Goal: Complete application form: Complete application form

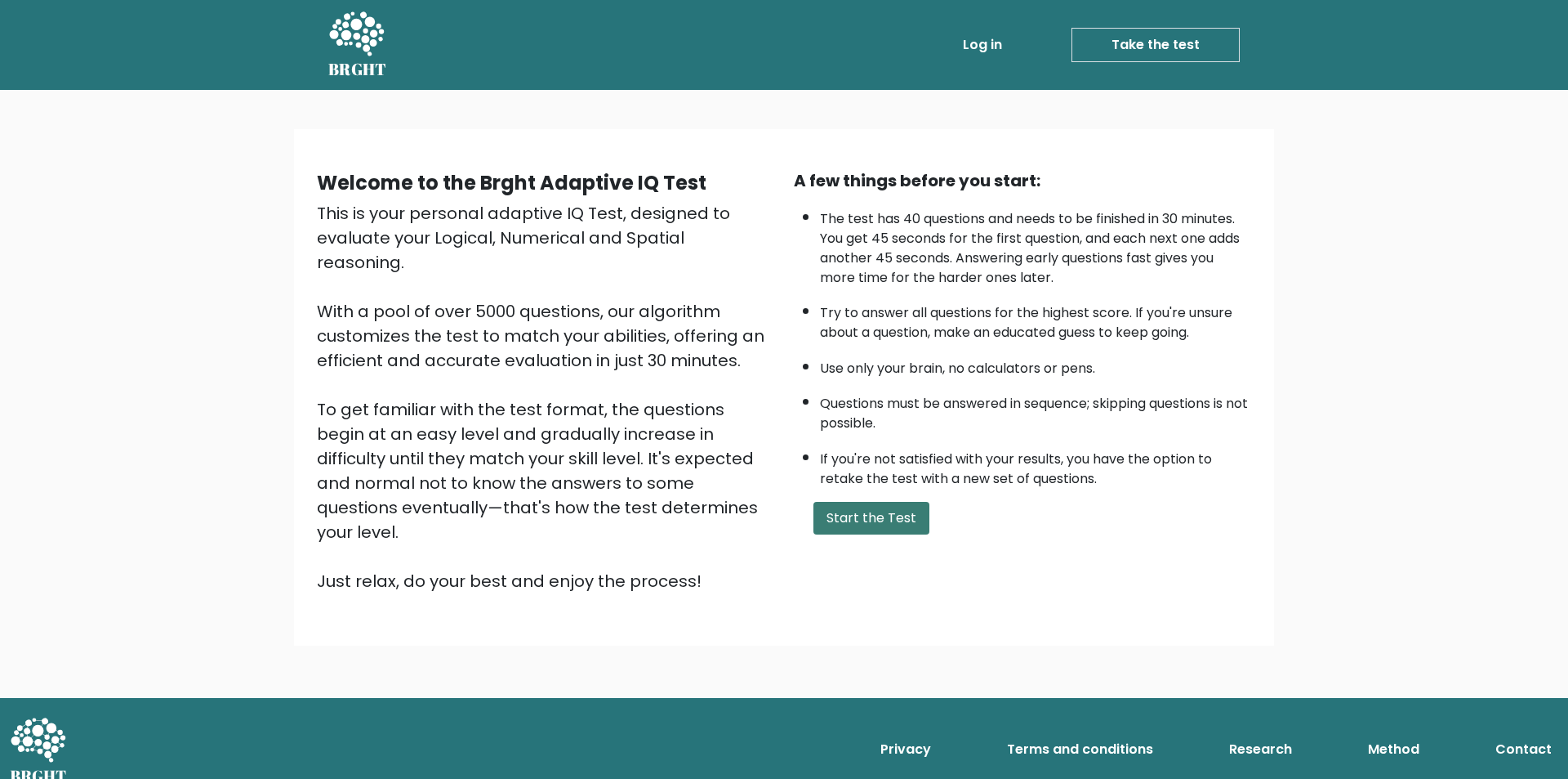
click at [891, 521] on button "Start the Test" at bounding box center [872, 518] width 116 height 32
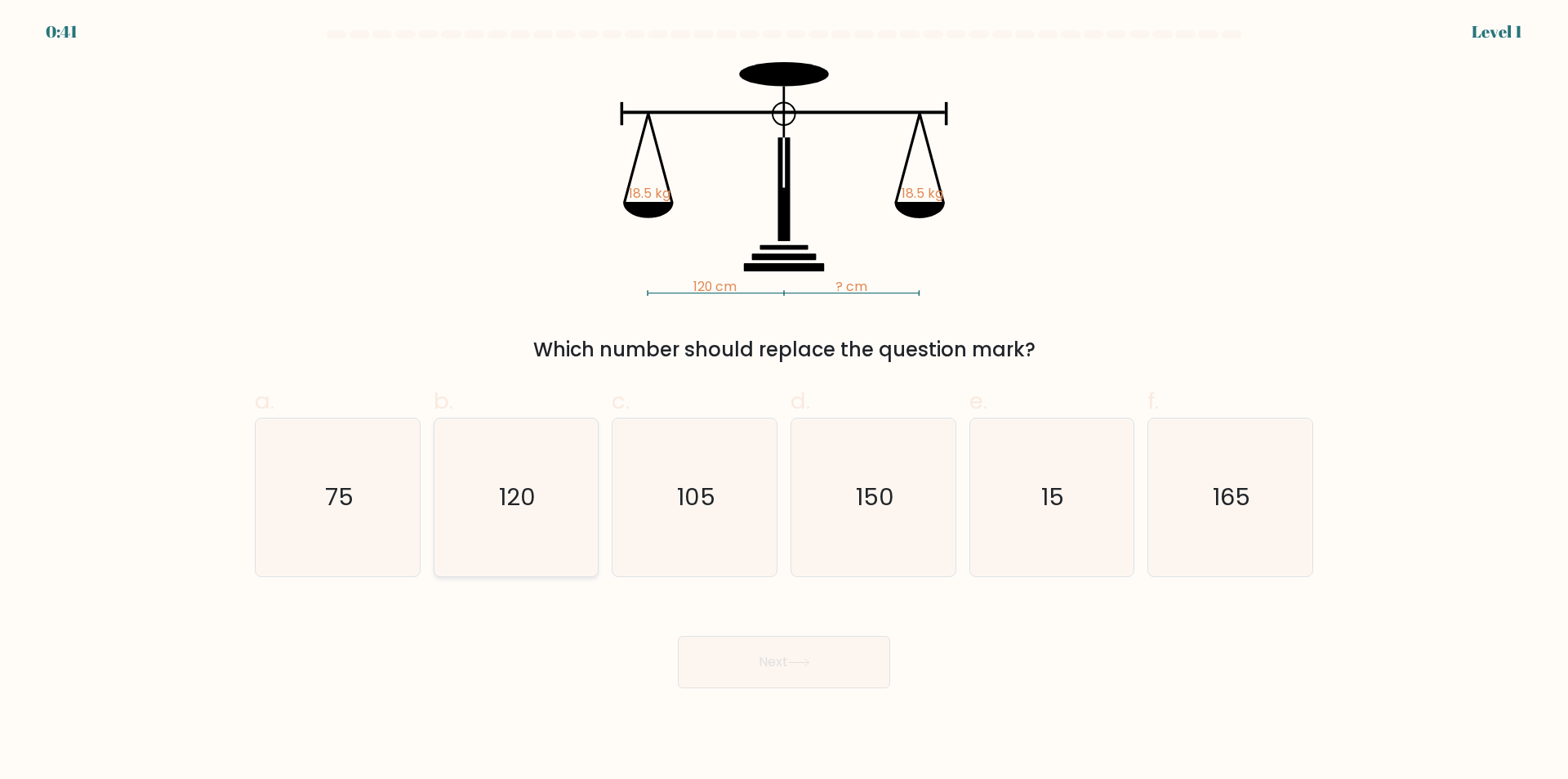
click at [527, 562] on icon "120" at bounding box center [516, 497] width 157 height 158
click at [784, 400] on input "b. 120" at bounding box center [784, 395] width 1 height 10
radio input "true"
click at [762, 665] on button "Next" at bounding box center [784, 661] width 212 height 52
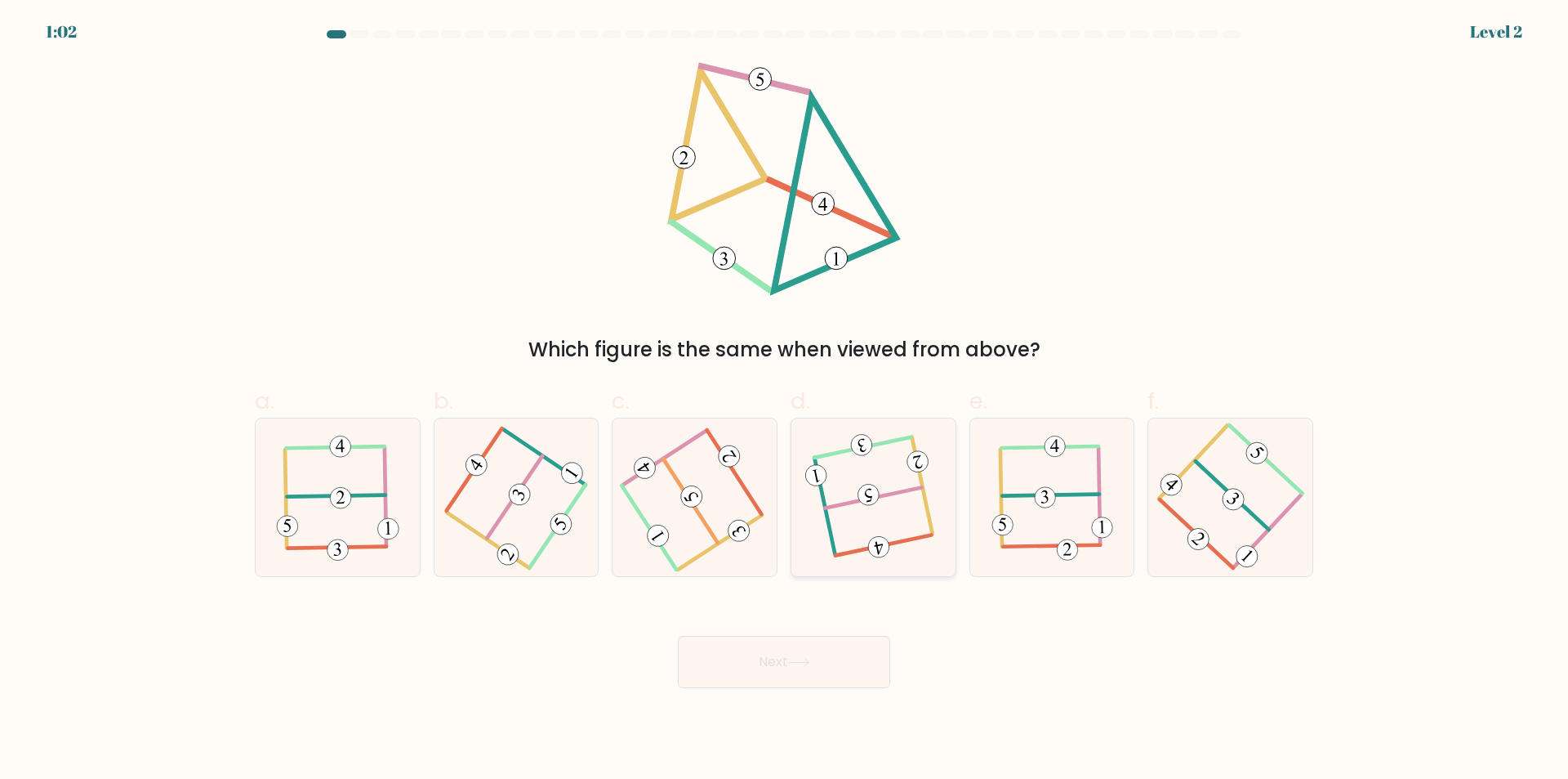
click at [850, 517] on icon at bounding box center [873, 497] width 124 height 126
click at [785, 400] on input "d." at bounding box center [784, 395] width 1 height 10
radio input "true"
click at [766, 668] on button "Next" at bounding box center [784, 661] width 212 height 52
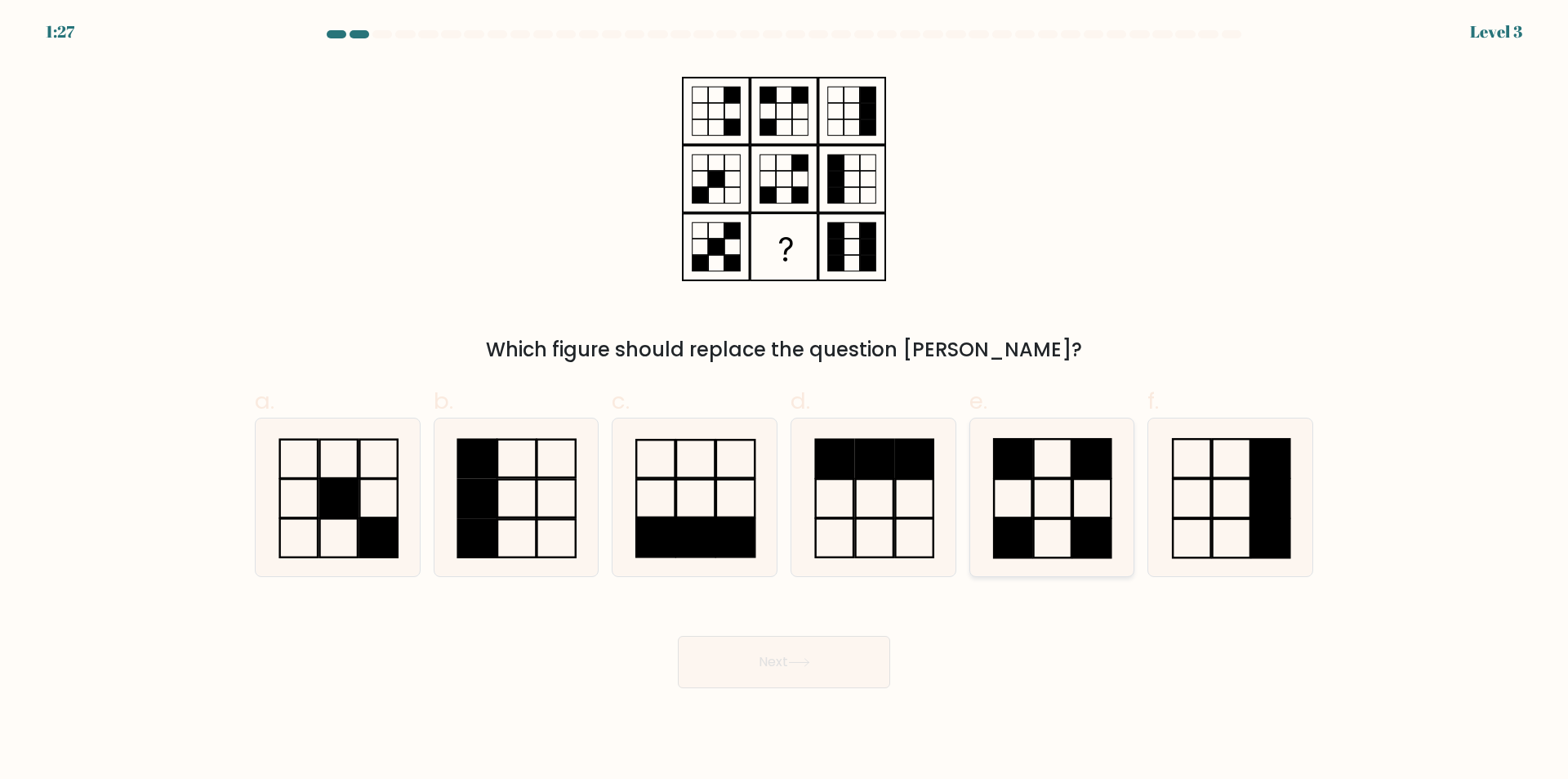
click at [1025, 487] on icon at bounding box center [1052, 497] width 157 height 158
click at [785, 400] on input "e." at bounding box center [784, 395] width 1 height 10
radio input "true"
click at [832, 676] on button "Next" at bounding box center [784, 661] width 212 height 52
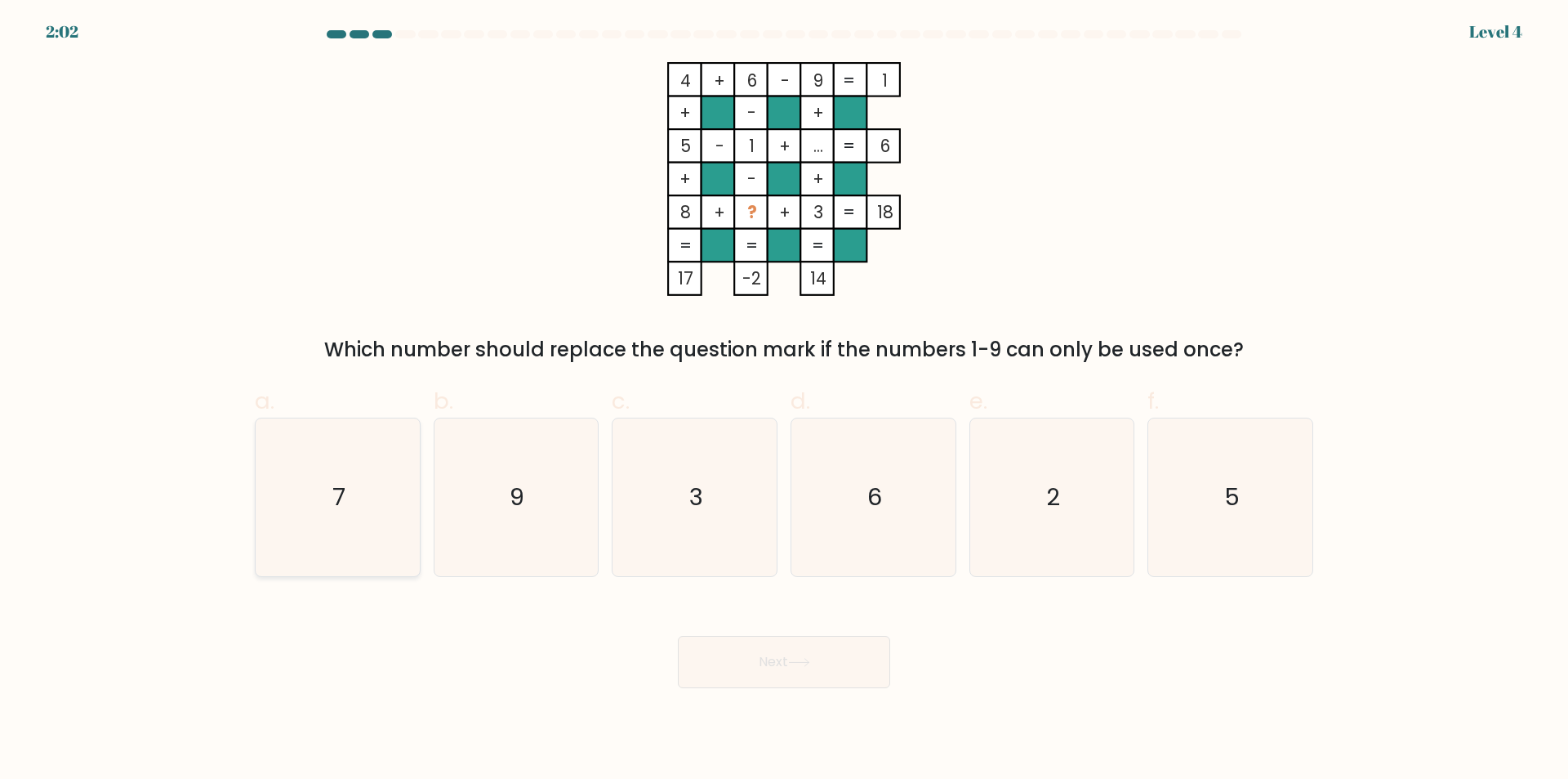
click at [372, 545] on icon "7" at bounding box center [338, 497] width 157 height 158
click at [784, 400] on input "a. 7" at bounding box center [784, 395] width 1 height 10
radio input "true"
click at [731, 668] on button "Next" at bounding box center [784, 661] width 212 height 52
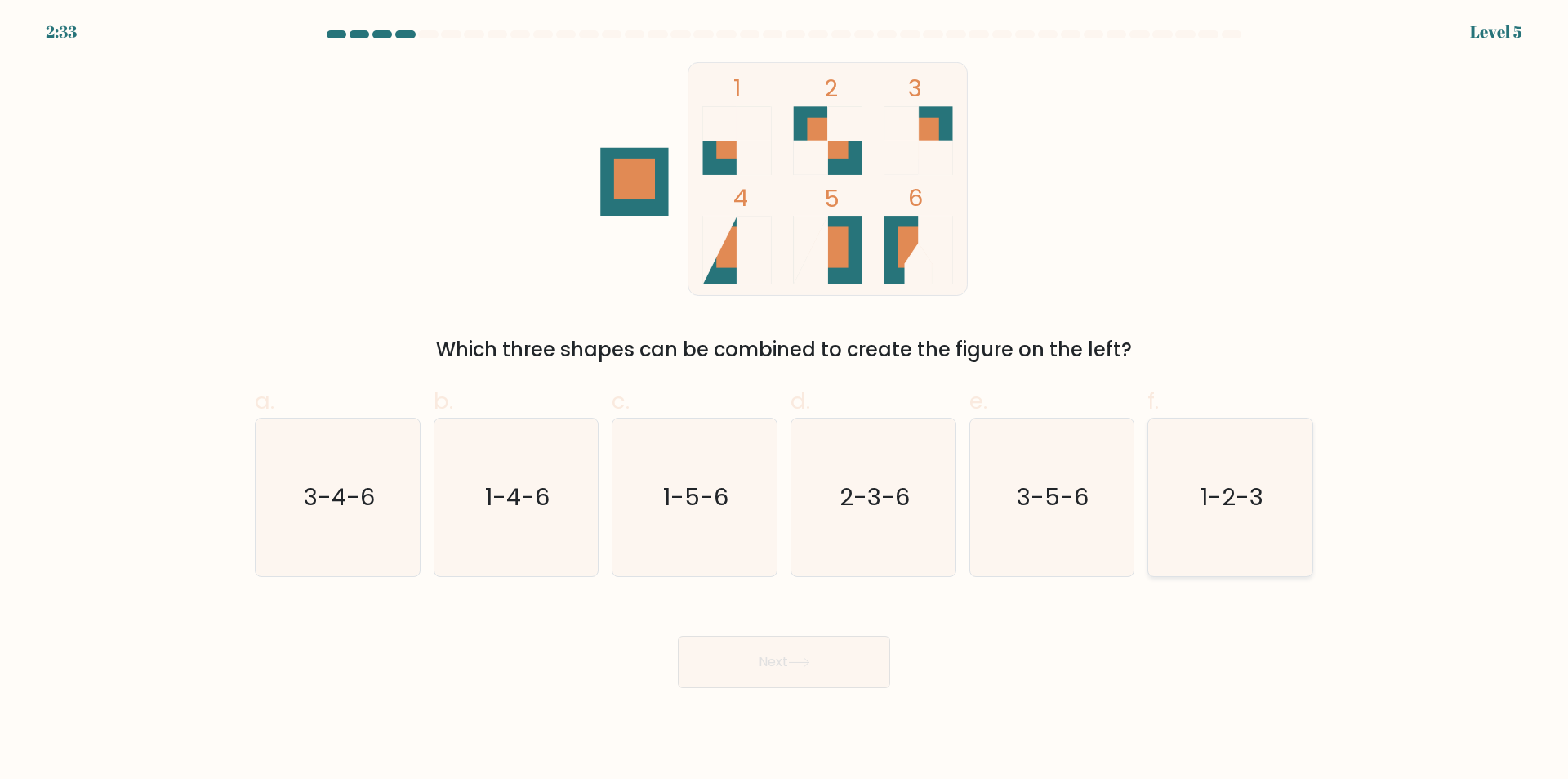
click at [1227, 550] on icon "1-2-3" at bounding box center [1230, 497] width 157 height 158
click at [785, 400] on input "f. 1-2-3" at bounding box center [784, 395] width 1 height 10
radio input "true"
click at [797, 666] on icon at bounding box center [799, 661] width 22 height 9
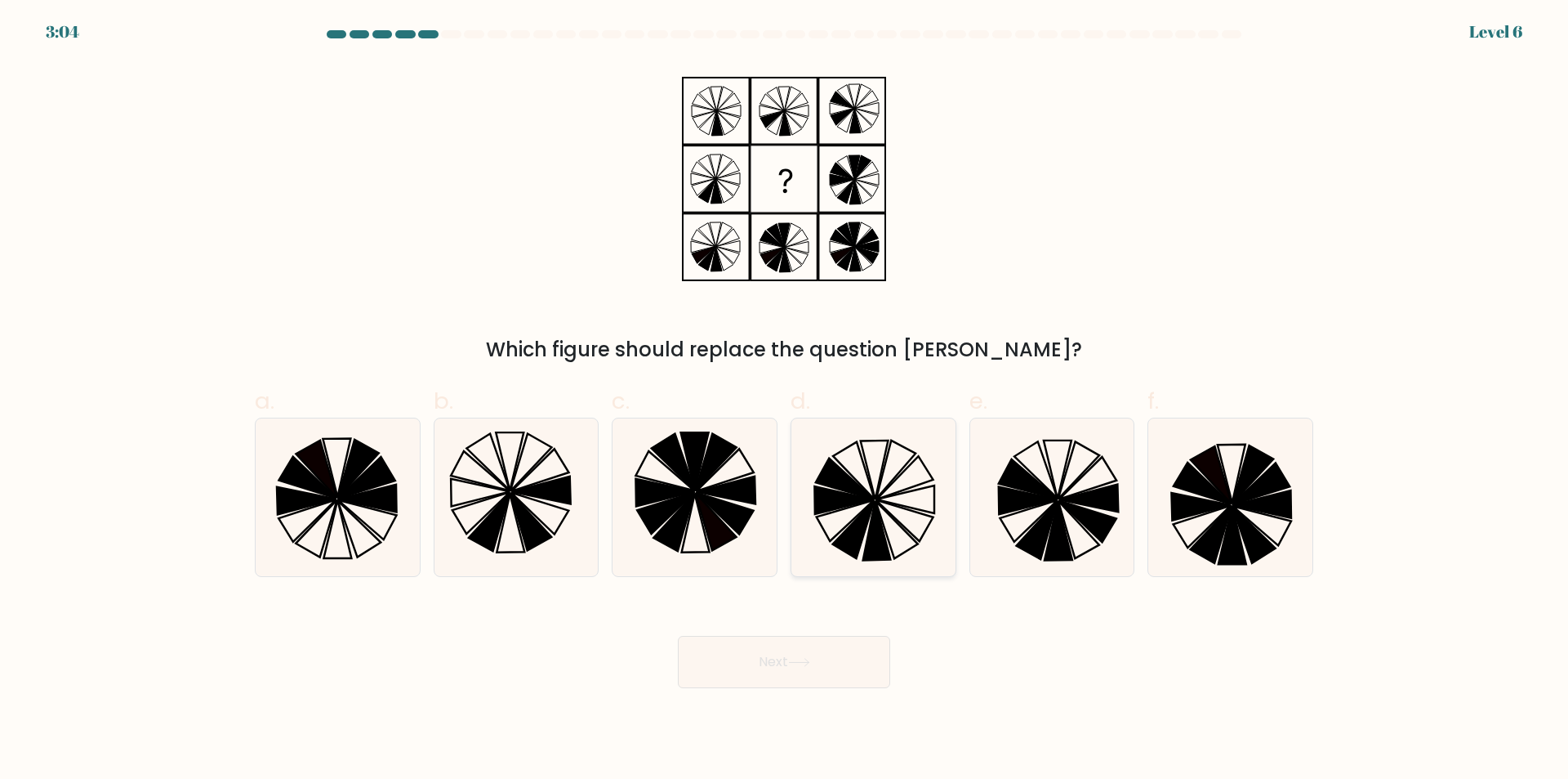
click at [904, 540] on icon at bounding box center [874, 497] width 157 height 158
click at [785, 400] on input "d." at bounding box center [784, 395] width 1 height 10
radio input "true"
click at [823, 671] on button "Next" at bounding box center [784, 661] width 212 height 52
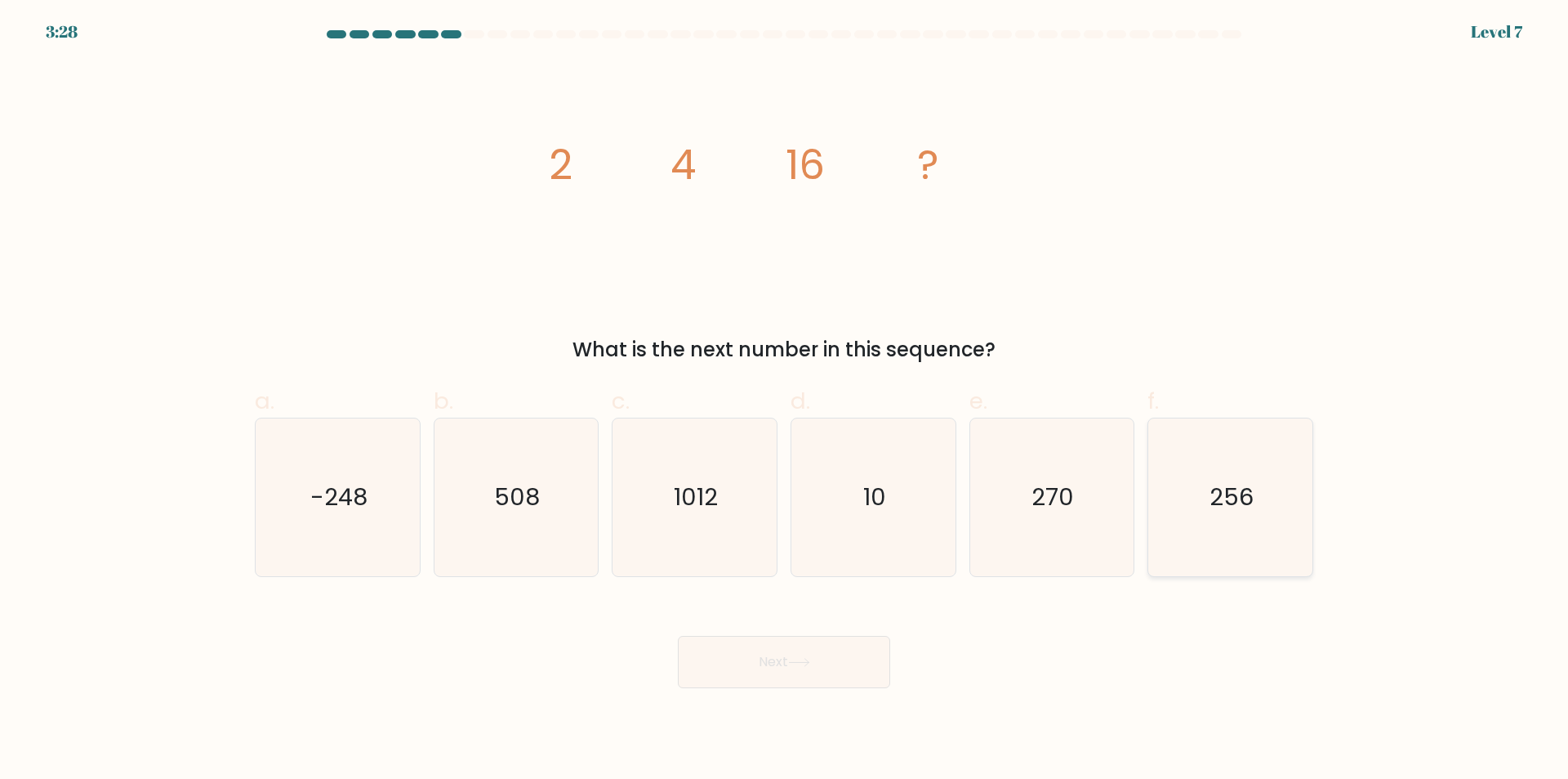
click at [1246, 548] on icon "256" at bounding box center [1230, 497] width 157 height 158
click at [785, 400] on input "f. 256" at bounding box center [784, 395] width 1 height 10
radio input "true"
click at [827, 671] on button "Next" at bounding box center [784, 661] width 212 height 52
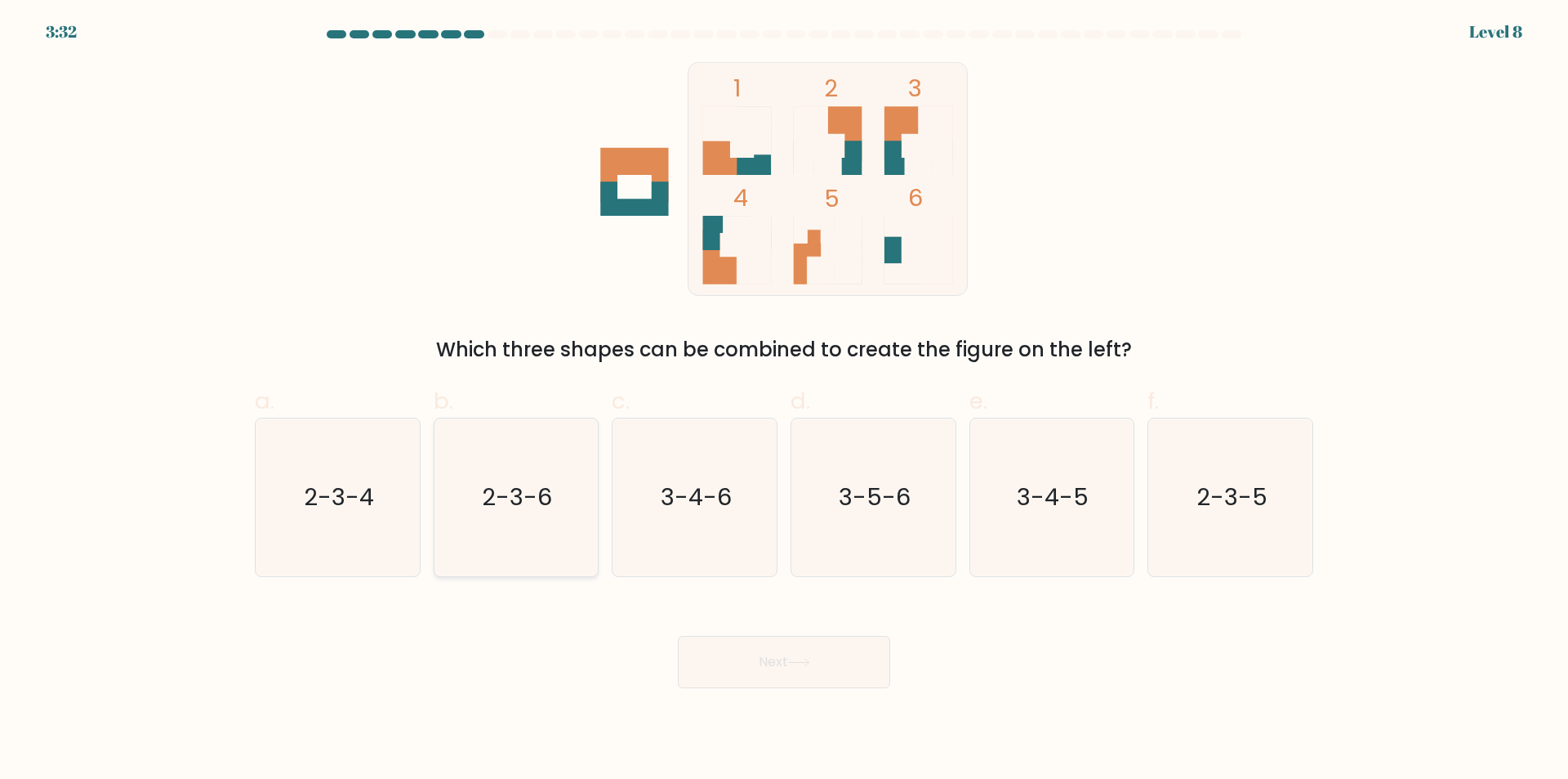
click at [542, 547] on icon "2-3-6" at bounding box center [516, 497] width 157 height 158
click at [784, 400] on input "b. 2-3-6" at bounding box center [784, 395] width 1 height 10
radio input "true"
click at [796, 668] on button "Next" at bounding box center [784, 661] width 212 height 52
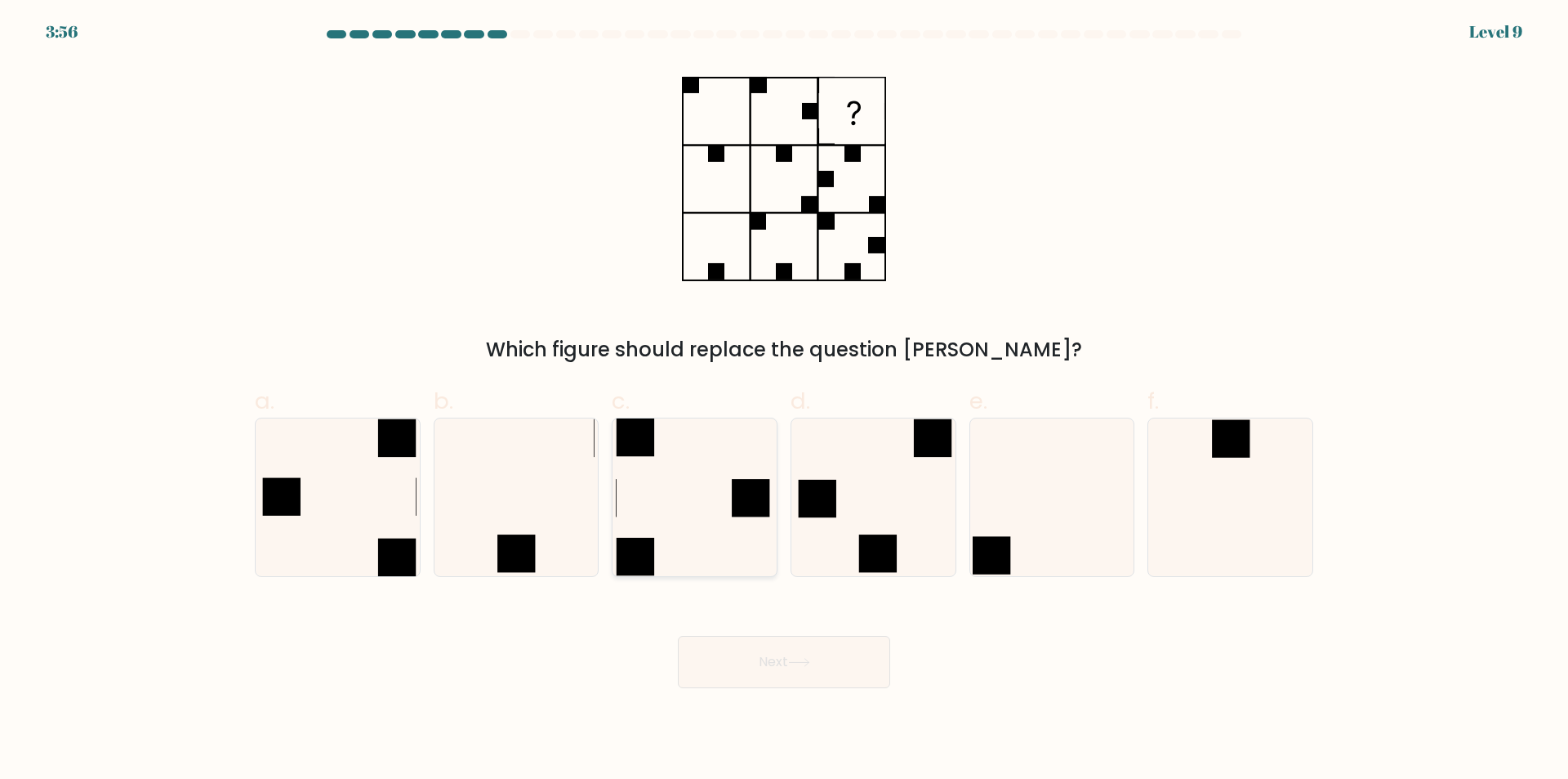
click at [721, 557] on icon at bounding box center [694, 497] width 157 height 158
click at [784, 400] on input "c." at bounding box center [784, 395] width 1 height 10
radio input "true"
click at [786, 668] on button "Next" at bounding box center [784, 661] width 212 height 52
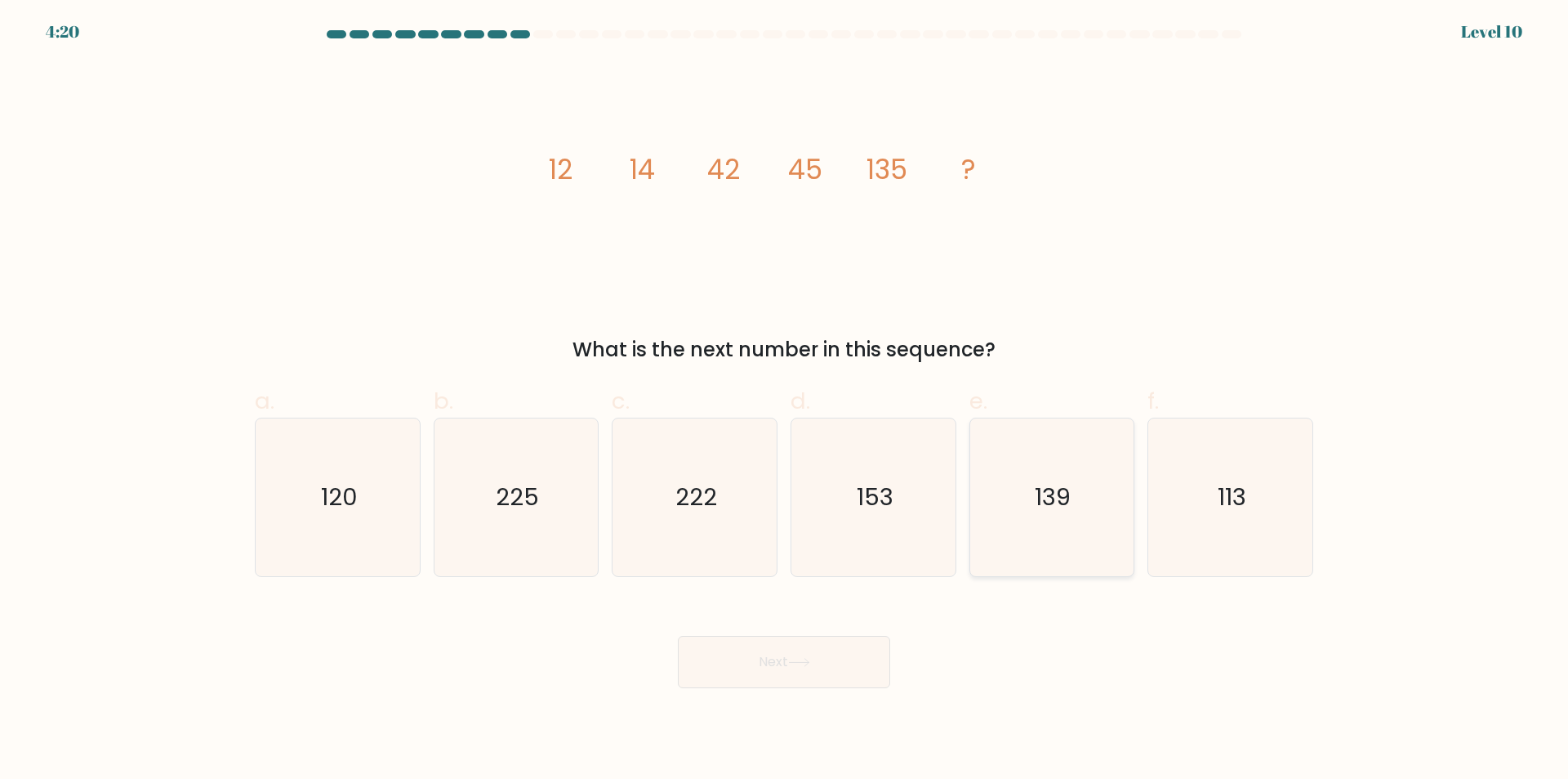
drag, startPoint x: 1057, startPoint y: 523, endPoint x: 1049, endPoint y: 529, distance: 10.0
click at [1053, 527] on icon "139" at bounding box center [1052, 497] width 157 height 158
click at [785, 400] on input "e. 139" at bounding box center [784, 395] width 1 height 10
radio input "true"
click at [779, 668] on button "Next" at bounding box center [784, 661] width 212 height 52
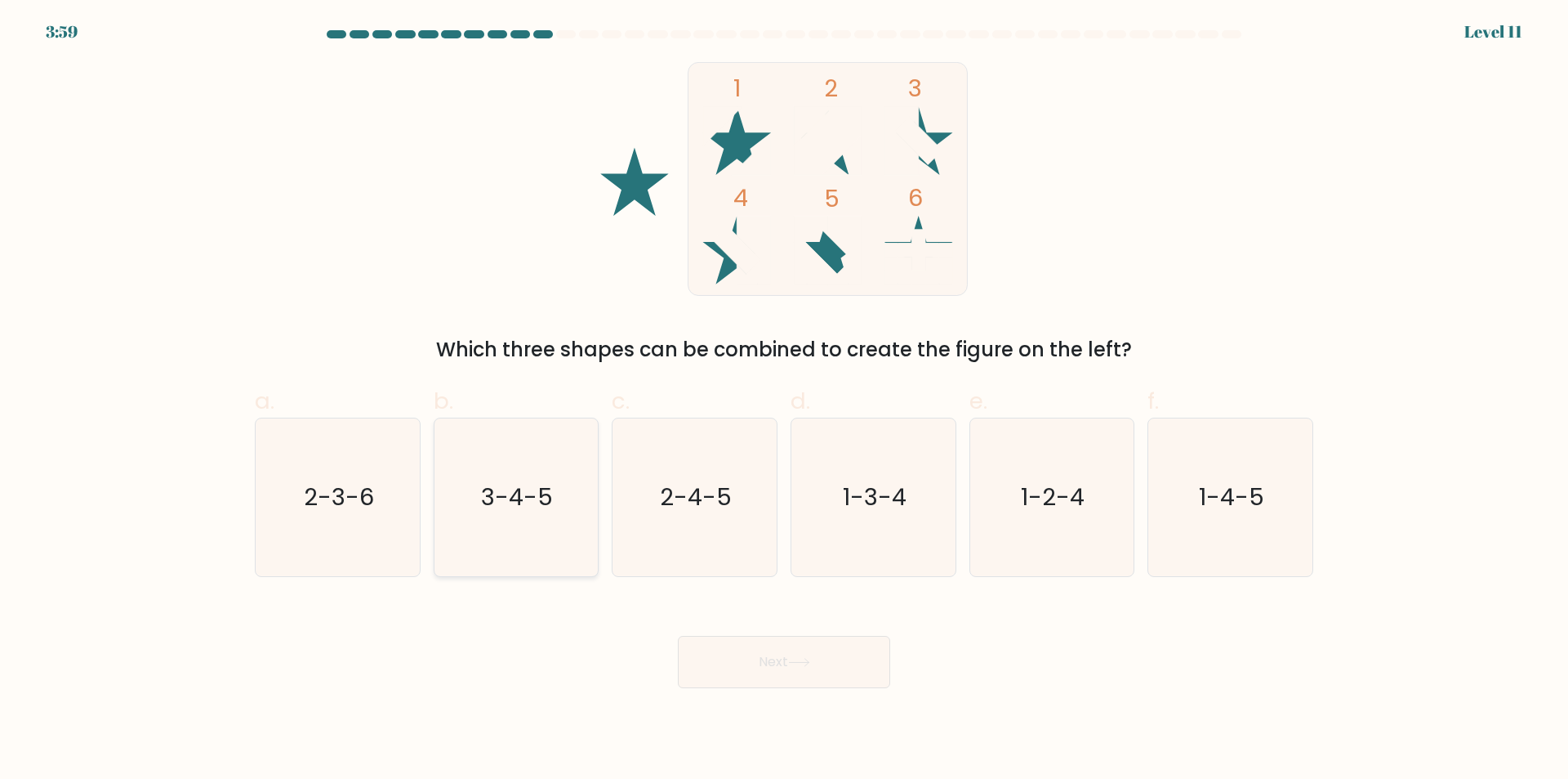
click at [525, 542] on icon "3-4-5" at bounding box center [516, 497] width 157 height 158
click at [784, 400] on input "b. 3-4-5" at bounding box center [784, 395] width 1 height 10
radio input "true"
click at [775, 661] on button "Next" at bounding box center [784, 661] width 212 height 52
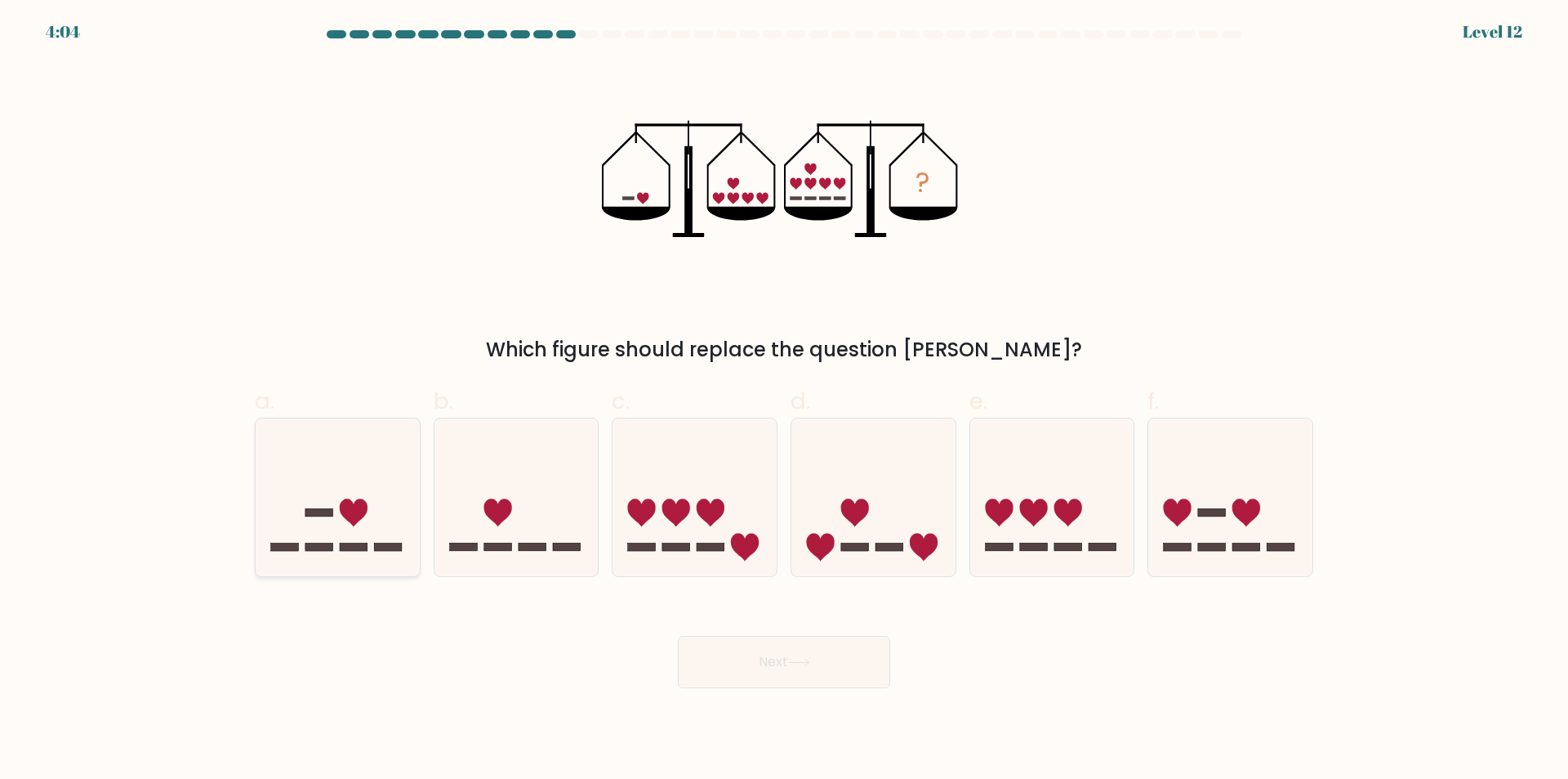
click at [376, 560] on icon at bounding box center [338, 497] width 164 height 136
click at [784, 400] on input "a." at bounding box center [784, 395] width 1 height 10
radio input "true"
click at [815, 660] on button "Next" at bounding box center [784, 661] width 212 height 52
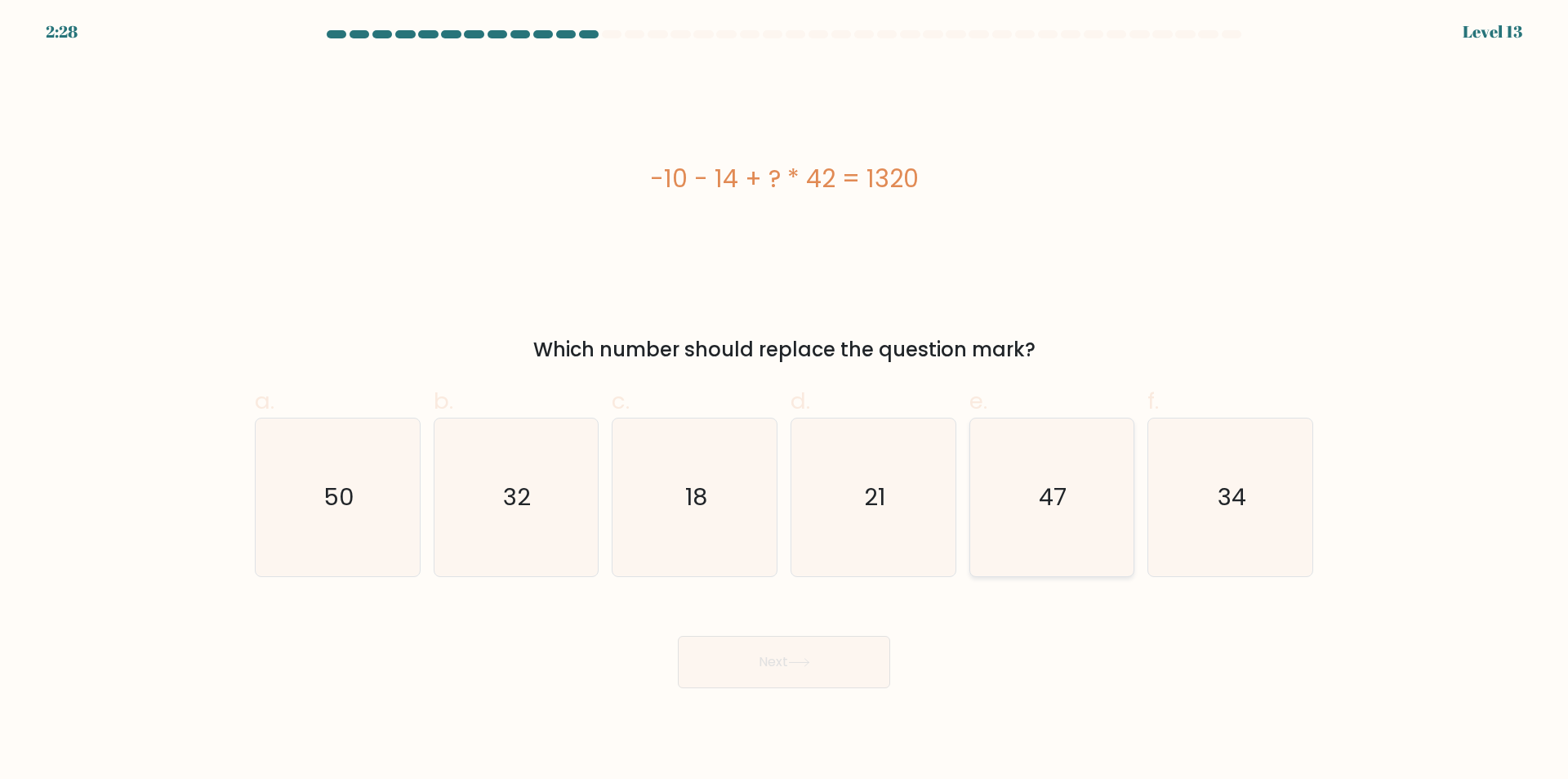
click at [1054, 537] on icon "47" at bounding box center [1052, 497] width 157 height 158
click at [785, 400] on input "e. 47" at bounding box center [784, 395] width 1 height 10
radio input "true"
click at [836, 659] on button "Next" at bounding box center [784, 661] width 212 height 52
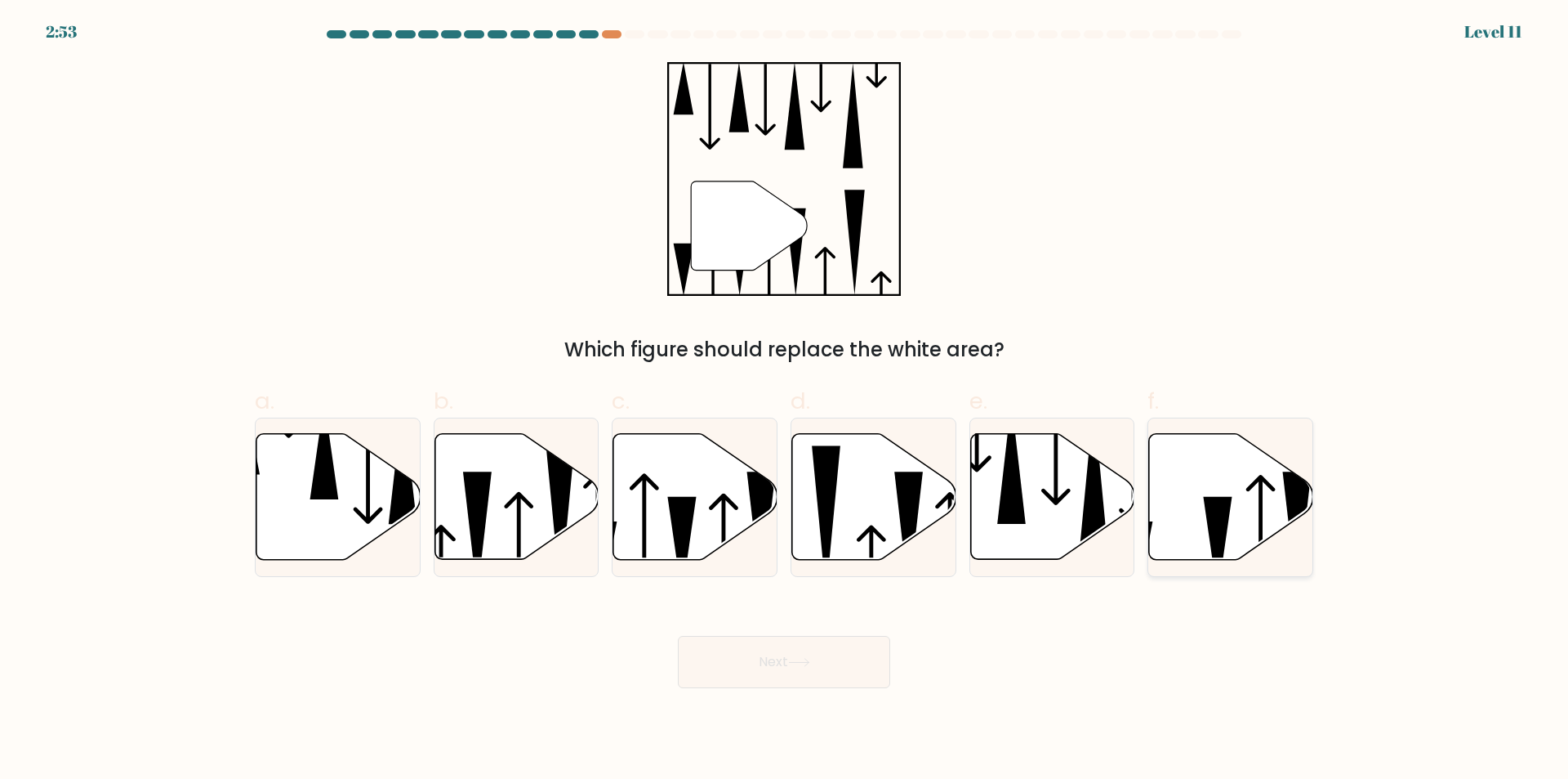
click at [1198, 544] on icon at bounding box center [1231, 496] width 164 height 126
click at [785, 400] on input "f." at bounding box center [784, 395] width 1 height 10
radio input "true"
click at [802, 666] on icon at bounding box center [799, 661] width 22 height 9
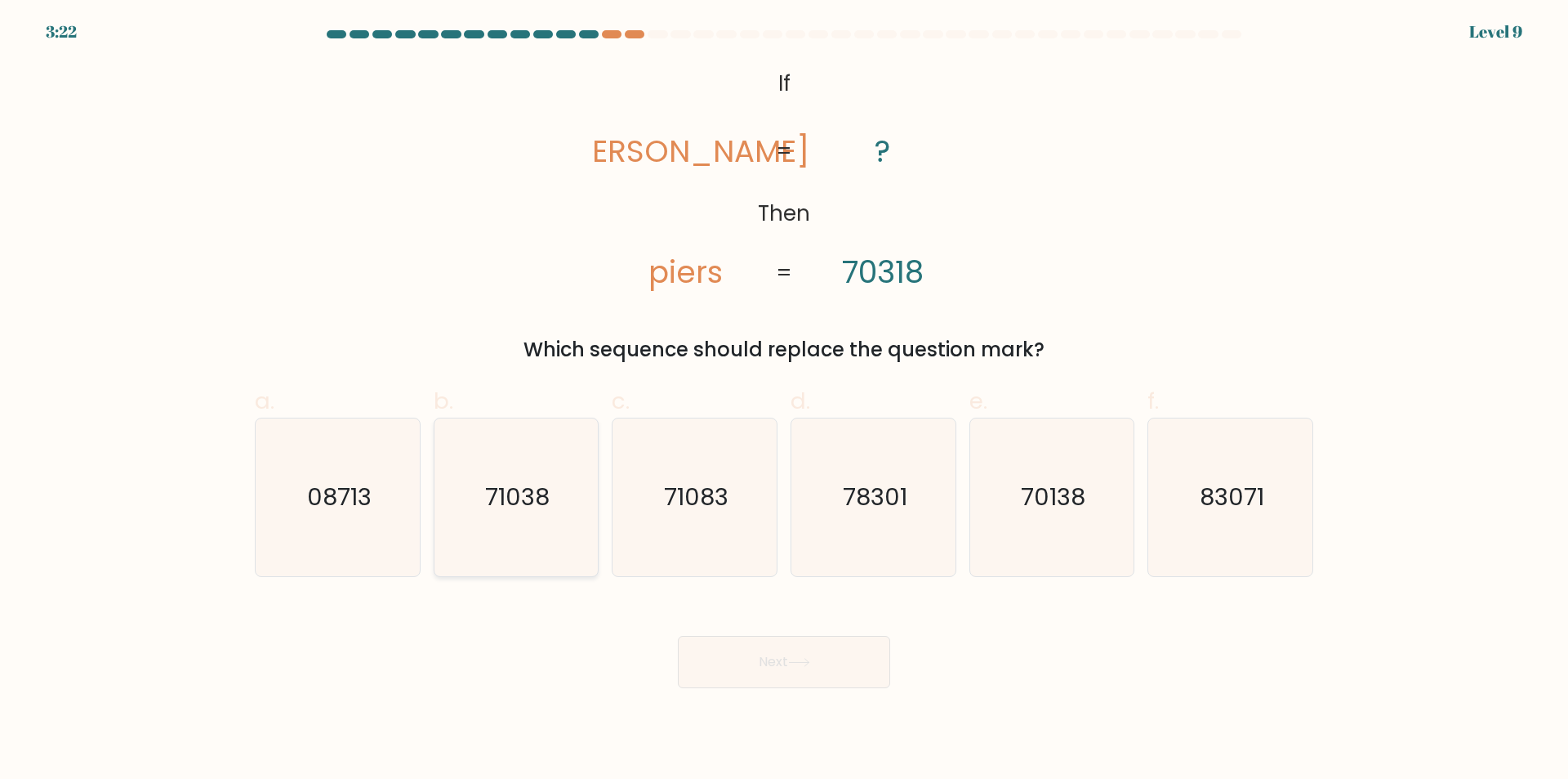
click at [509, 550] on icon "71038" at bounding box center [516, 497] width 157 height 158
click at [784, 400] on input "b. 71038" at bounding box center [784, 395] width 1 height 10
radio input "true"
click at [773, 661] on button "Next" at bounding box center [784, 661] width 212 height 52
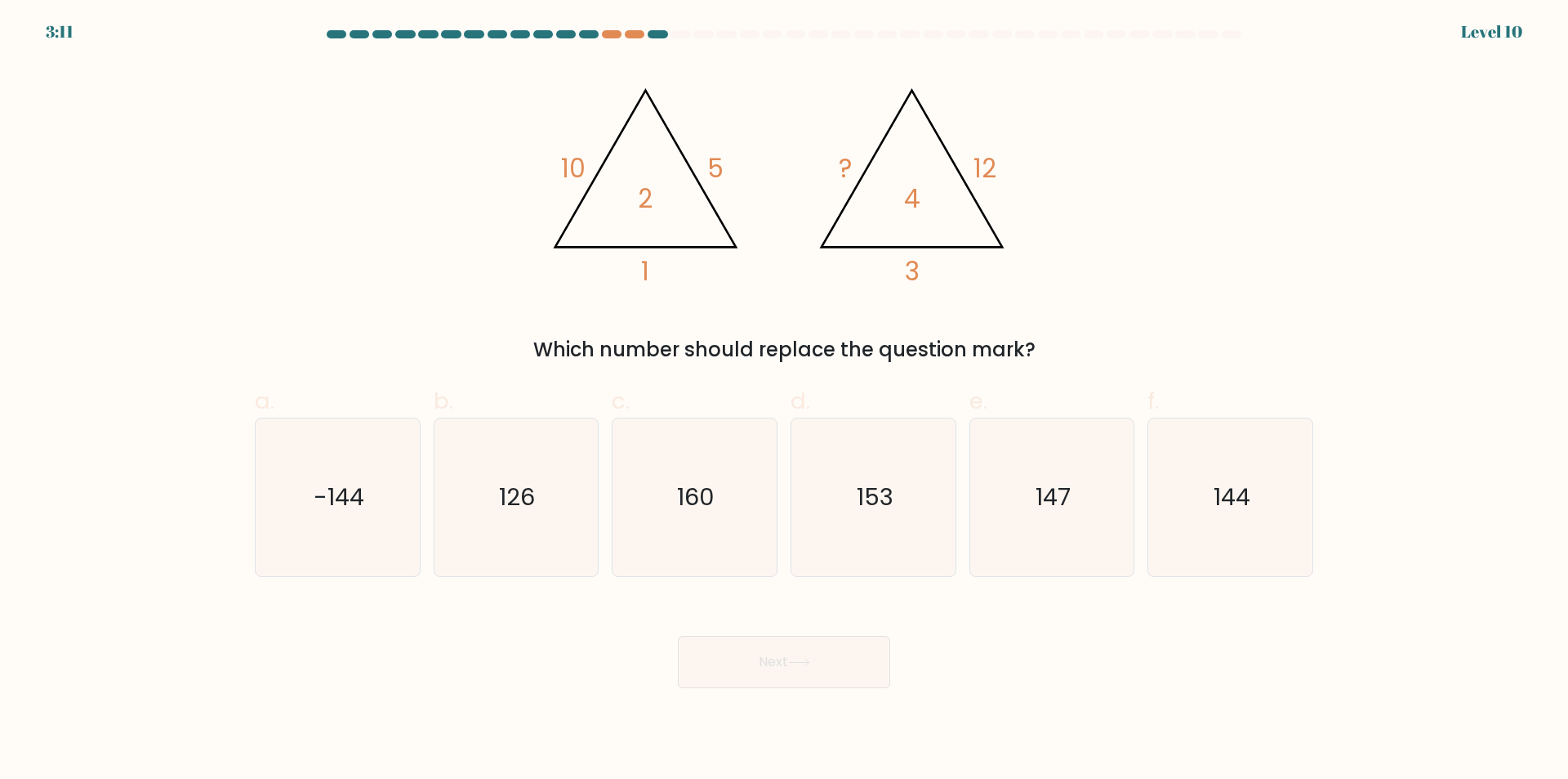
drag, startPoint x: 1237, startPoint y: 546, endPoint x: 1120, endPoint y: 588, distance: 124.3
click at [1234, 546] on icon "144" at bounding box center [1230, 497] width 157 height 158
click at [785, 400] on input "f. 144" at bounding box center [784, 395] width 1 height 10
radio input "true"
click at [771, 669] on button "Next" at bounding box center [784, 661] width 212 height 52
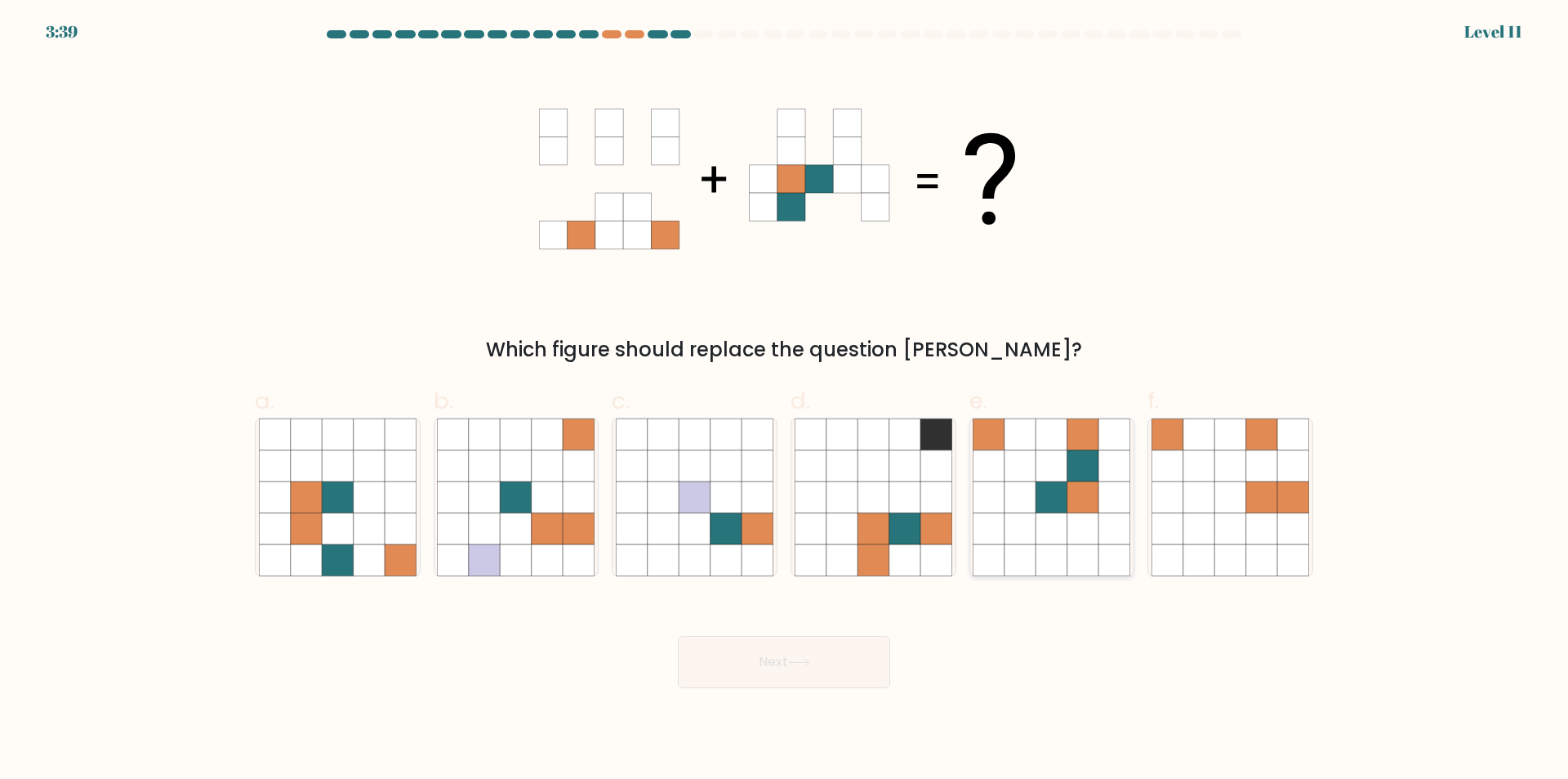
click at [997, 523] on icon at bounding box center [988, 529] width 31 height 31
click at [785, 400] on input "e." at bounding box center [784, 395] width 1 height 10
radio input "true"
click at [810, 666] on icon at bounding box center [799, 661] width 22 height 9
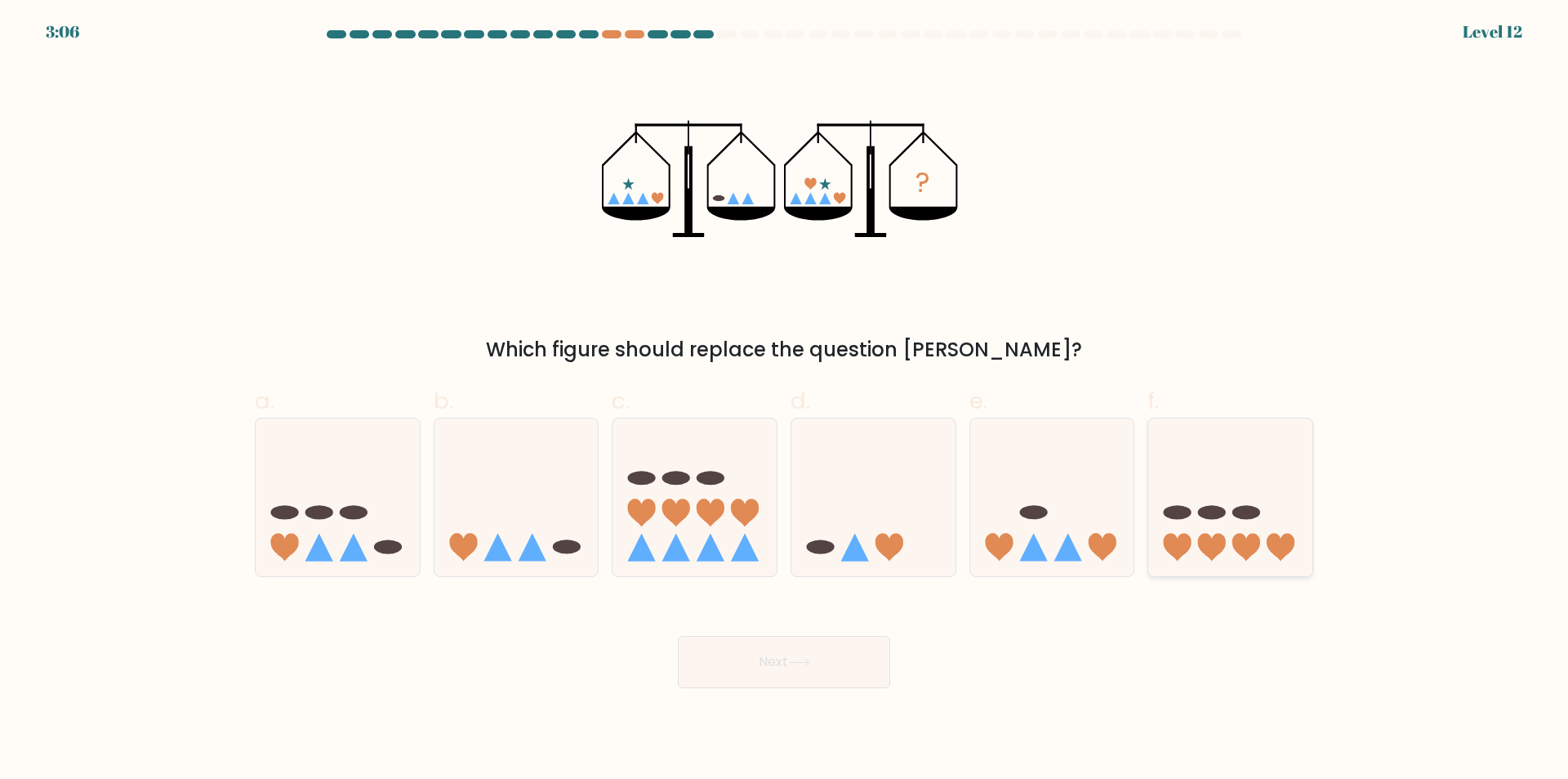
click at [1191, 566] on div at bounding box center [1230, 497] width 166 height 159
click at [785, 400] on input "f." at bounding box center [784, 395] width 1 height 10
radio input "true"
click at [839, 668] on button "Next" at bounding box center [784, 661] width 212 height 52
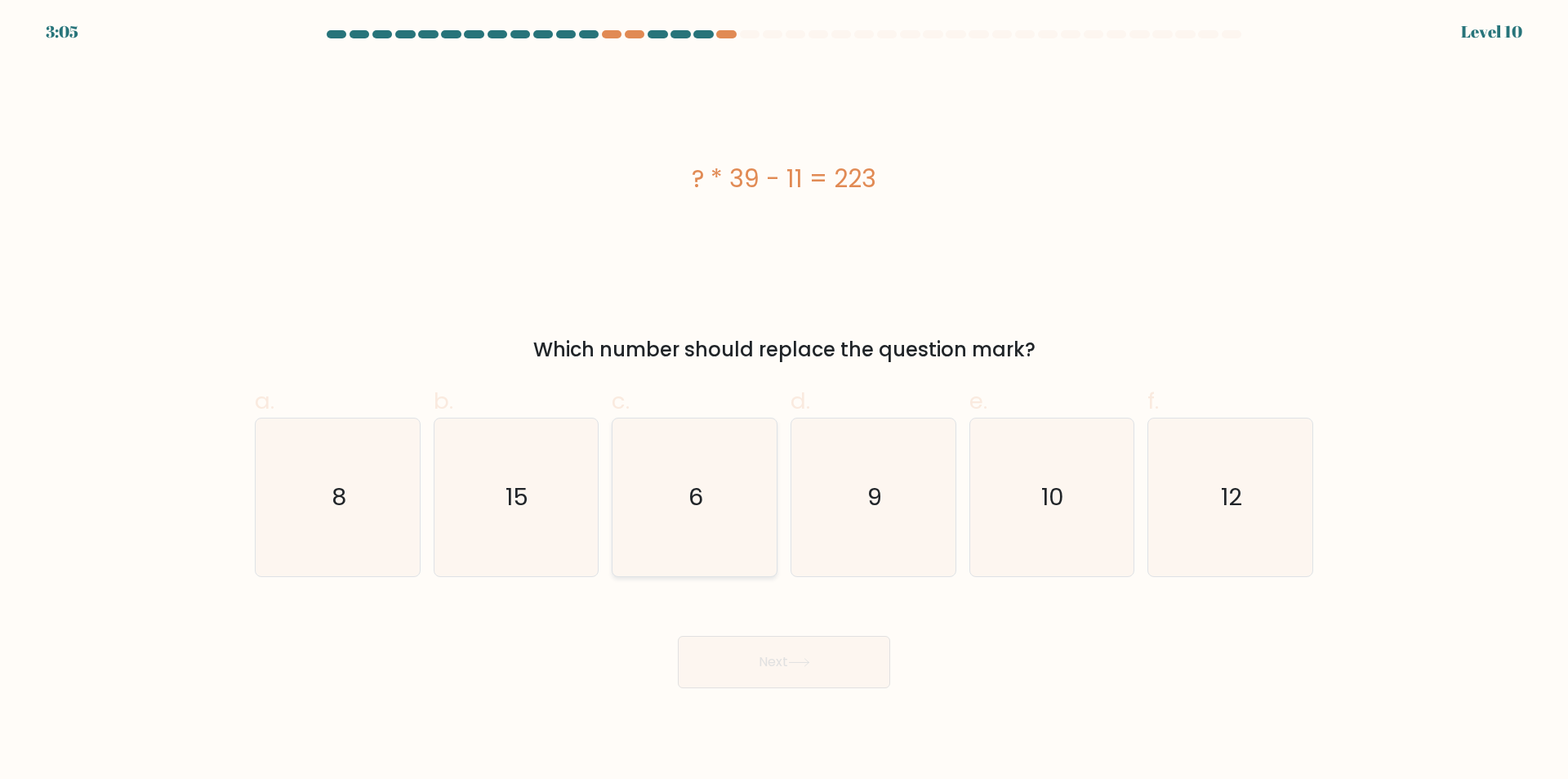
drag, startPoint x: 735, startPoint y: 507, endPoint x: 764, endPoint y: 530, distance: 37.0
click at [732, 508] on icon "6" at bounding box center [694, 497] width 157 height 158
click at [784, 400] on input "c. 6" at bounding box center [784, 395] width 1 height 10
radio input "true"
click at [788, 658] on button "Next" at bounding box center [784, 661] width 212 height 52
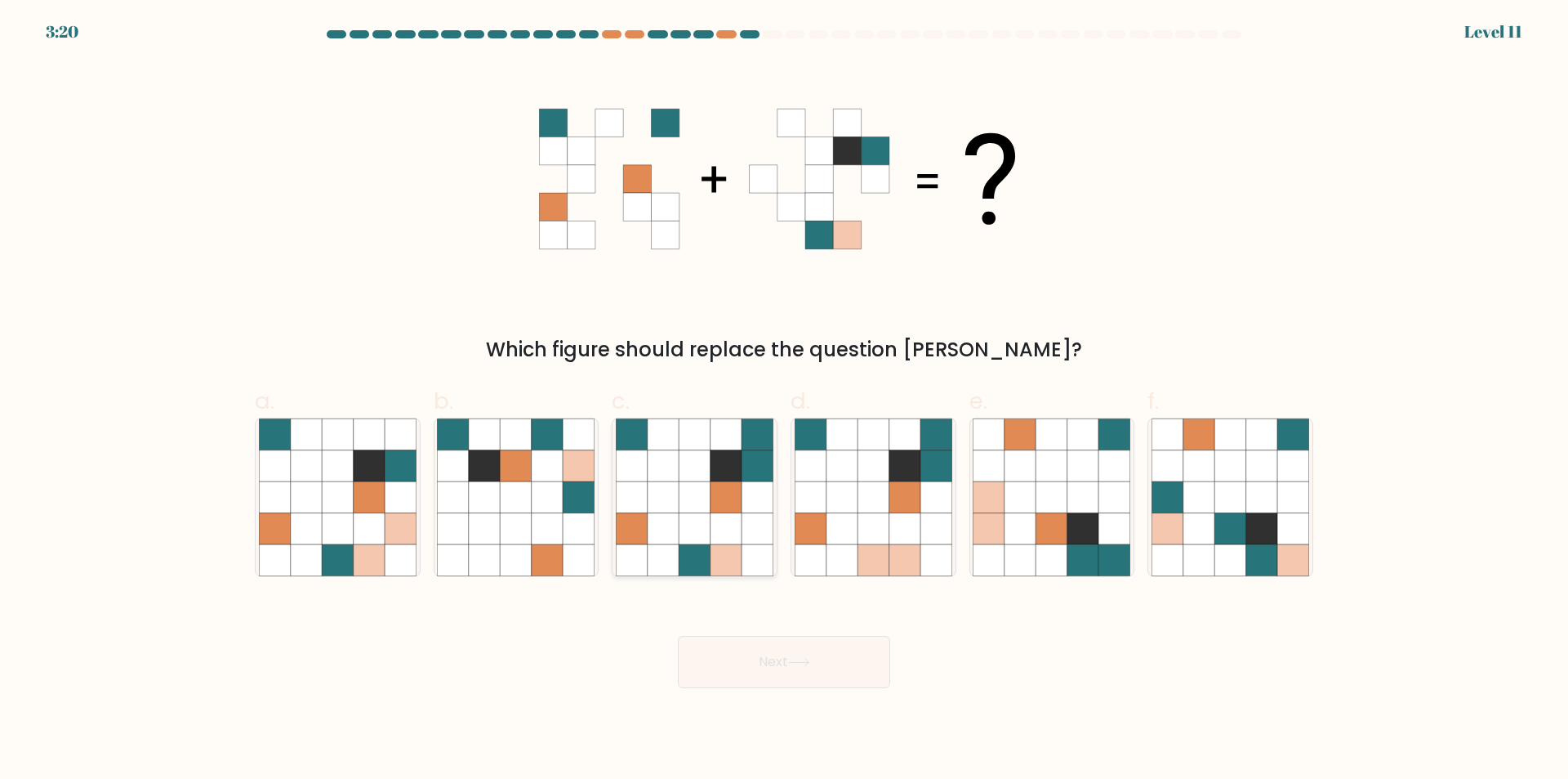
click at [665, 511] on icon at bounding box center [663, 496] width 31 height 31
click at [784, 400] on input "c." at bounding box center [784, 395] width 1 height 10
radio input "true"
click at [762, 654] on button "Next" at bounding box center [784, 661] width 212 height 52
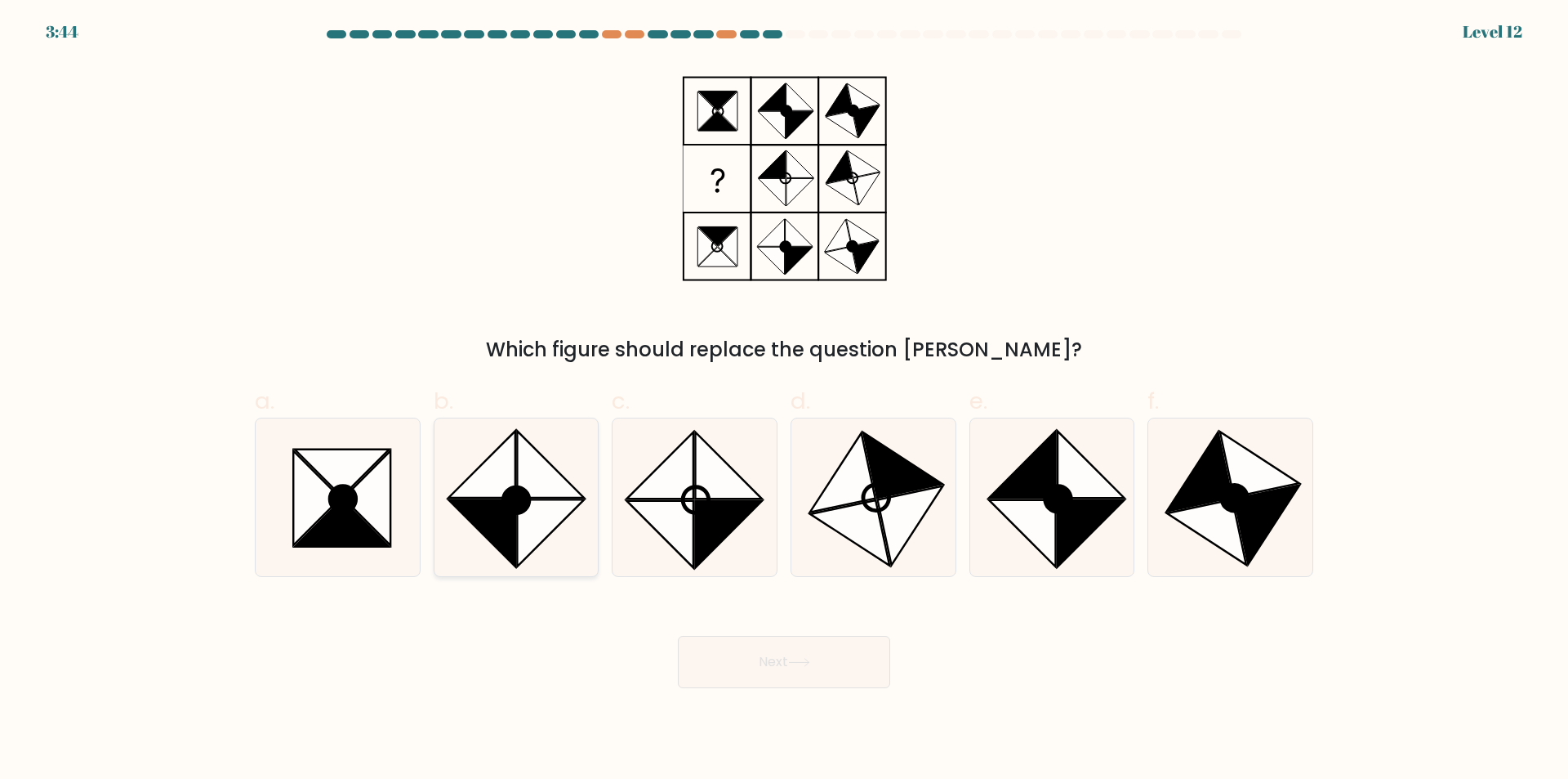
click at [538, 535] on icon at bounding box center [551, 533] width 67 height 67
click at [784, 400] on input "b." at bounding box center [784, 395] width 1 height 10
radio input "true"
click at [756, 668] on button "Next" at bounding box center [784, 661] width 212 height 52
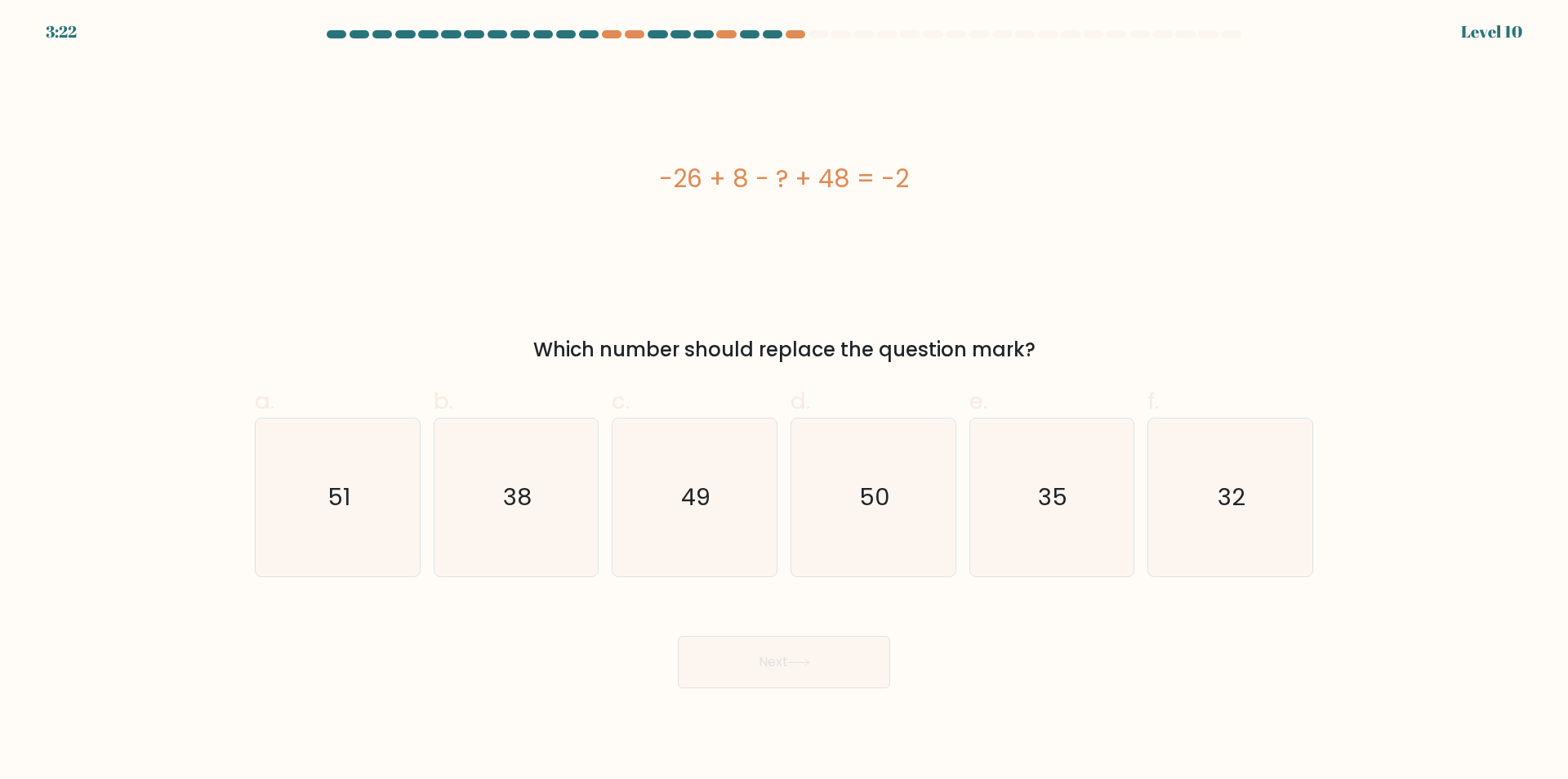
drag, startPoint x: 1260, startPoint y: 541, endPoint x: 1165, endPoint y: 584, distance: 104.3
click at [1256, 541] on icon "32" at bounding box center [1230, 497] width 157 height 158
click at [785, 400] on input "f. 32" at bounding box center [784, 395] width 1 height 10
radio input "true"
click at [810, 667] on icon at bounding box center [799, 661] width 22 height 9
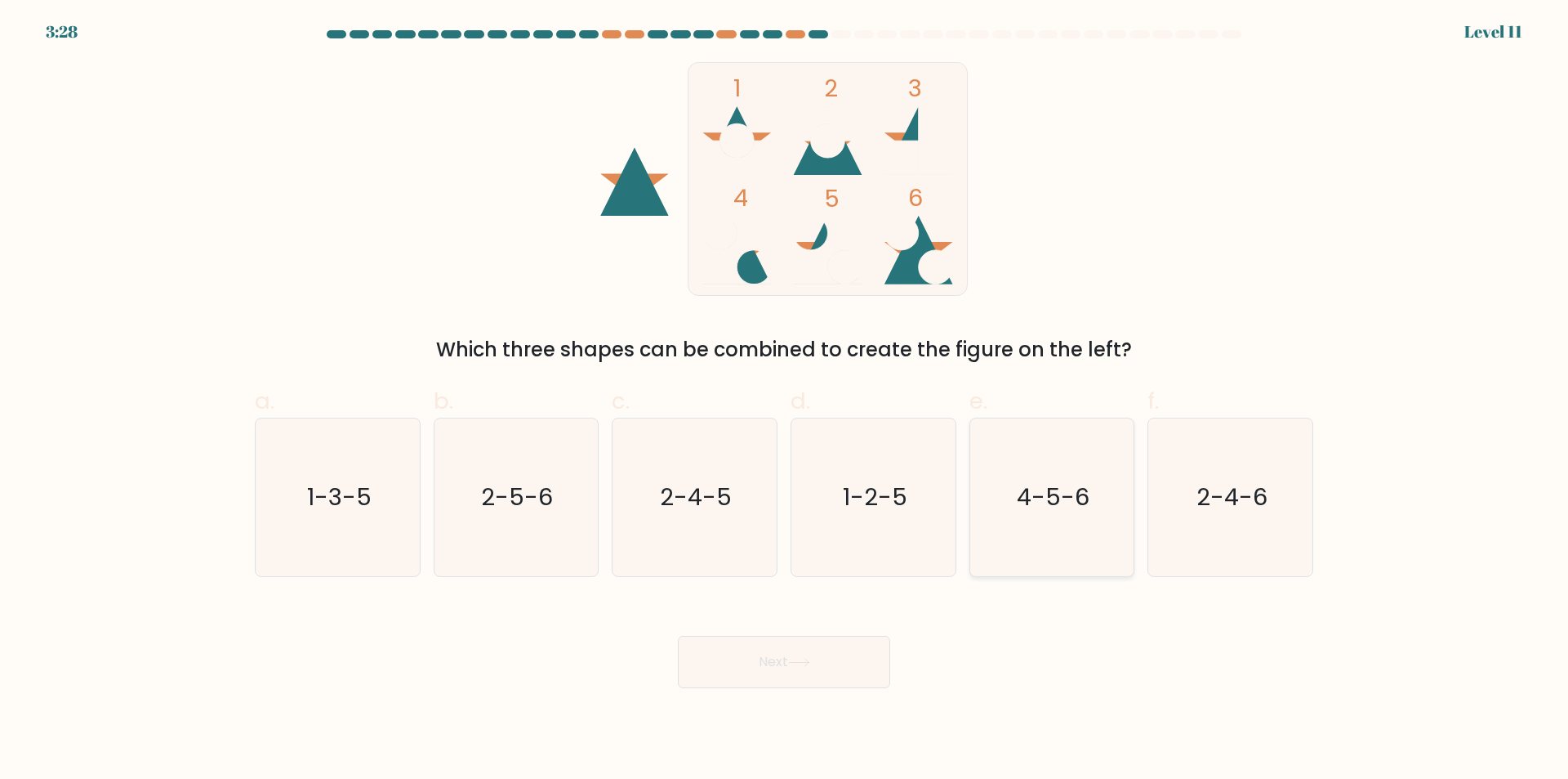
click at [1050, 567] on icon "4-5-6" at bounding box center [1052, 497] width 157 height 158
click at [785, 400] on input "e. 4-5-6" at bounding box center [784, 395] width 1 height 10
radio input "true"
click at [827, 659] on button "Next" at bounding box center [784, 661] width 212 height 52
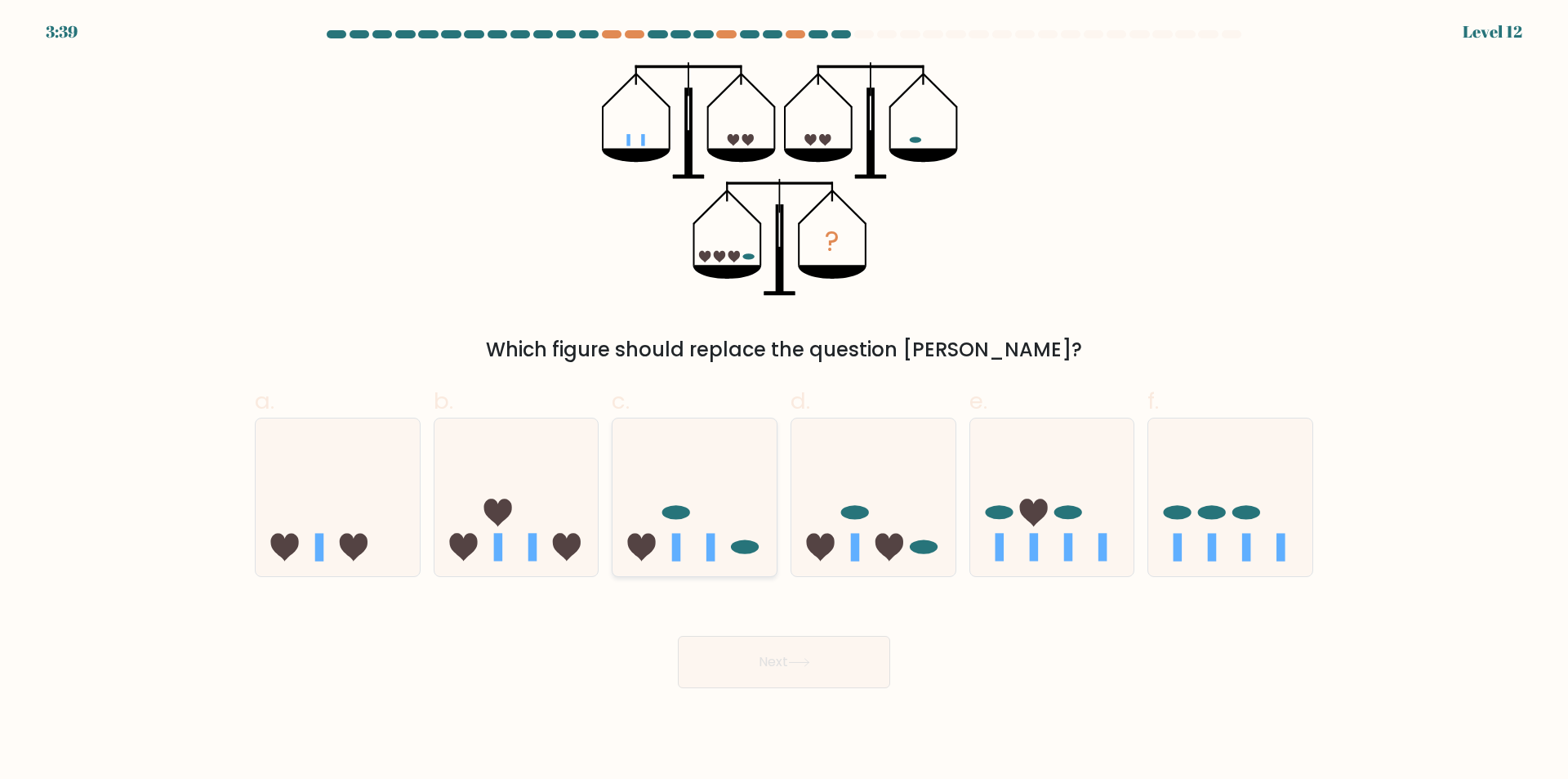
click at [682, 568] on div at bounding box center [694, 497] width 166 height 159
click at [784, 400] on input "c." at bounding box center [784, 395] width 1 height 10
radio input "true"
click at [770, 664] on button "Next" at bounding box center [784, 661] width 212 height 52
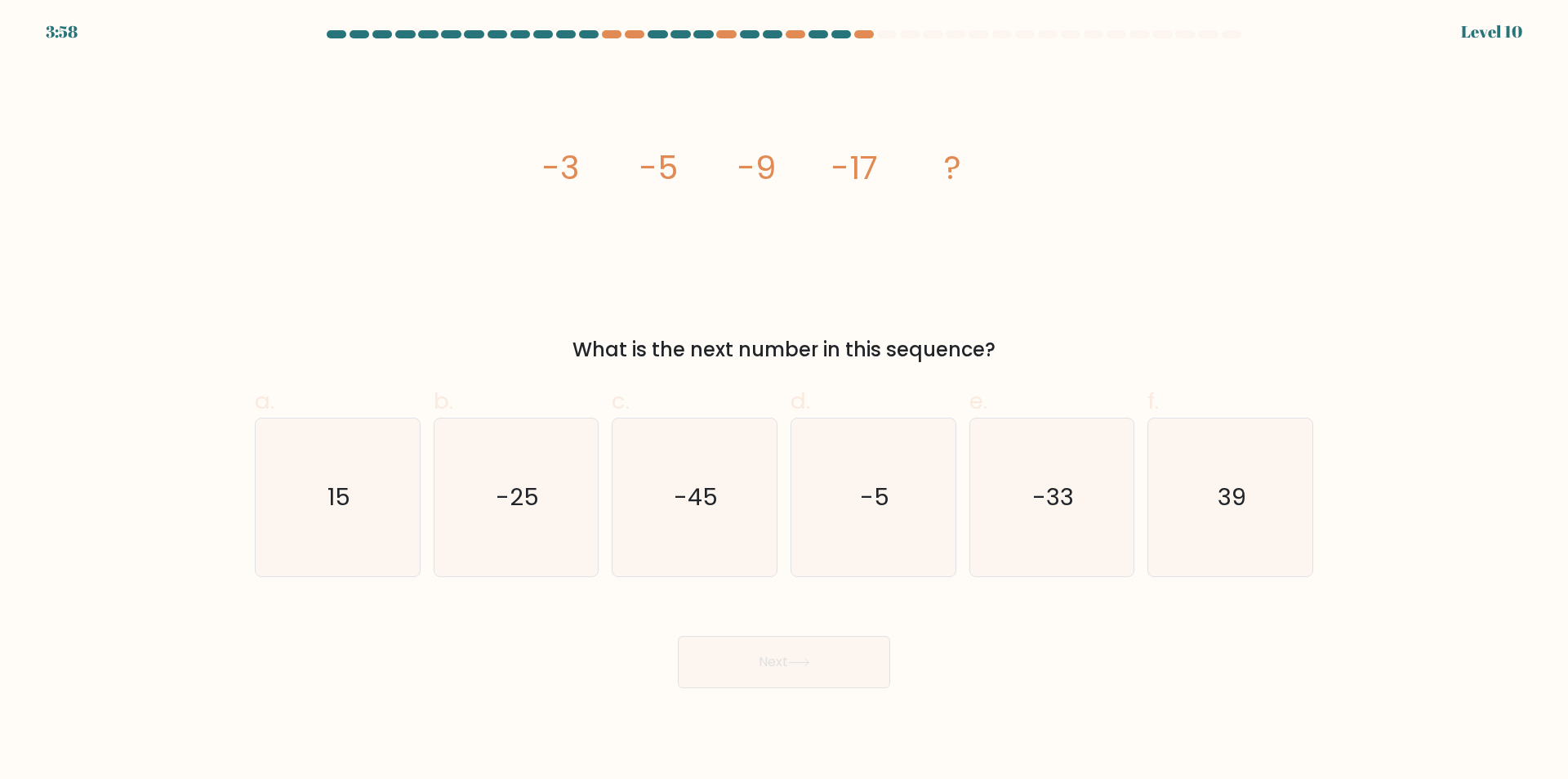
drag, startPoint x: 512, startPoint y: 536, endPoint x: 744, endPoint y: 678, distance: 272.0
click at [519, 539] on icon "-25" at bounding box center [516, 497] width 157 height 158
click at [807, 662] on icon at bounding box center [799, 661] width 22 height 9
click at [507, 529] on icon "-25" at bounding box center [516, 497] width 157 height 158
click at [784, 400] on input "b. -25" at bounding box center [784, 395] width 1 height 10
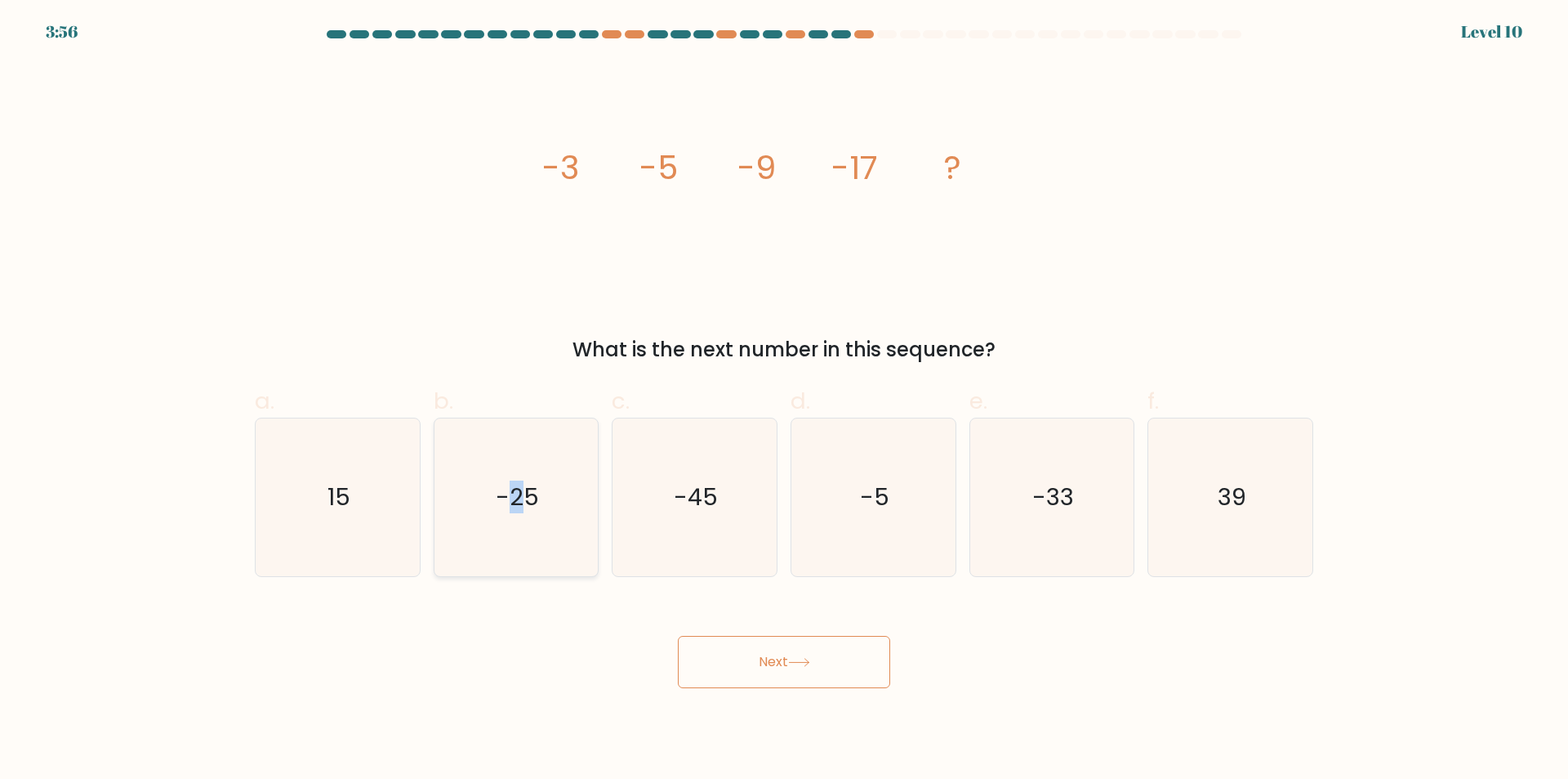
radio input "true"
click at [810, 665] on icon at bounding box center [799, 661] width 22 height 9
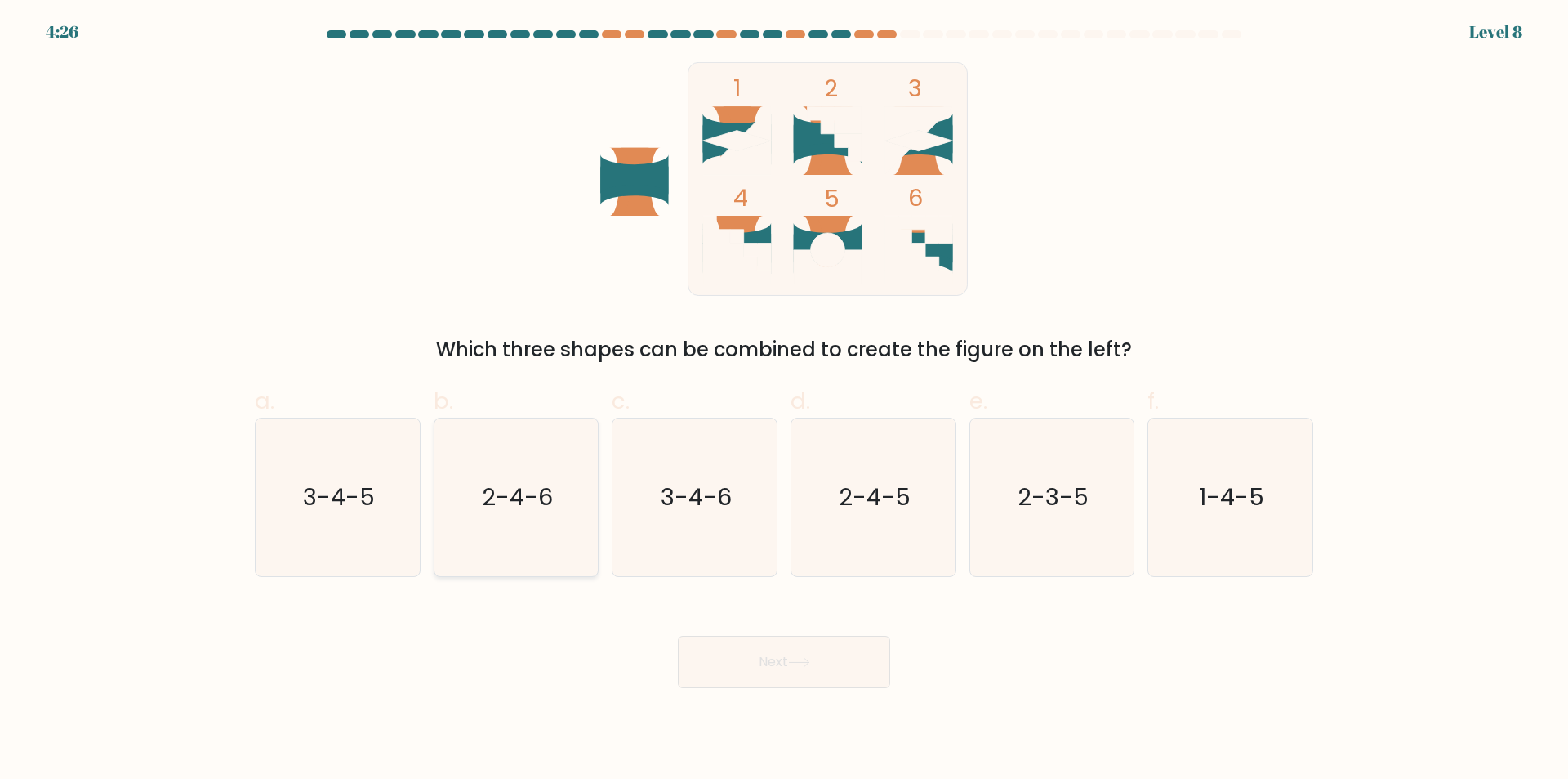
drag, startPoint x: 509, startPoint y: 550, endPoint x: 585, endPoint y: 573, distance: 79.4
click at [509, 550] on icon "2-4-6" at bounding box center [516, 497] width 157 height 158
click at [784, 400] on input "b. 2-4-6" at bounding box center [784, 395] width 1 height 10
radio input "true"
click at [734, 656] on button "Next" at bounding box center [784, 661] width 212 height 52
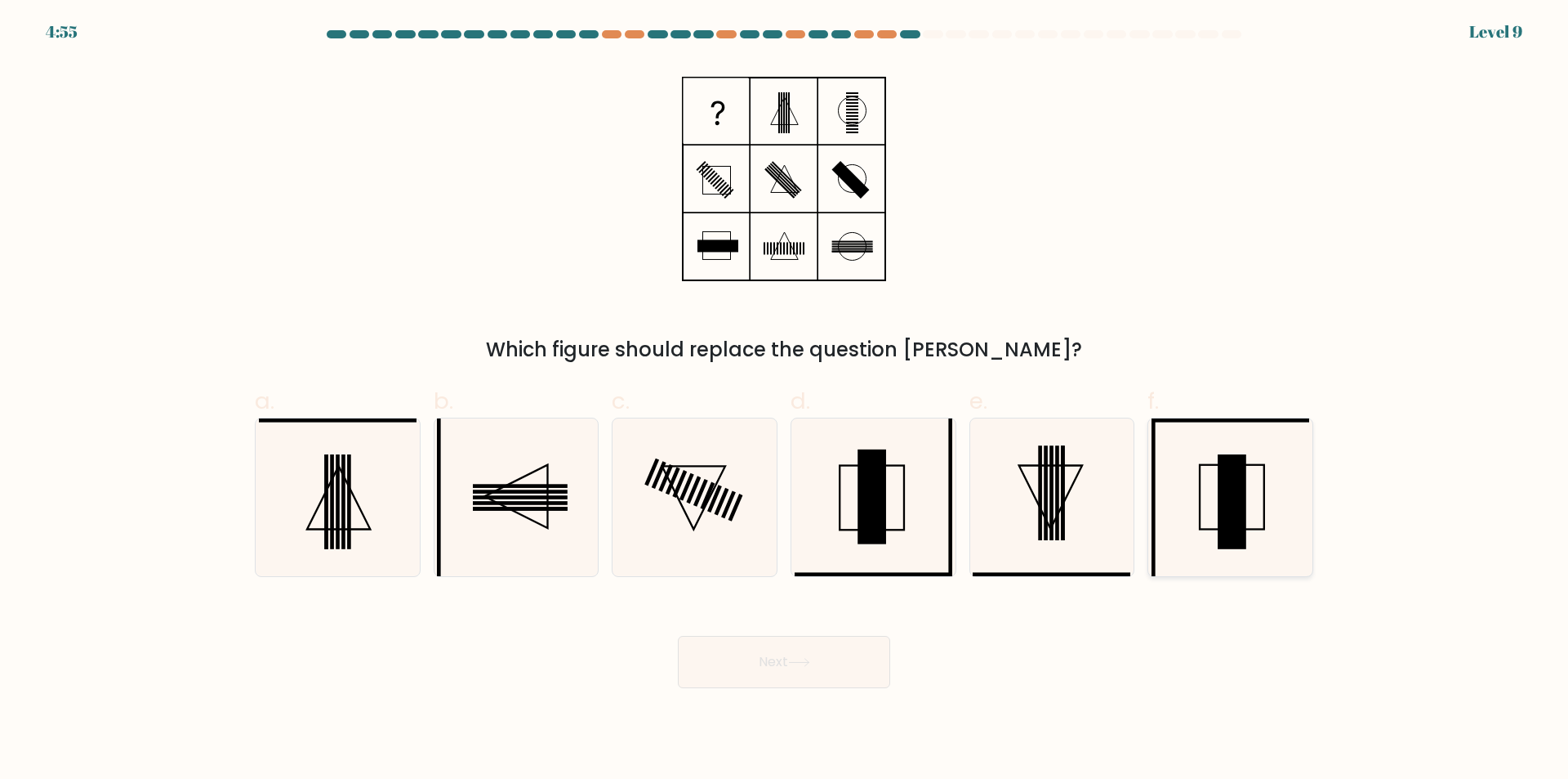
click at [1261, 547] on icon at bounding box center [1230, 497] width 157 height 158
click at [785, 400] on input "f." at bounding box center [784, 395] width 1 height 10
radio input "true"
click at [830, 666] on button "Next" at bounding box center [784, 661] width 212 height 52
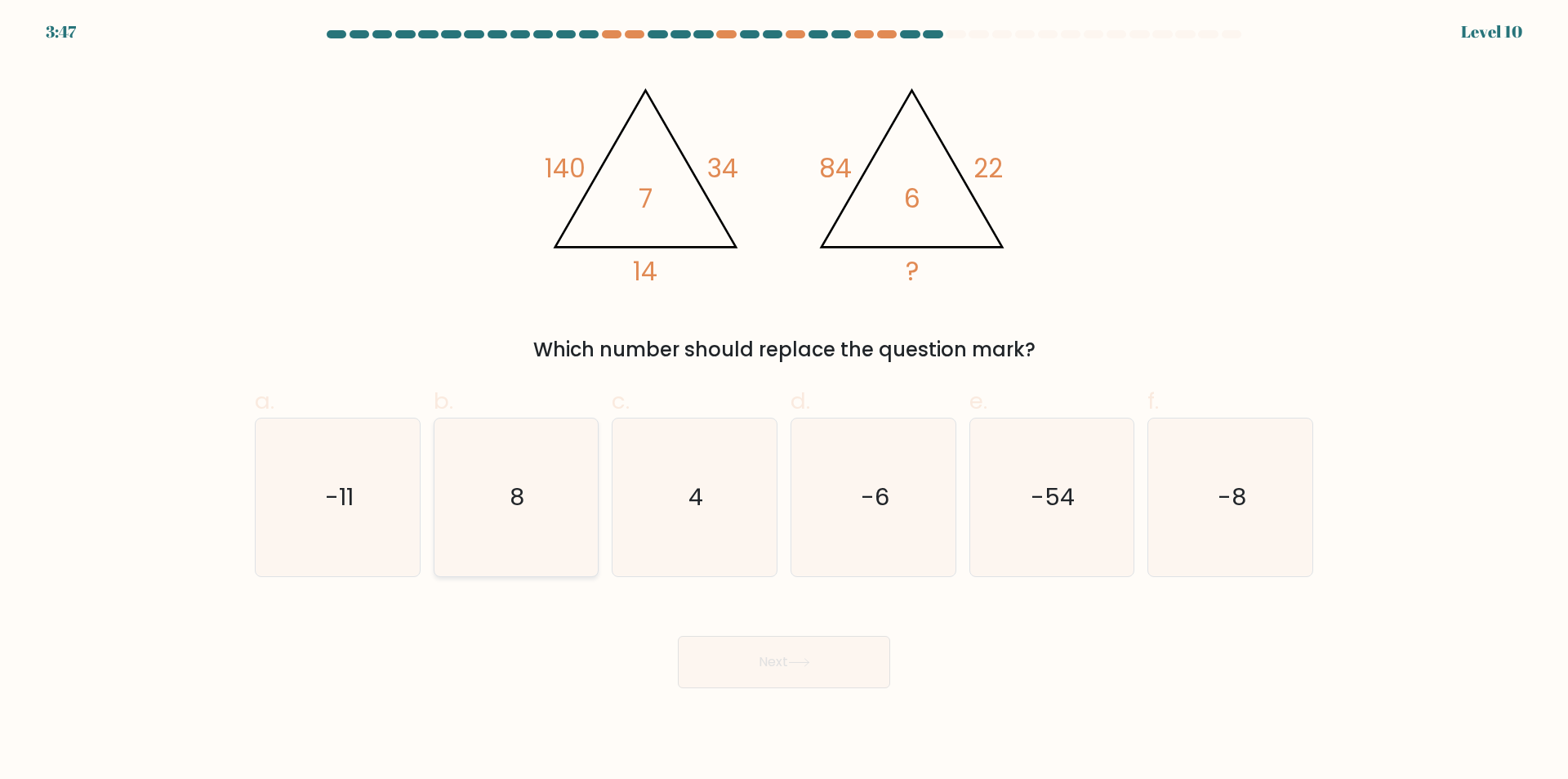
click at [546, 552] on icon "8" at bounding box center [516, 497] width 157 height 158
click at [784, 400] on input "b. 8" at bounding box center [784, 395] width 1 height 10
radio input "true"
click at [791, 664] on button "Next" at bounding box center [784, 661] width 212 height 52
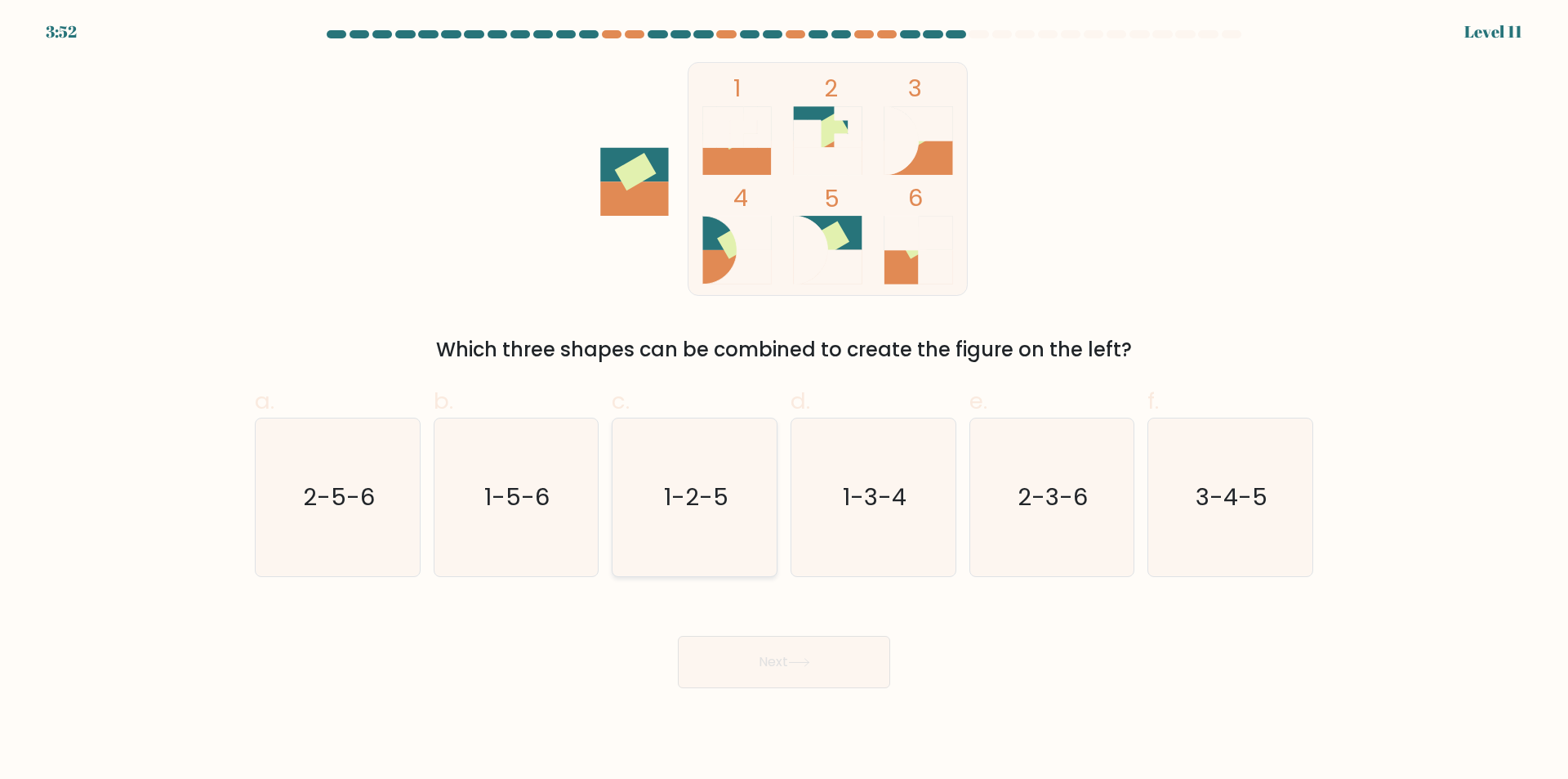
click at [697, 538] on icon "1-2-5" at bounding box center [694, 497] width 157 height 158
click at [784, 400] on input "c. 1-2-5" at bounding box center [784, 395] width 1 height 10
radio input "true"
click at [773, 674] on button "Next" at bounding box center [784, 661] width 212 height 52
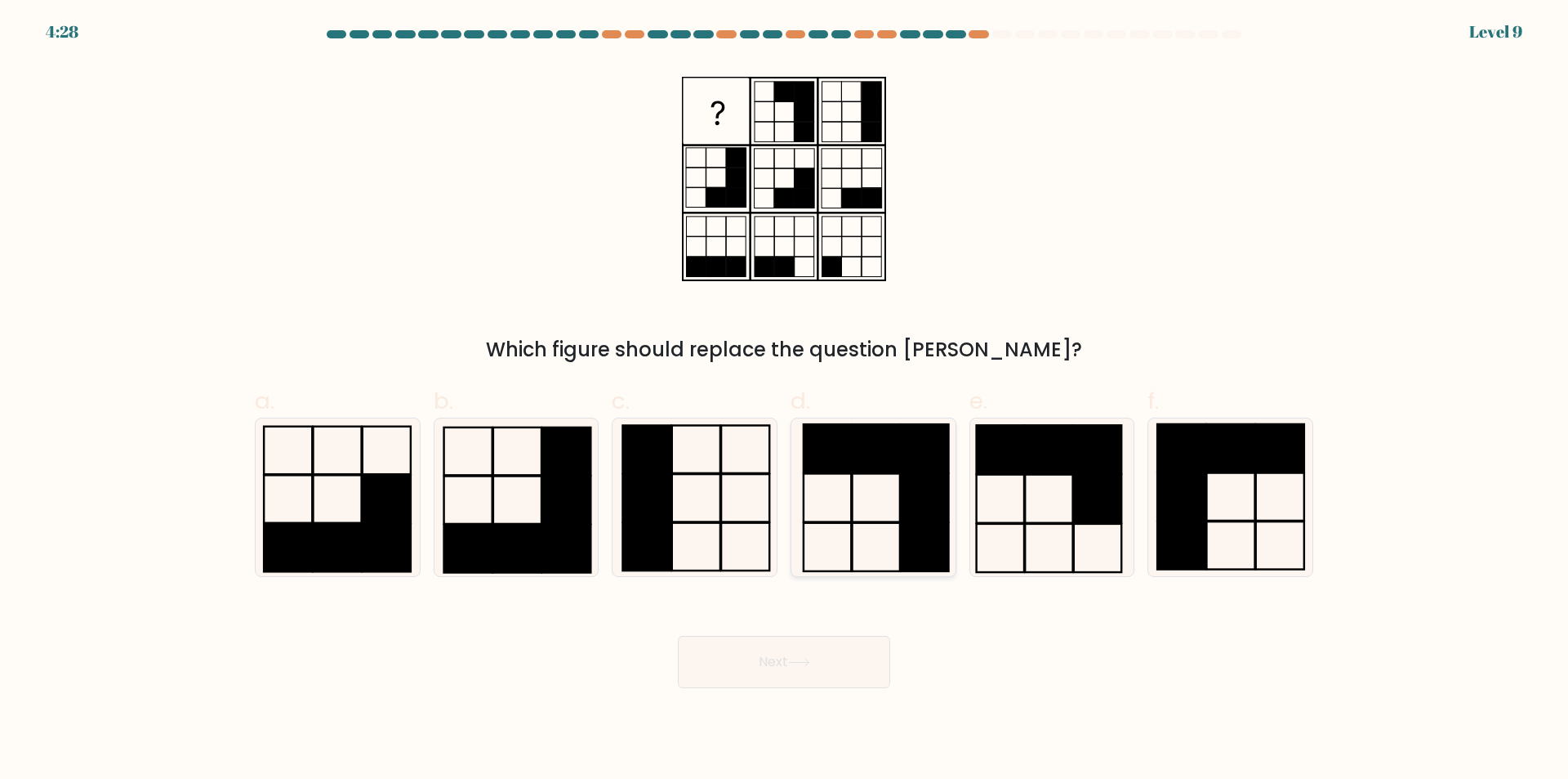
click at [837, 545] on icon at bounding box center [874, 497] width 157 height 158
click at [785, 400] on input "d." at bounding box center [784, 395] width 1 height 10
radio input "true"
click at [777, 662] on button "Next" at bounding box center [784, 661] width 212 height 52
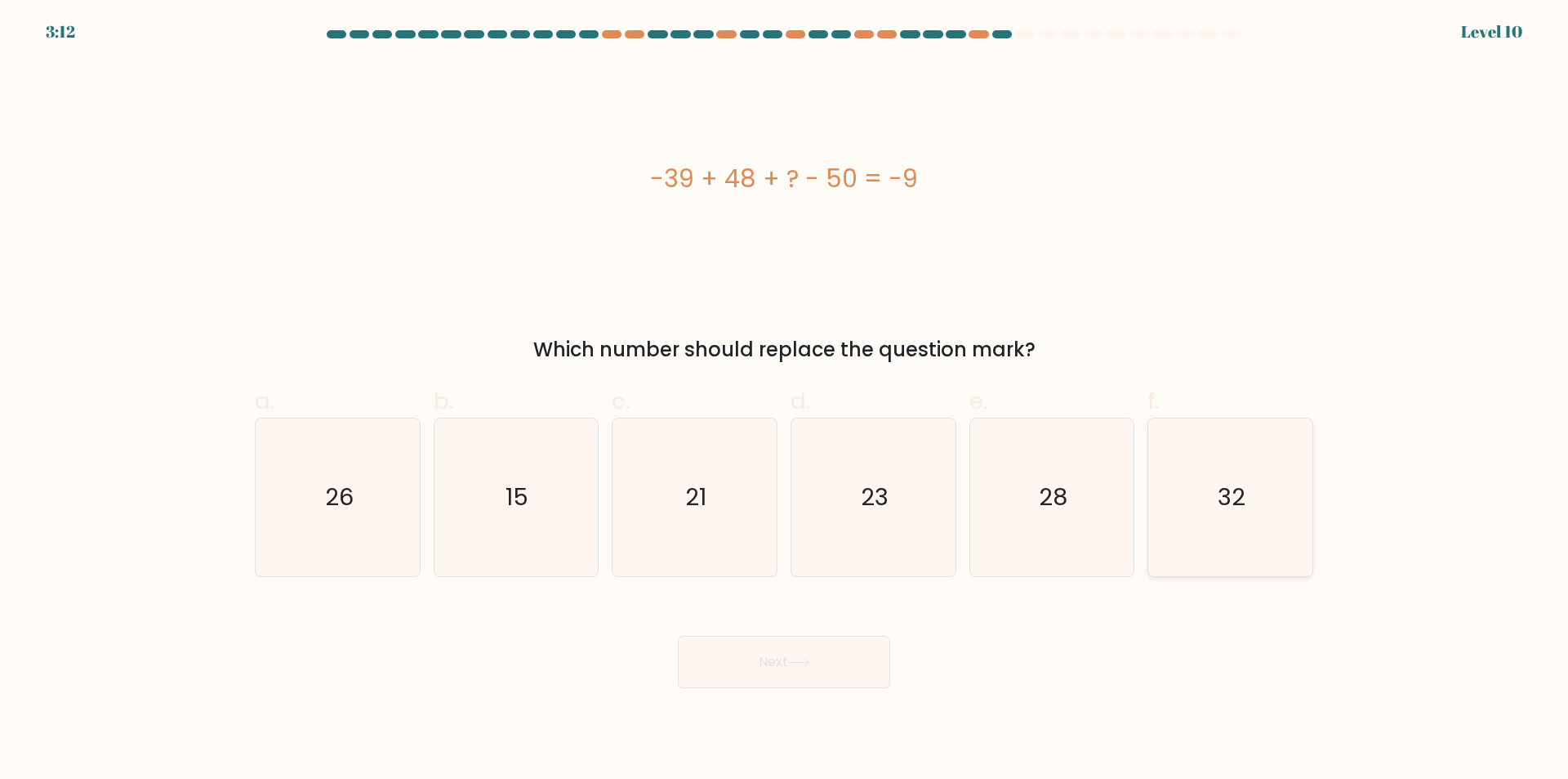
click at [1236, 527] on icon "32" at bounding box center [1230, 497] width 157 height 158
click at [785, 400] on input "f. 32" at bounding box center [784, 395] width 1 height 10
radio input "true"
click at [772, 669] on button "Next" at bounding box center [784, 661] width 212 height 52
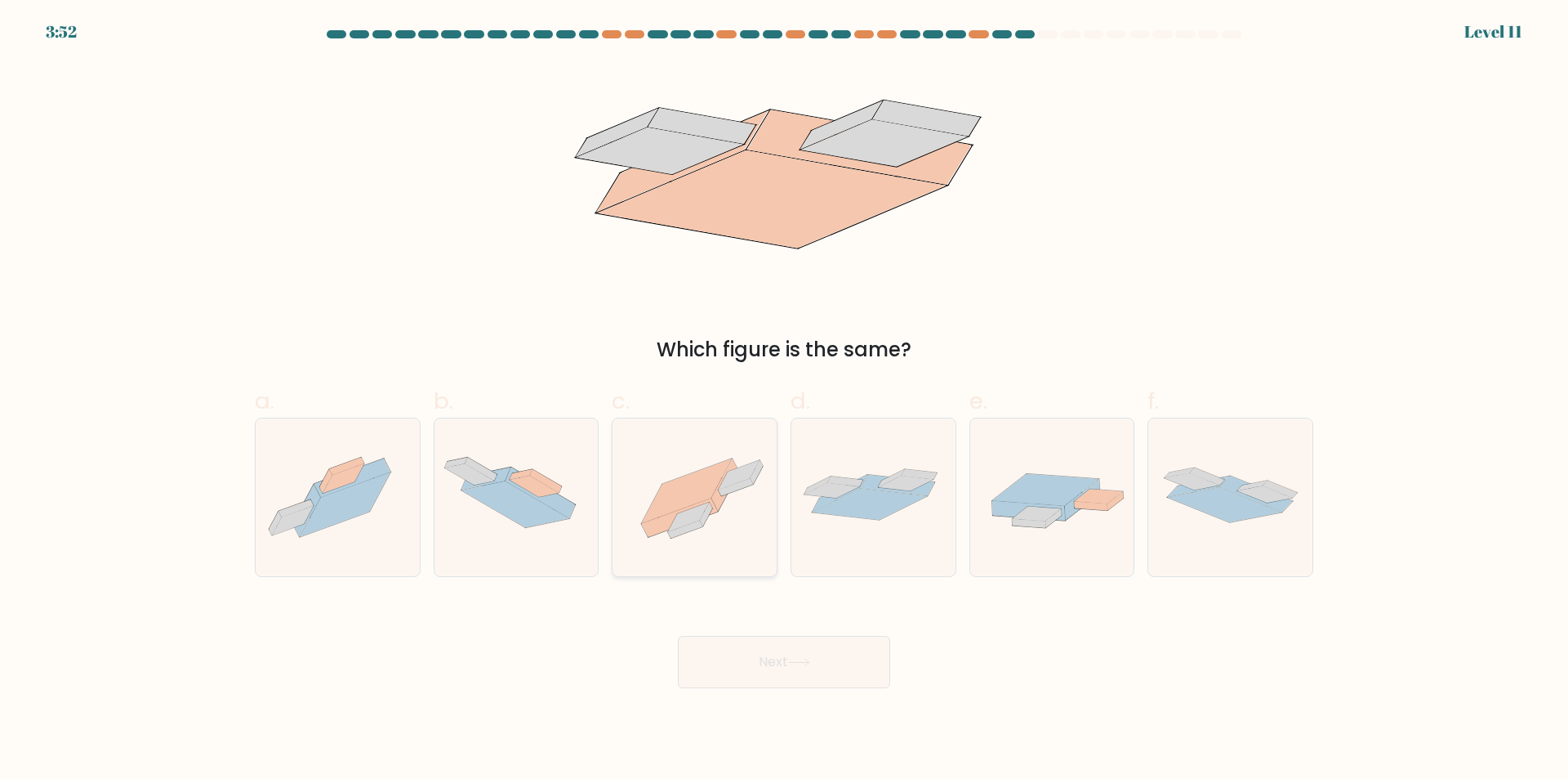
click at [738, 536] on icon at bounding box center [694, 497] width 164 height 122
click at [784, 400] on input "c." at bounding box center [784, 395] width 1 height 10
radio input "true"
click at [799, 664] on icon at bounding box center [799, 661] width 22 height 9
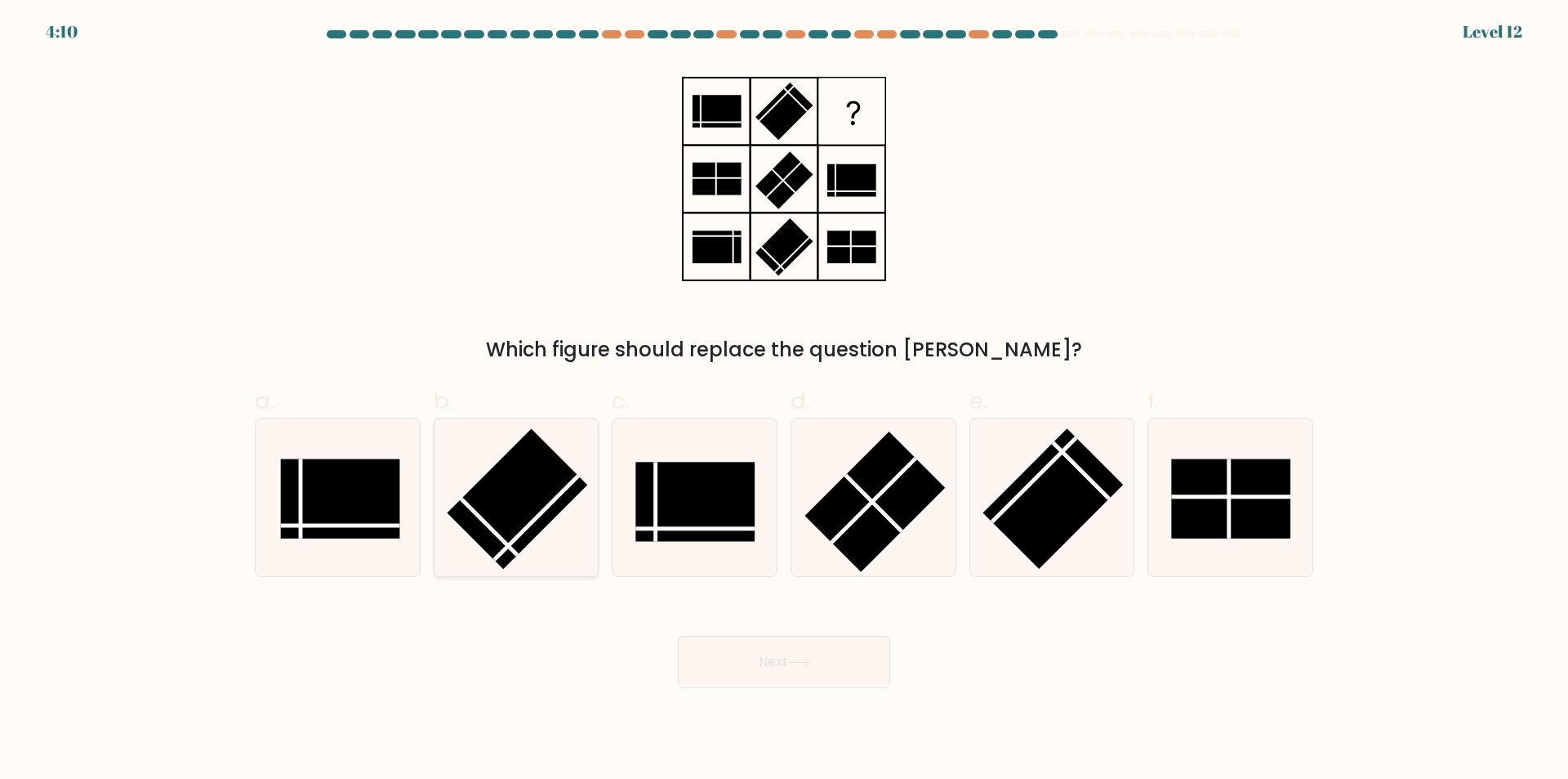
click at [531, 492] on rect at bounding box center [518, 499] width 140 height 140
click at [784, 400] on input "b." at bounding box center [784, 395] width 1 height 10
radio input "true"
click at [802, 656] on button "Next" at bounding box center [784, 661] width 212 height 52
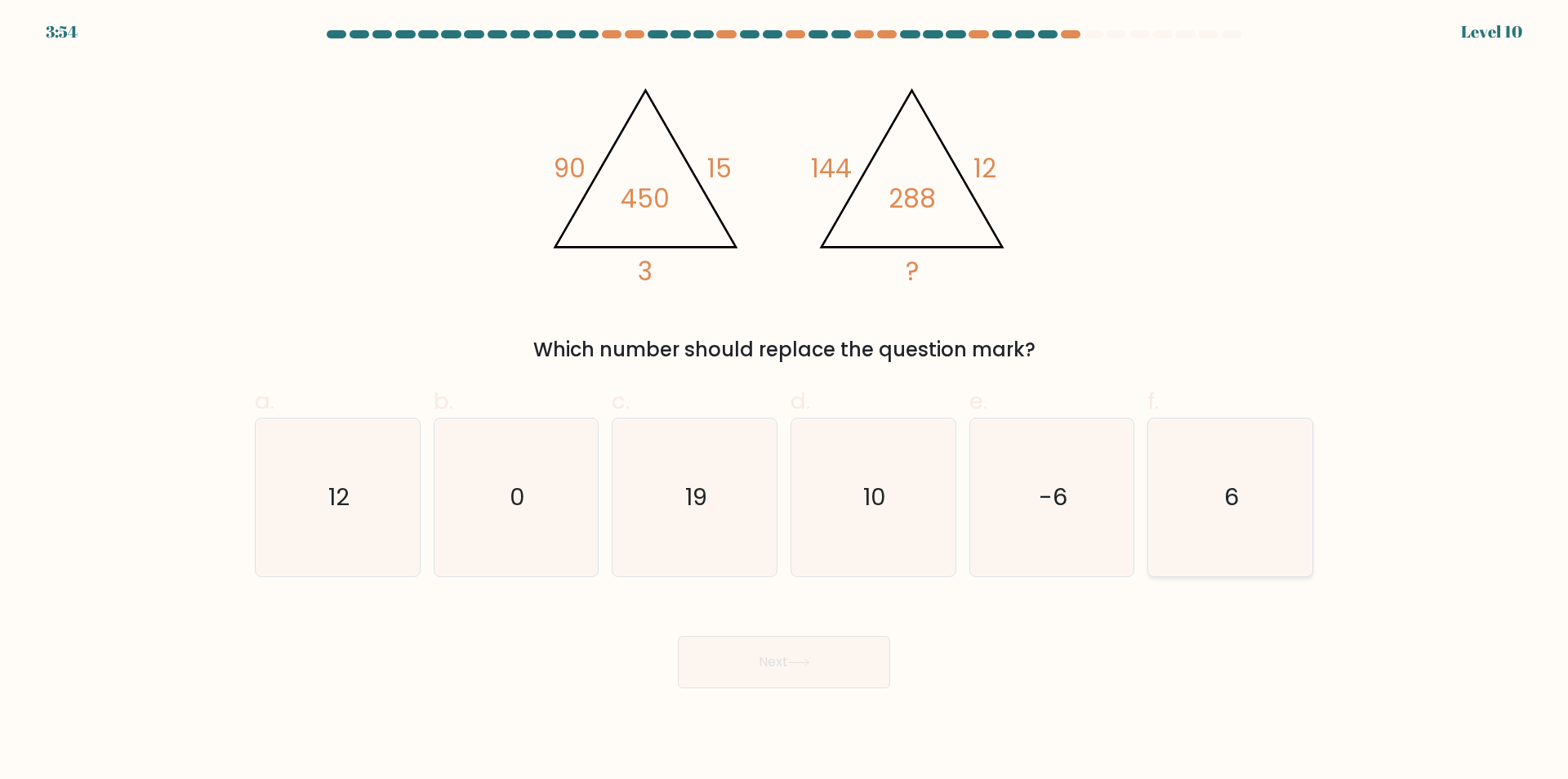
click at [1227, 532] on icon "6" at bounding box center [1230, 497] width 157 height 158
click at [785, 400] on input "f. 6" at bounding box center [784, 395] width 1 height 10
radio input "true"
click at [802, 663] on icon at bounding box center [799, 661] width 22 height 9
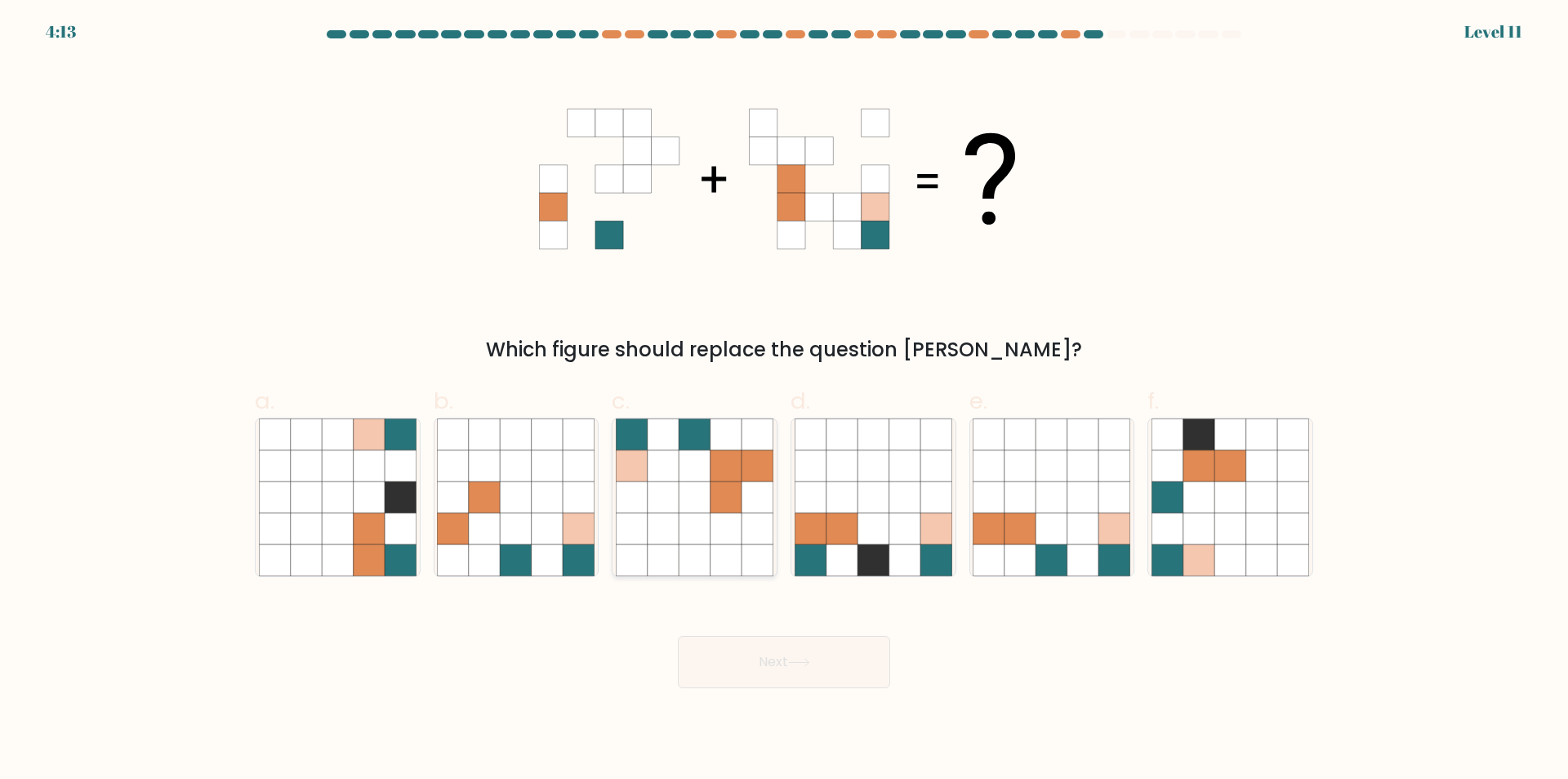
click at [687, 532] on icon at bounding box center [694, 529] width 31 height 31
click at [784, 400] on input "c." at bounding box center [784, 395] width 1 height 10
radio input "true"
click at [745, 673] on button "Next" at bounding box center [784, 661] width 212 height 52
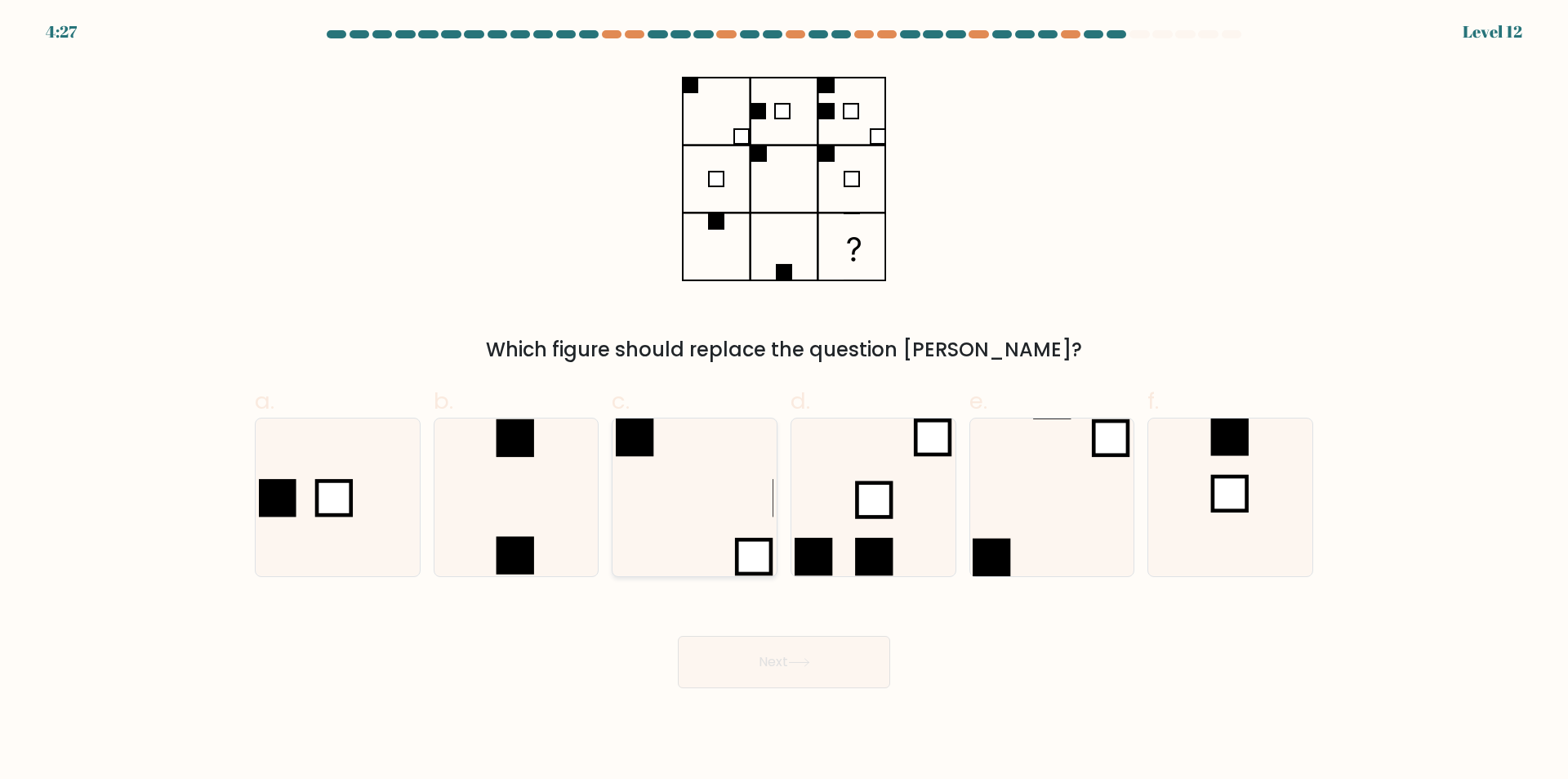
click at [710, 555] on icon at bounding box center [694, 497] width 157 height 158
click at [784, 400] on input "c." at bounding box center [784, 395] width 1 height 10
radio input "true"
click at [761, 663] on button "Next" at bounding box center [784, 661] width 212 height 52
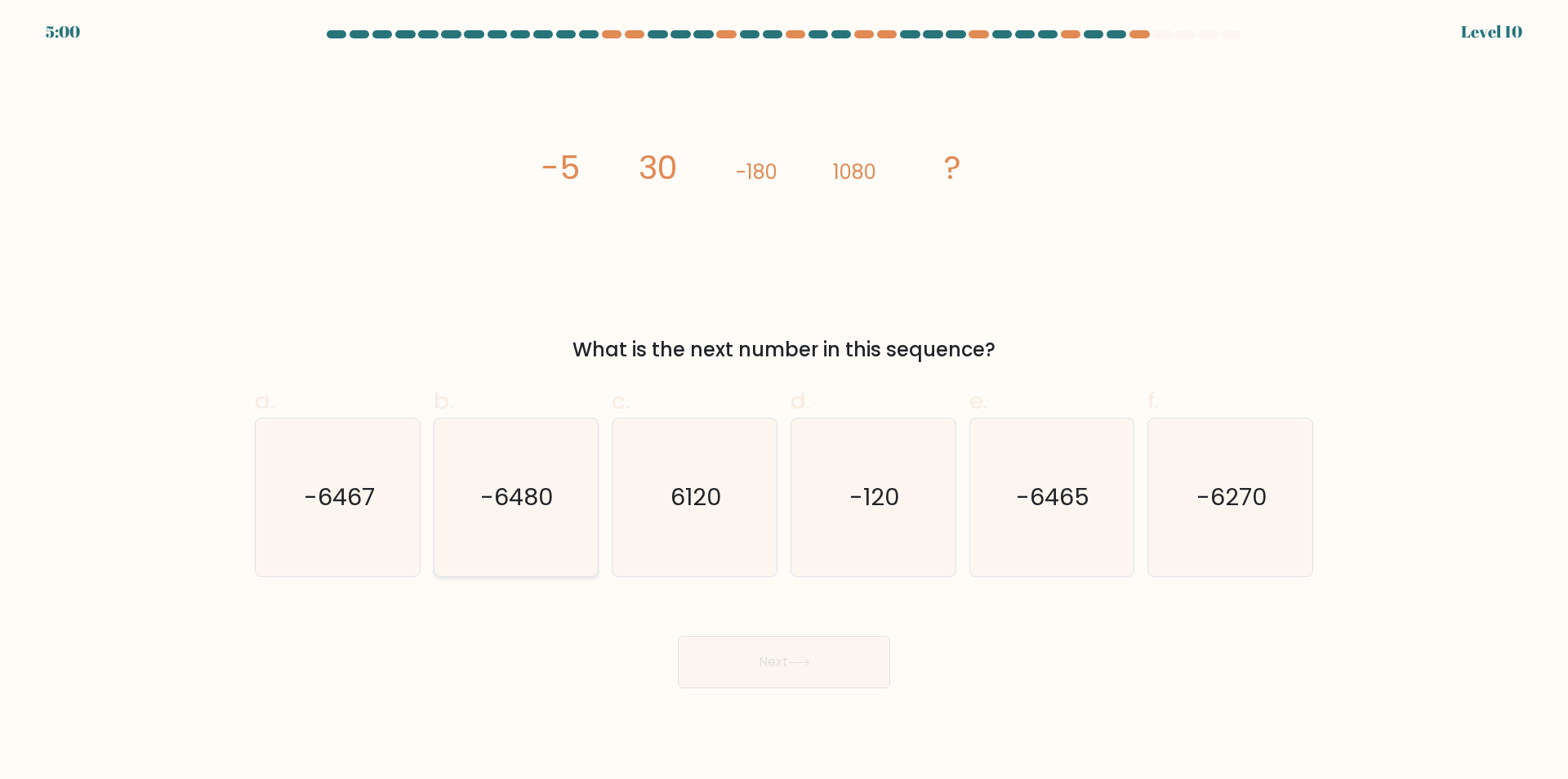
click at [543, 549] on icon "-6480" at bounding box center [516, 497] width 157 height 158
click at [784, 400] on input "b. -6480" at bounding box center [784, 395] width 1 height 10
radio input "true"
click at [770, 661] on button "Next" at bounding box center [784, 661] width 212 height 52
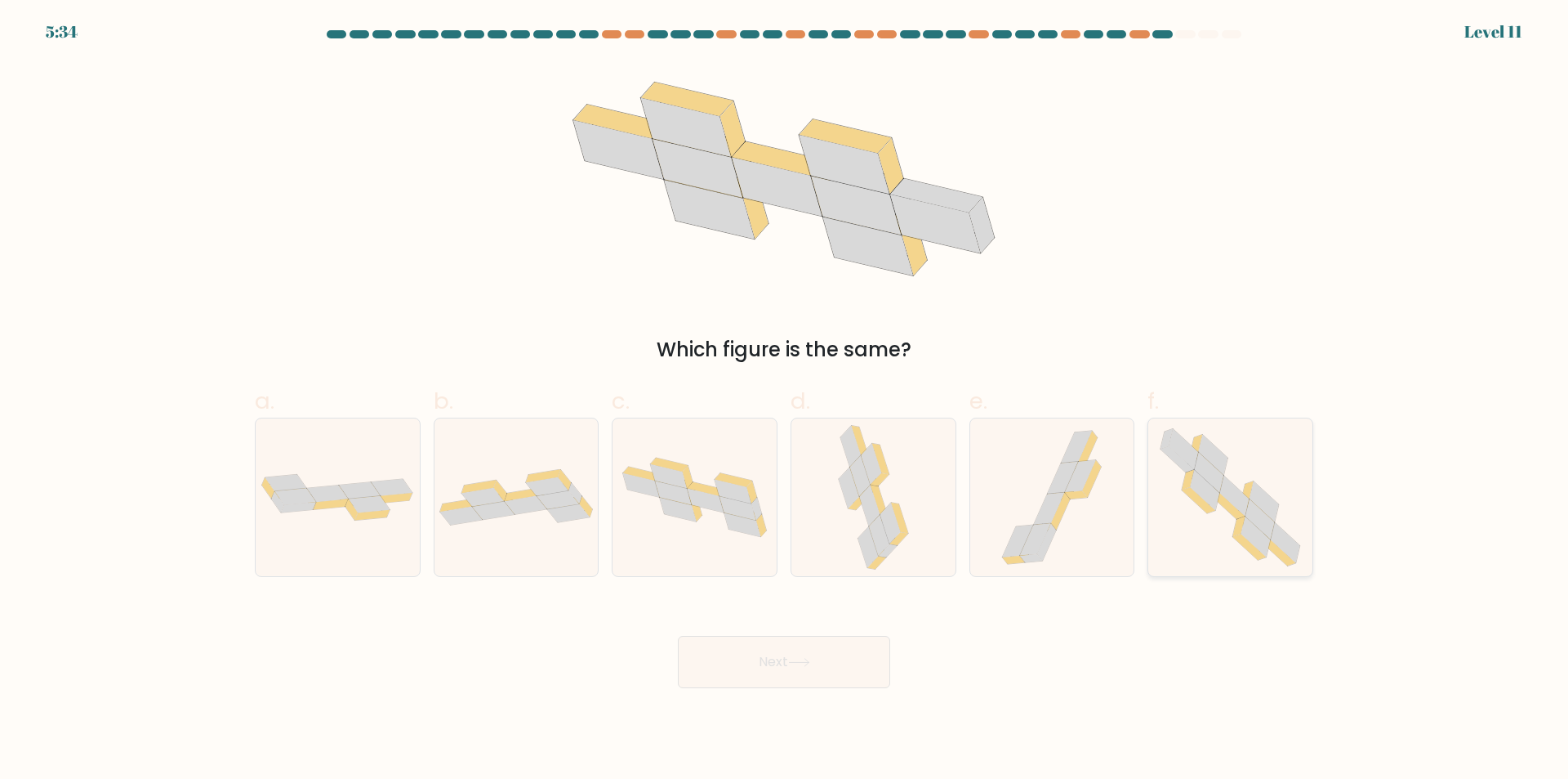
click at [1173, 533] on icon at bounding box center [1230, 497] width 161 height 158
click at [785, 400] on input "f." at bounding box center [784, 395] width 1 height 10
radio input "true"
click at [785, 668] on button "Next" at bounding box center [784, 661] width 212 height 52
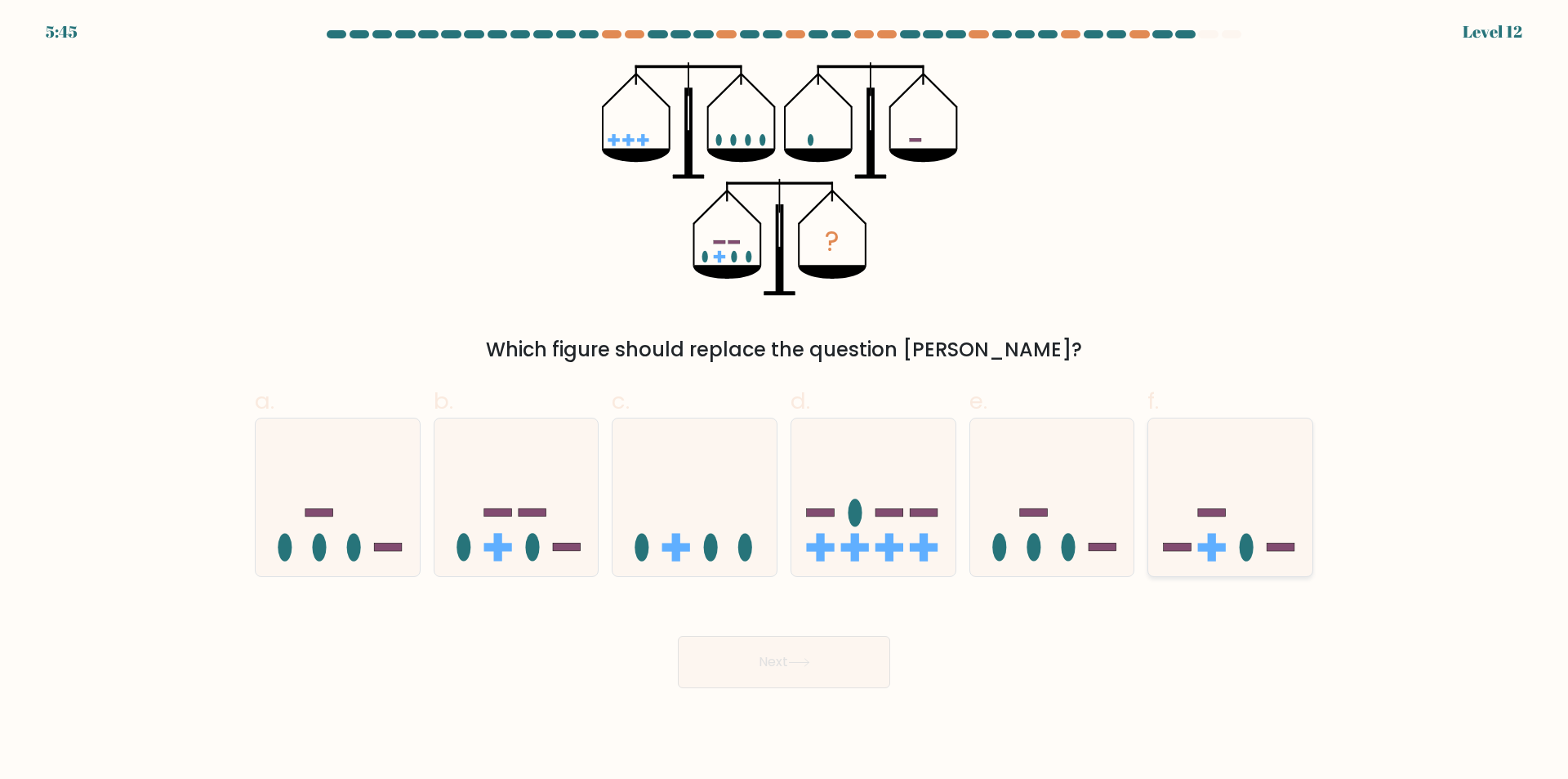
click at [1176, 566] on div at bounding box center [1230, 497] width 166 height 159
click at [785, 400] on input "f." at bounding box center [784, 395] width 1 height 10
radio input "true"
click at [805, 666] on icon at bounding box center [799, 661] width 22 height 9
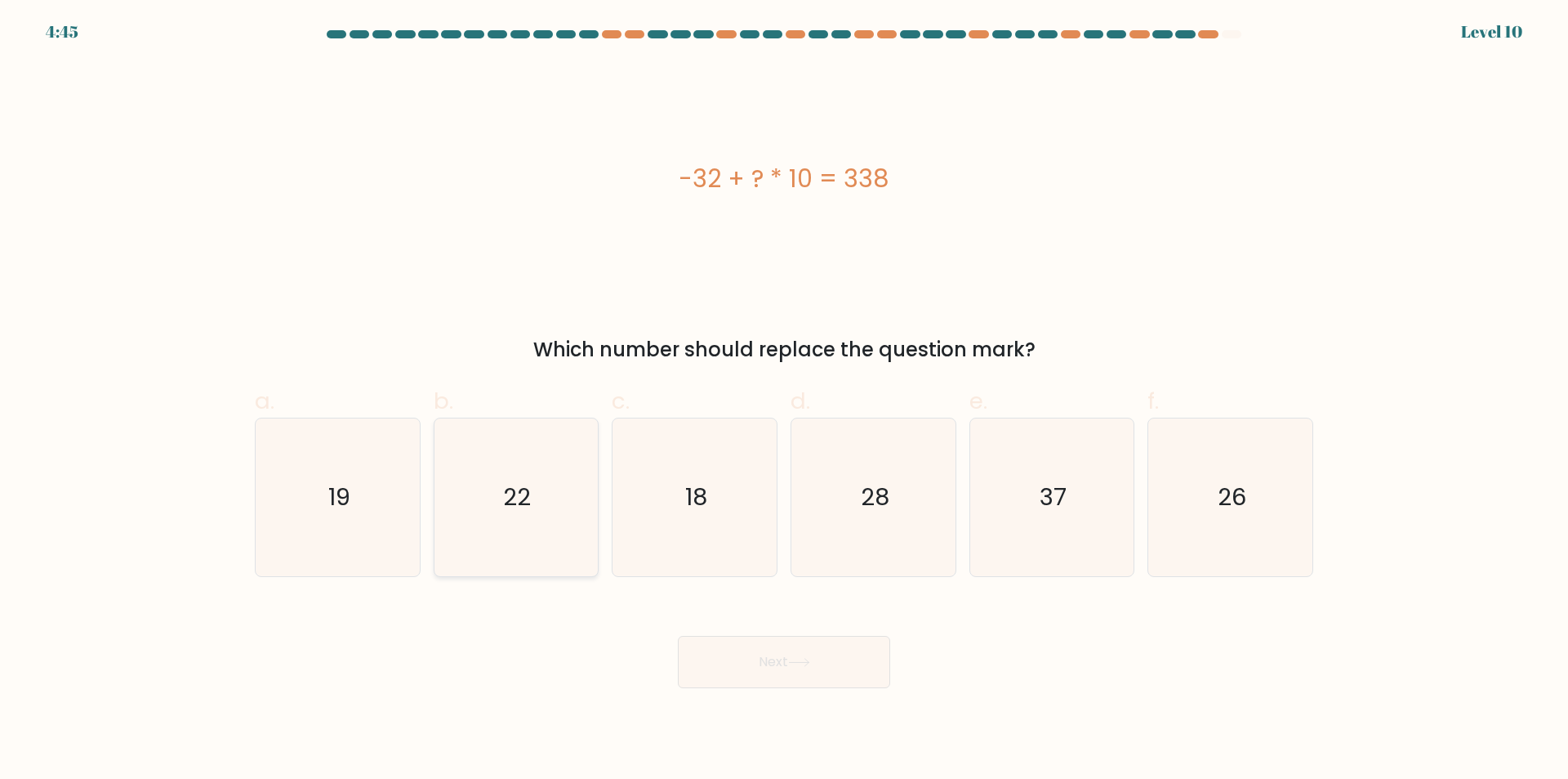
click at [515, 531] on icon "22" at bounding box center [516, 497] width 157 height 158
click at [784, 400] on input "b. 22" at bounding box center [784, 395] width 1 height 10
radio input "true"
click at [766, 659] on button "Next" at bounding box center [784, 661] width 212 height 52
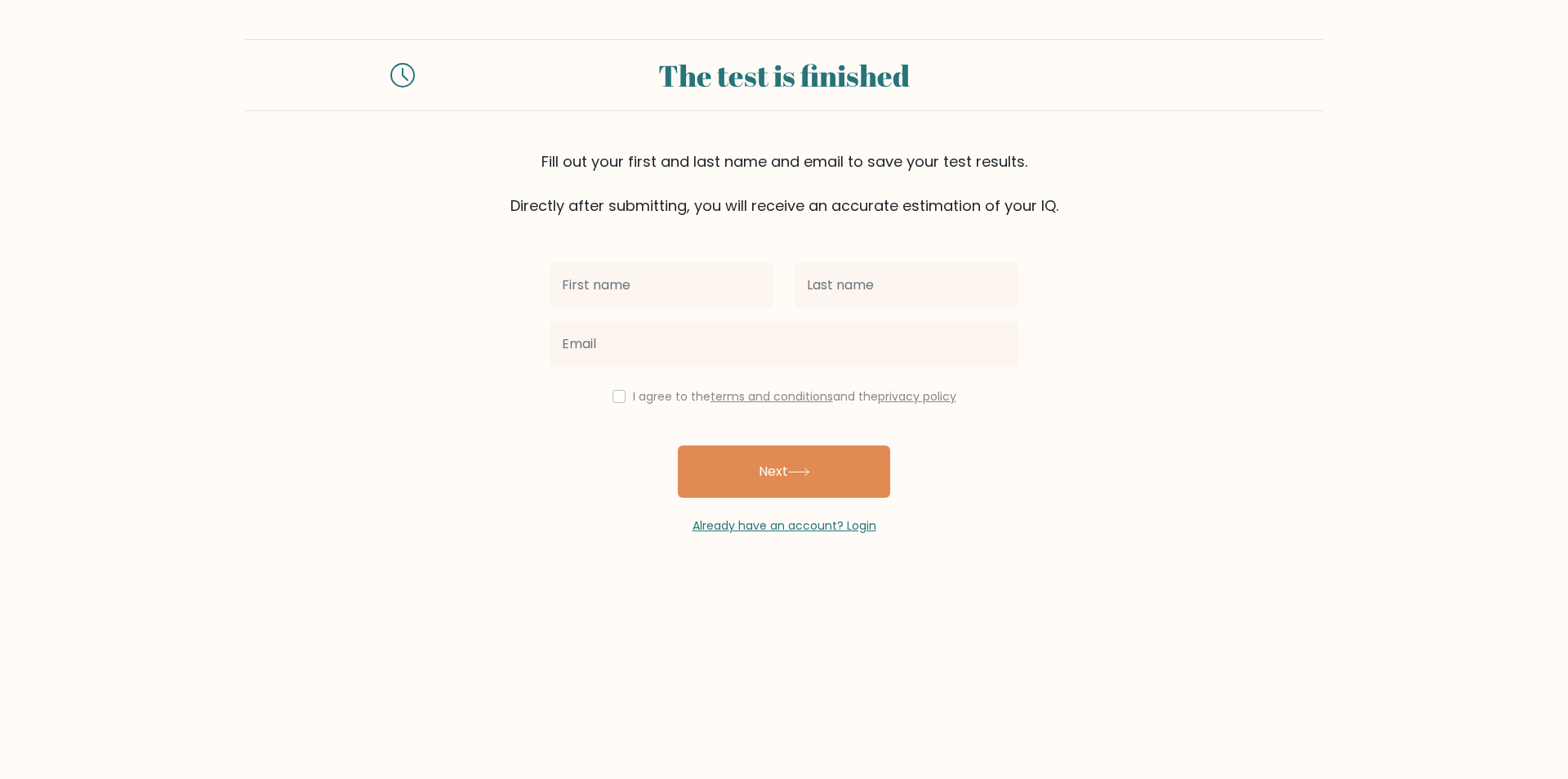
click at [646, 288] on input "text" at bounding box center [662, 285] width 226 height 46
type input "Aleksandar"
click at [835, 291] on input "text" at bounding box center [907, 285] width 226 height 46
type input "Stefanovic"
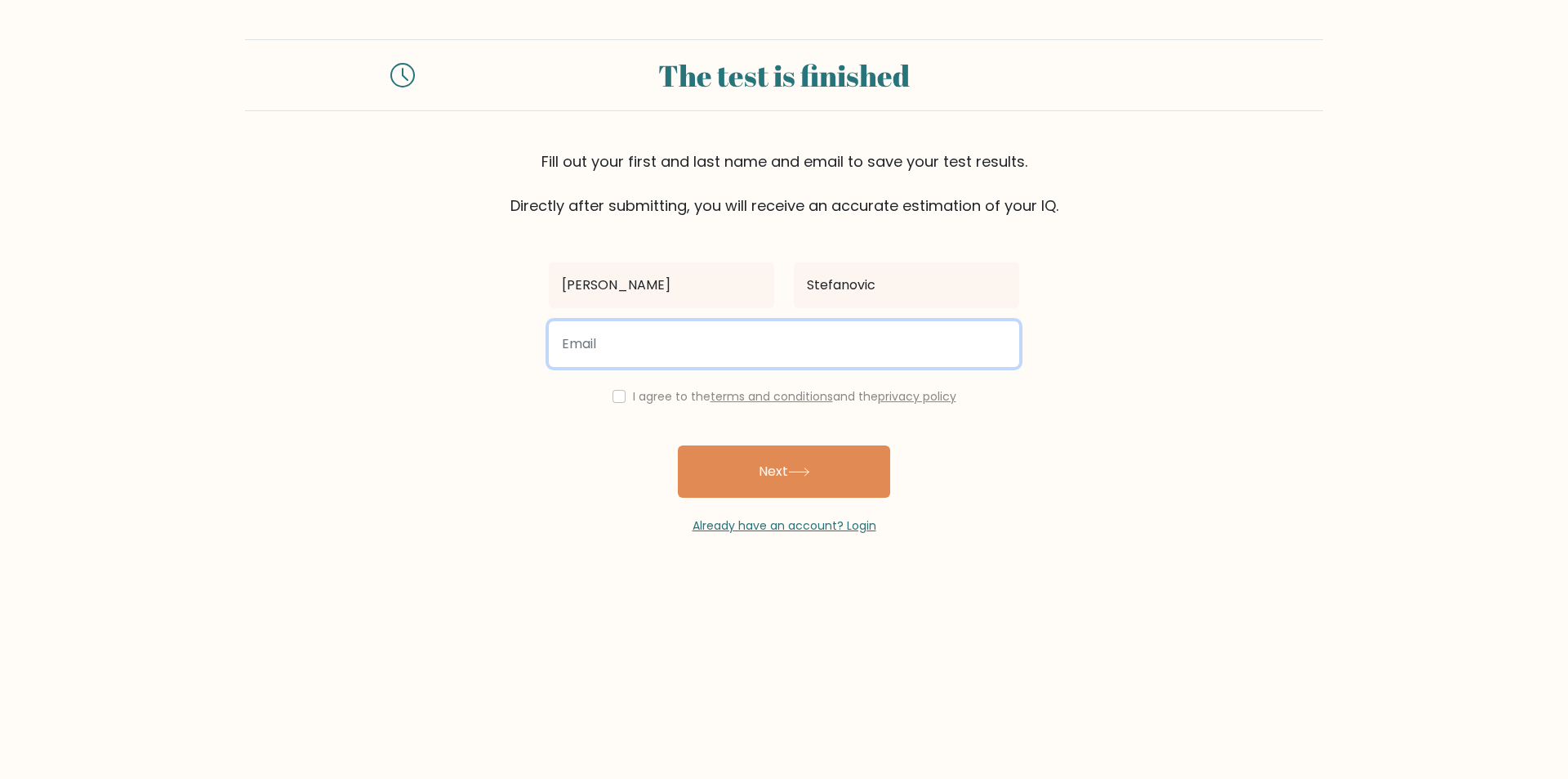
click at [628, 351] on input "email" at bounding box center [784, 343] width 470 height 46
type input "astefanovic961@gmail.com"
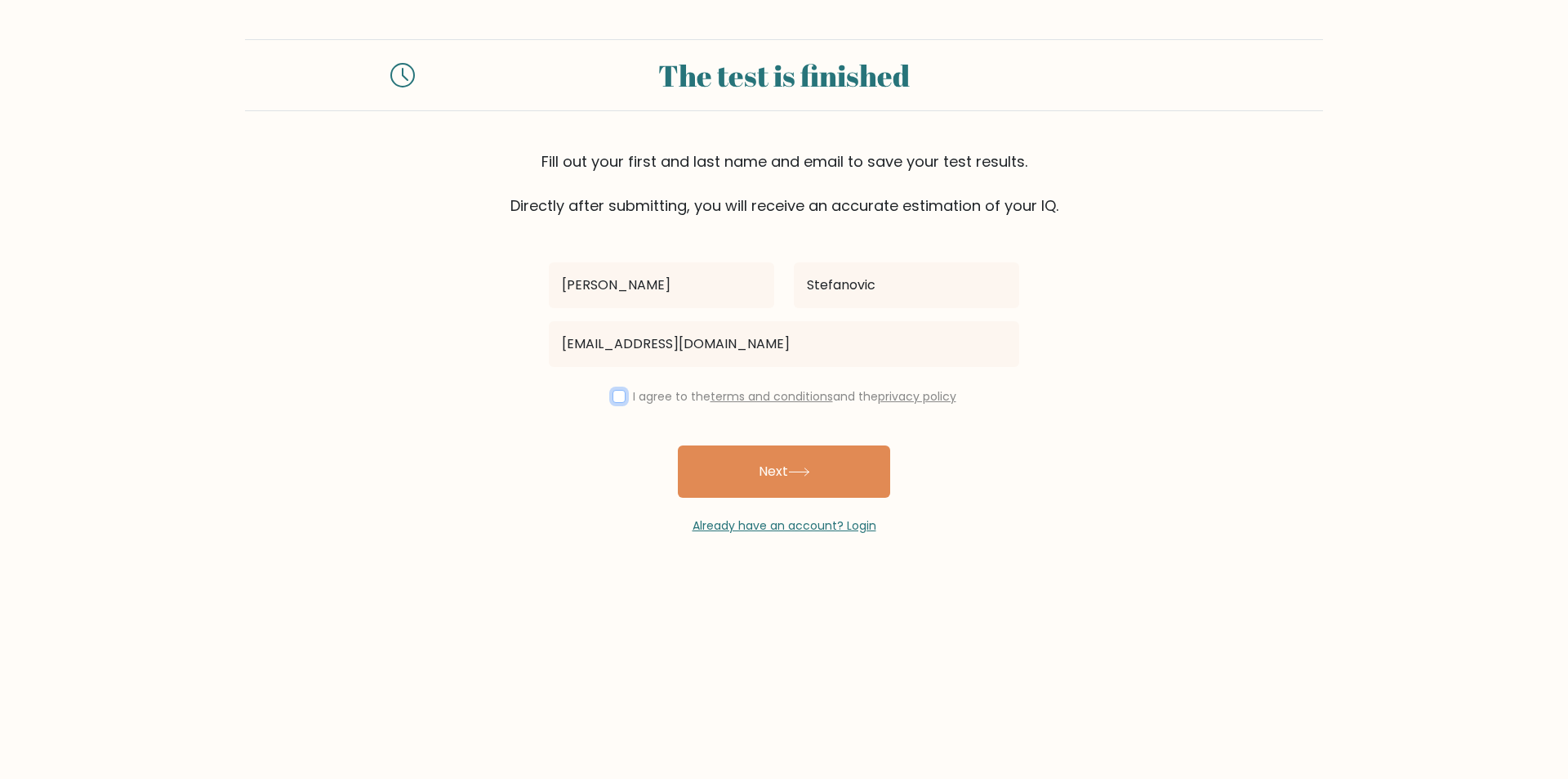
click at [615, 397] on input "checkbox" at bounding box center [619, 397] width 13 height 13
checkbox input "true"
click at [739, 473] on button "Next" at bounding box center [784, 471] width 212 height 52
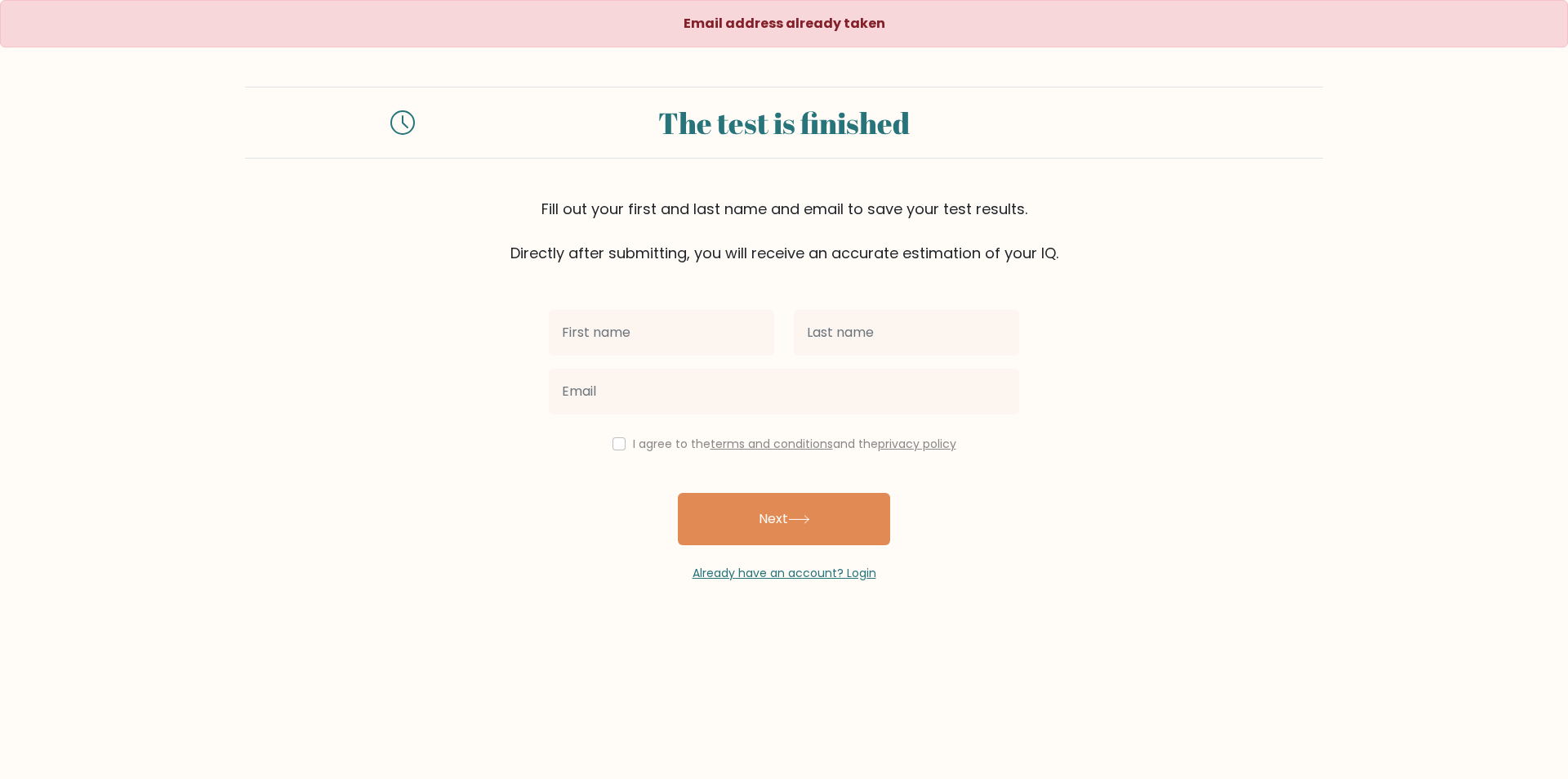
click at [633, 326] on input "text" at bounding box center [662, 332] width 226 height 46
type input "[PERSON_NAME]"
click at [848, 325] on input "text" at bounding box center [907, 332] width 226 height 46
type input "Stefanovic"
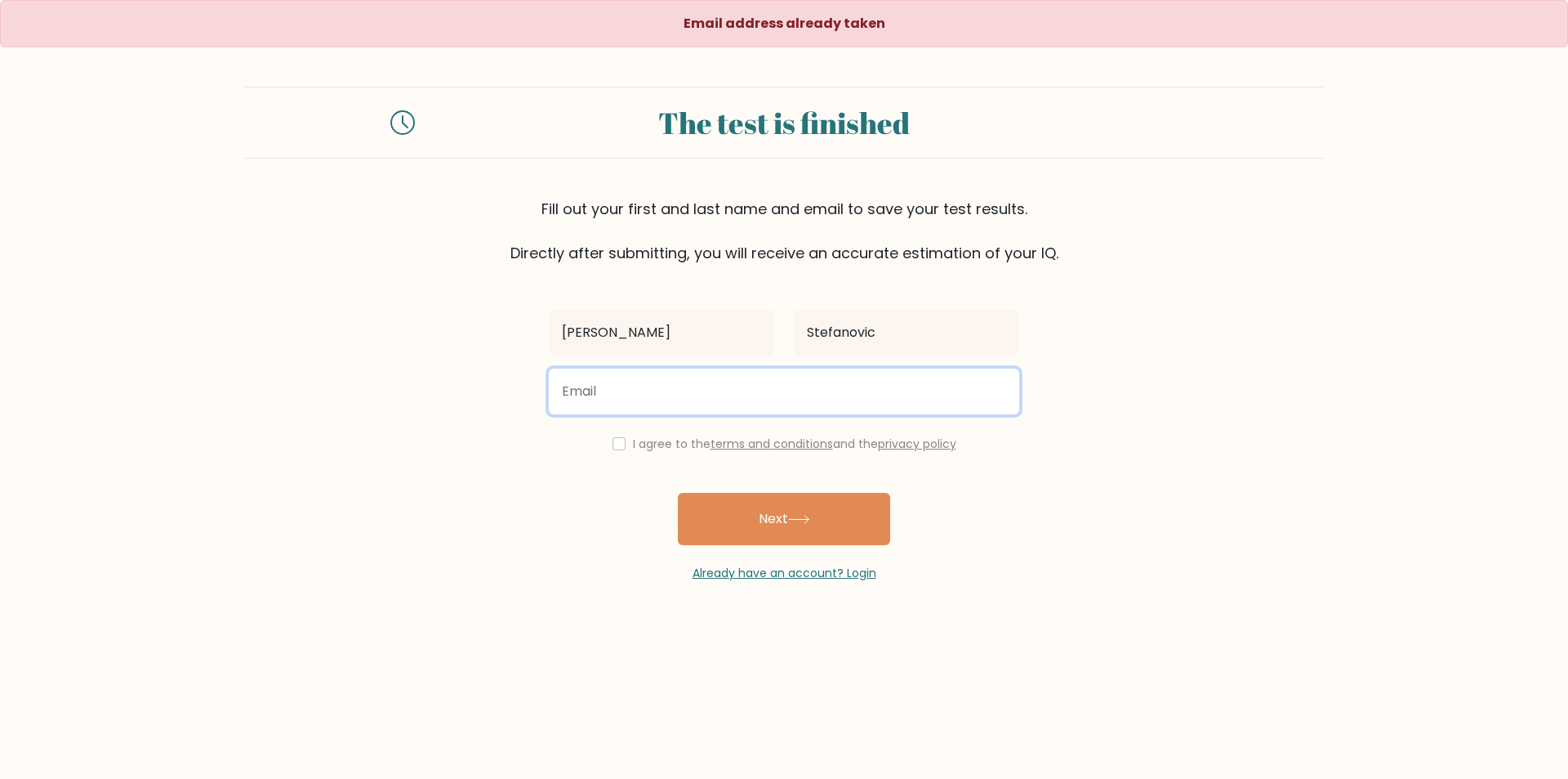
click at [683, 399] on input "email" at bounding box center [784, 391] width 470 height 46
type input "astefanovic961@gmail.com"
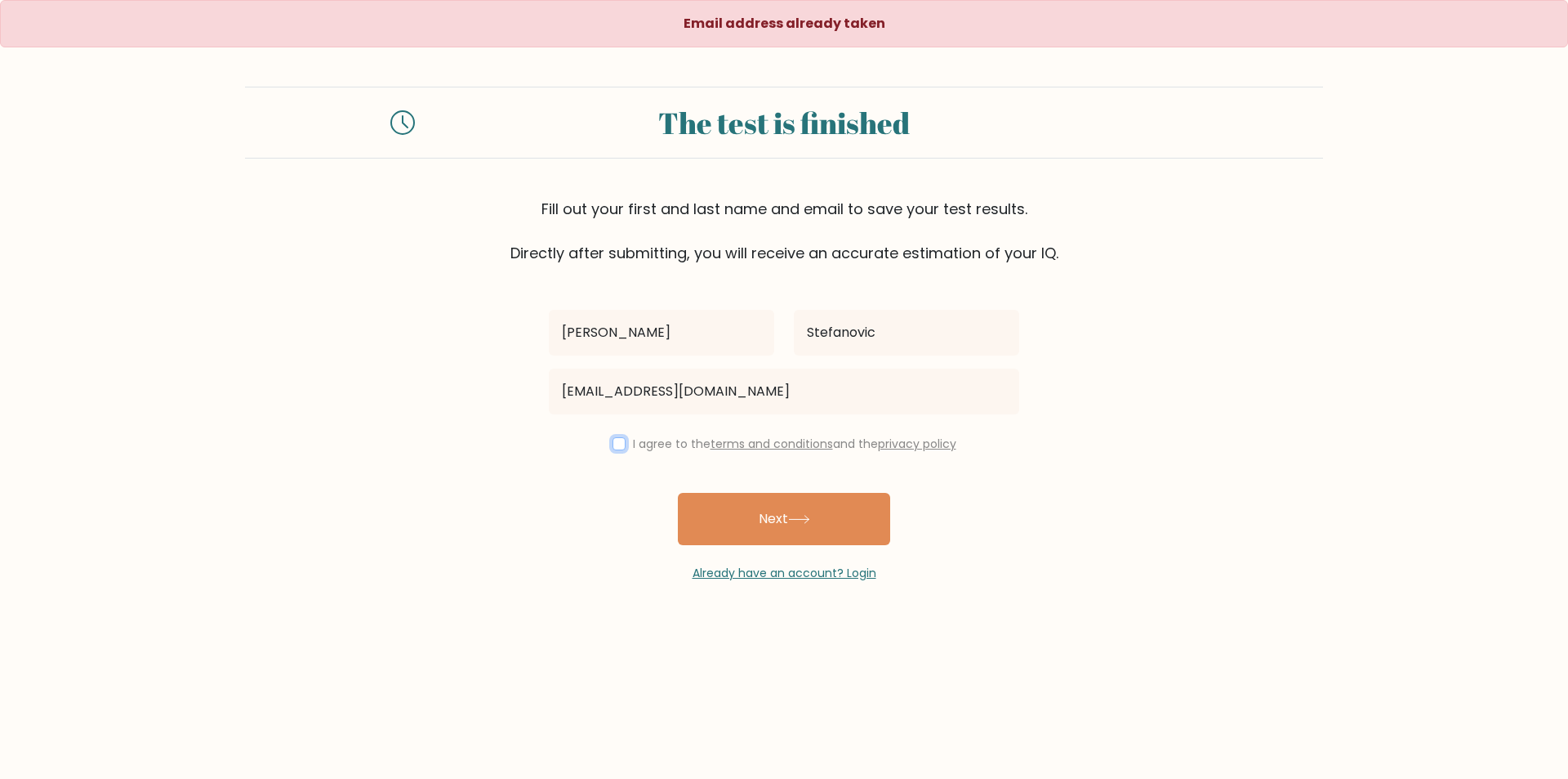
click at [615, 444] on input "checkbox" at bounding box center [619, 444] width 13 height 13
checkbox input "true"
click at [751, 528] on button "Next" at bounding box center [784, 518] width 212 height 52
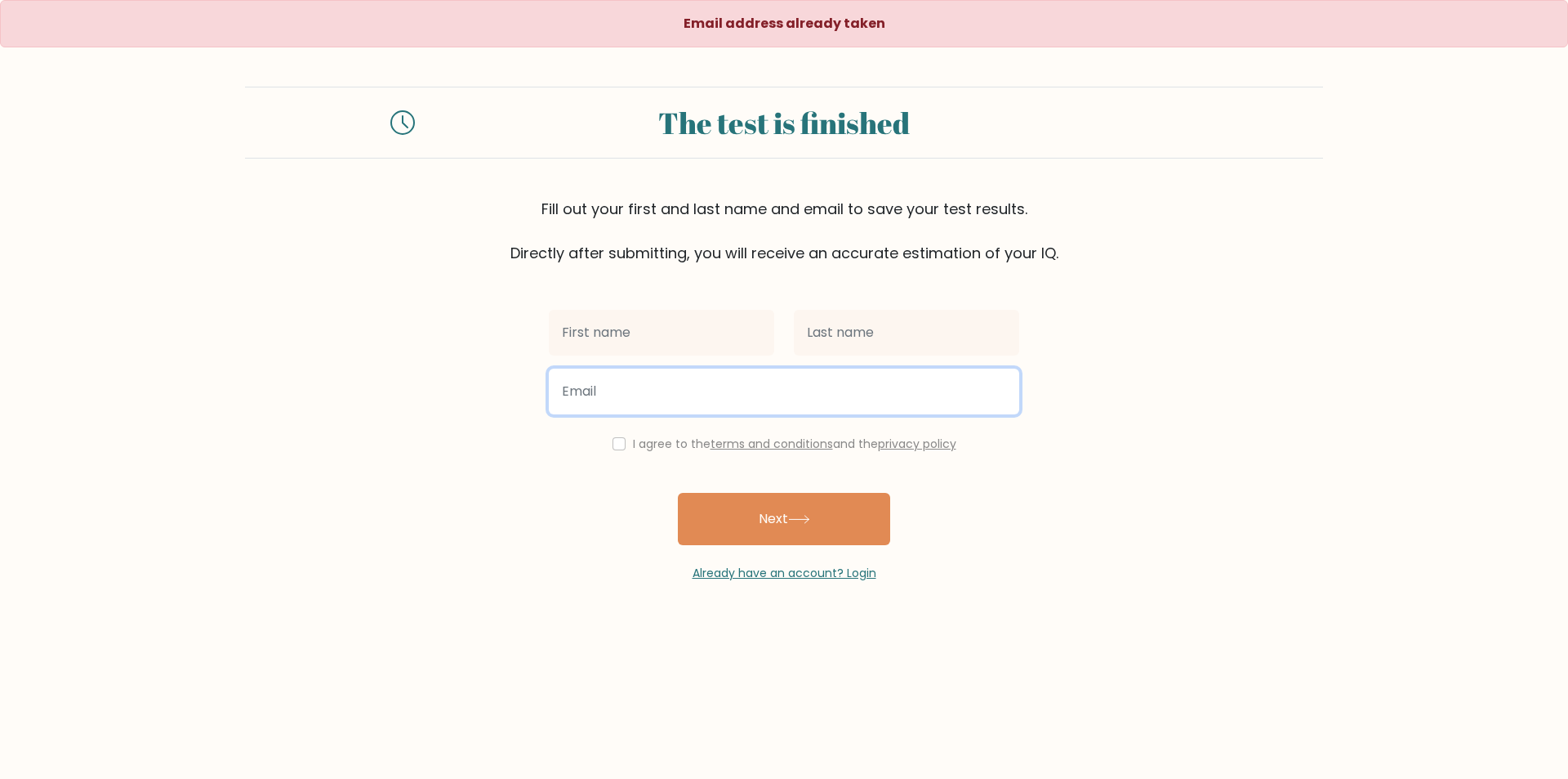
click at [583, 391] on input "email" at bounding box center [784, 391] width 470 height 46
type input "[EMAIL_ADDRESS][DOMAIN_NAME]"
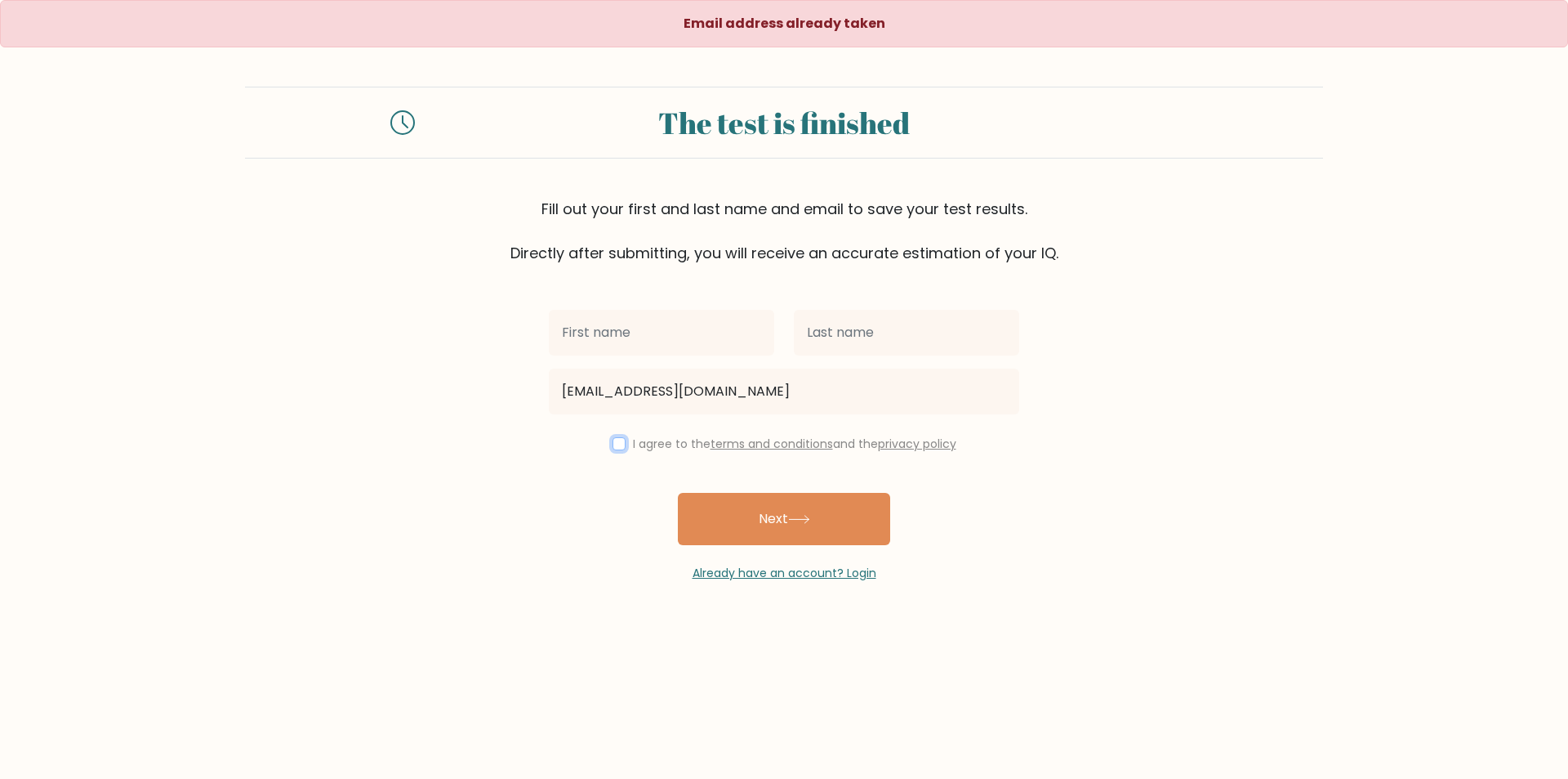
click at [616, 444] on input "checkbox" at bounding box center [619, 444] width 13 height 13
checkbox input "true"
click at [784, 529] on button "Next" at bounding box center [784, 518] width 212 height 52
click at [613, 333] on input "text" at bounding box center [662, 332] width 226 height 46
type input "Aleksandar"
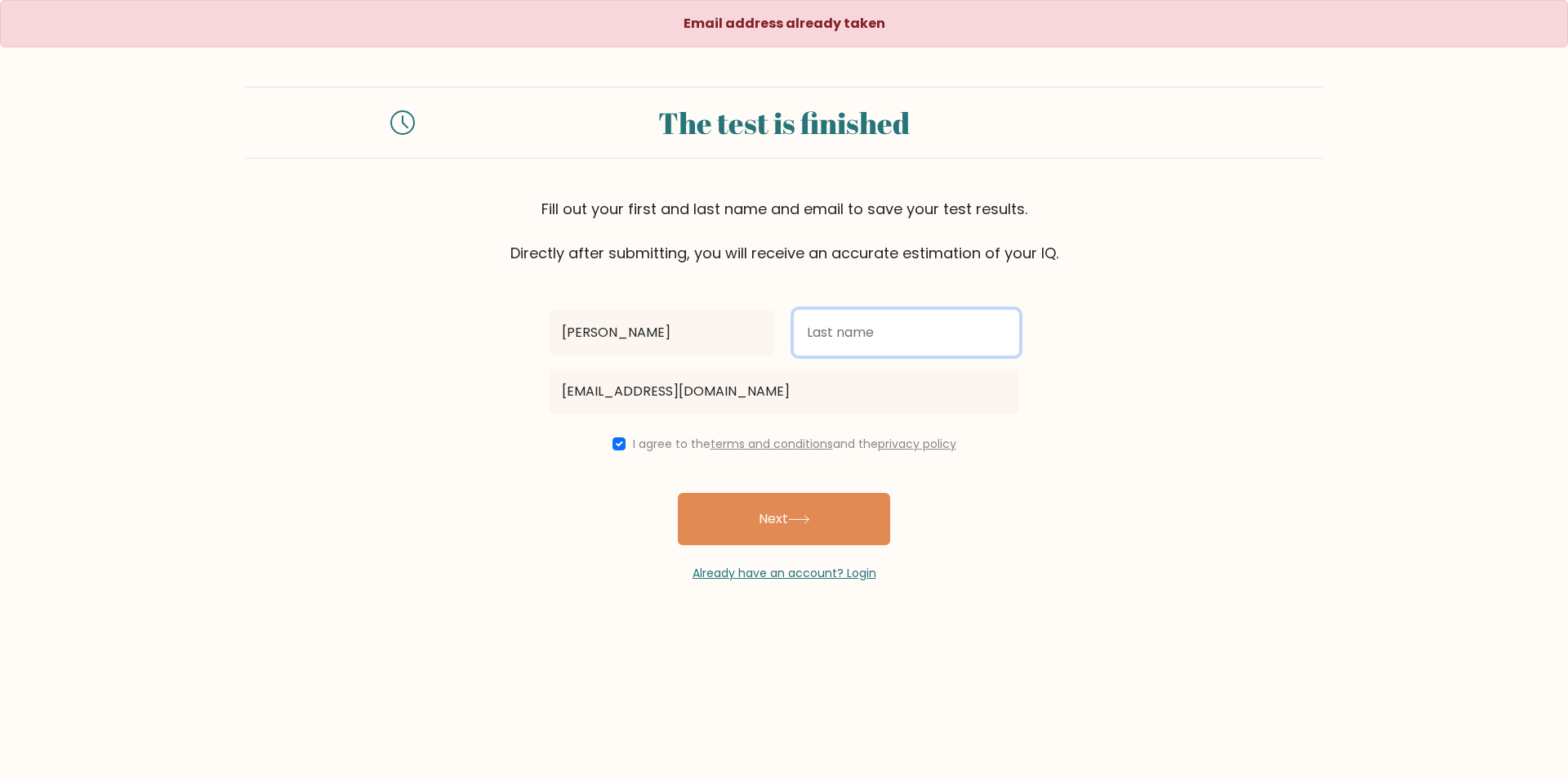
drag, startPoint x: 848, startPoint y: 339, endPoint x: 856, endPoint y: 340, distance: 8.1
click at [848, 336] on input "text" at bounding box center [907, 332] width 226 height 46
type input "Stefanovic"
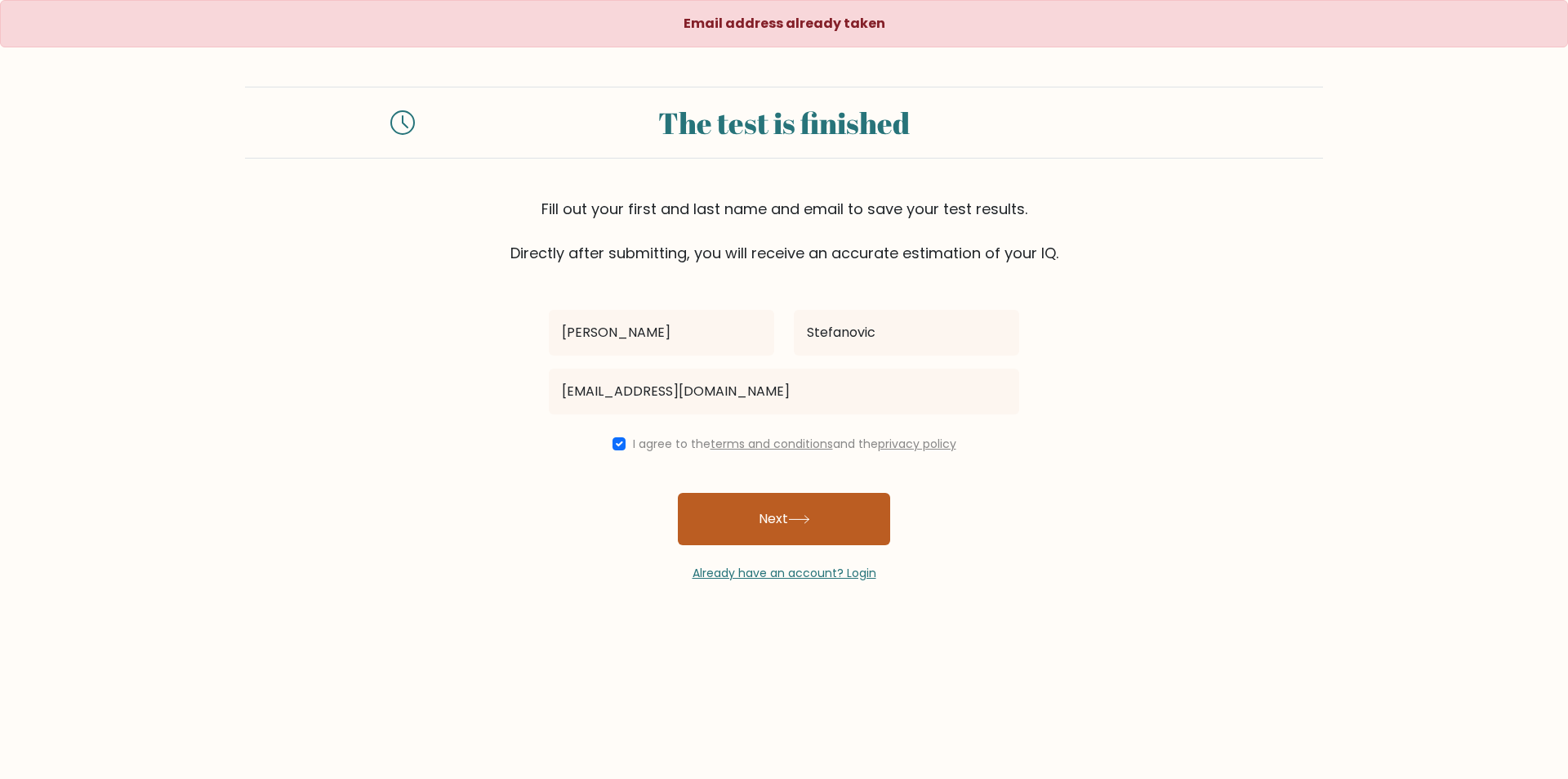
click at [740, 527] on button "Next" at bounding box center [784, 518] width 212 height 52
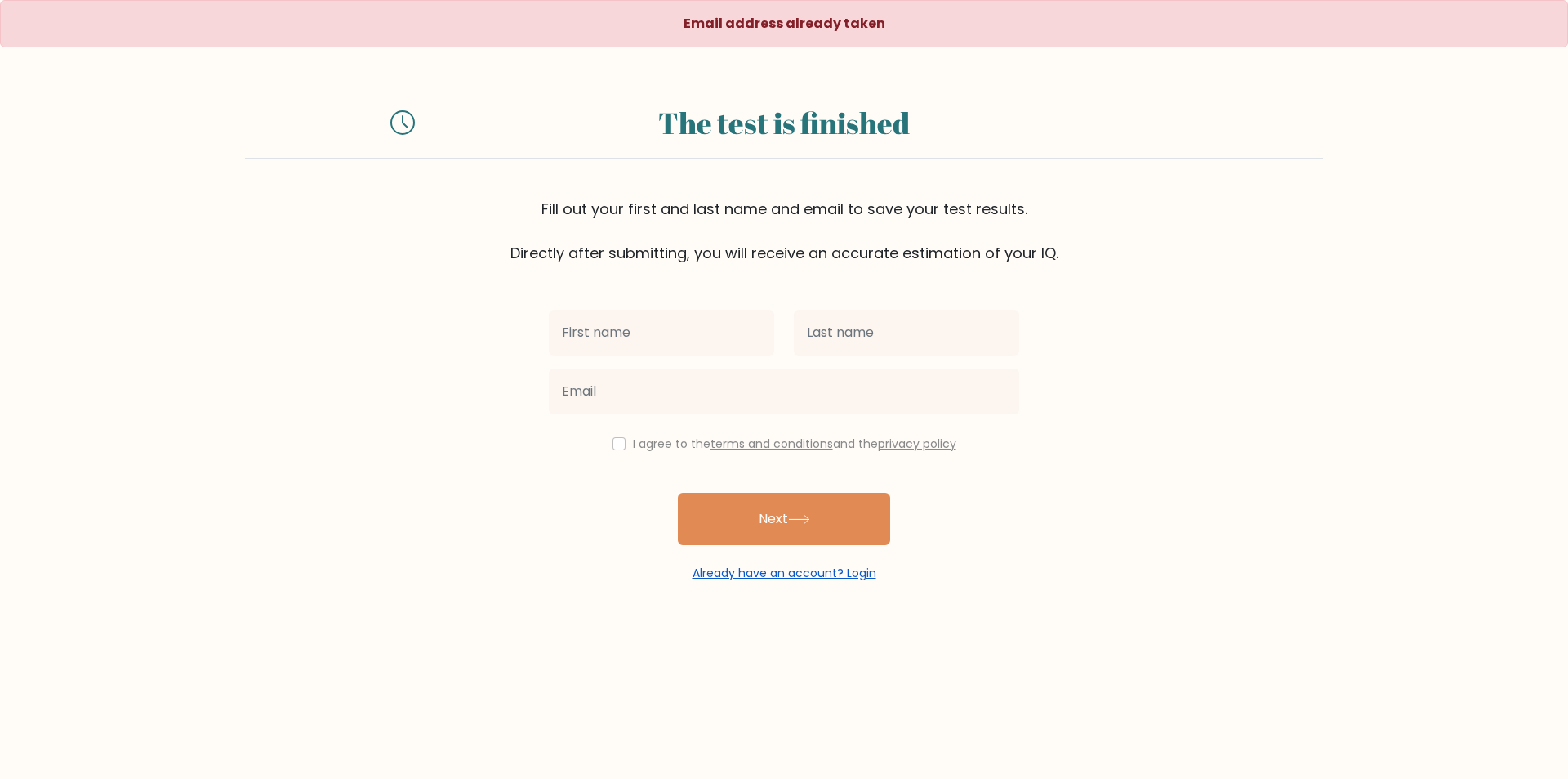
click at [717, 574] on link "Already have an account? Login" at bounding box center [784, 572] width 184 height 16
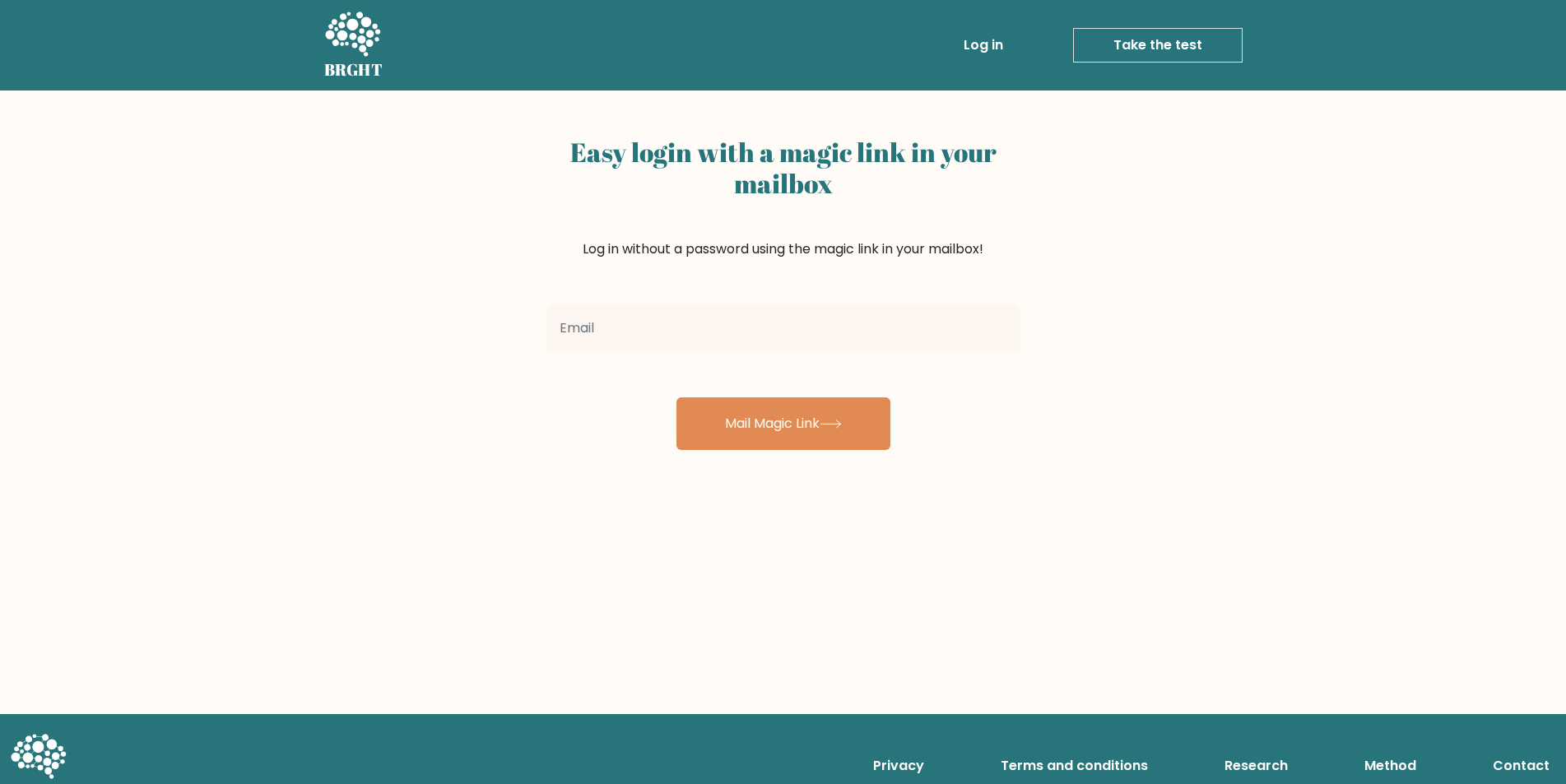
click at [627, 328] on input "email" at bounding box center [783, 328] width 474 height 46
type input "[EMAIL_ADDRESS][DOMAIN_NAME]"
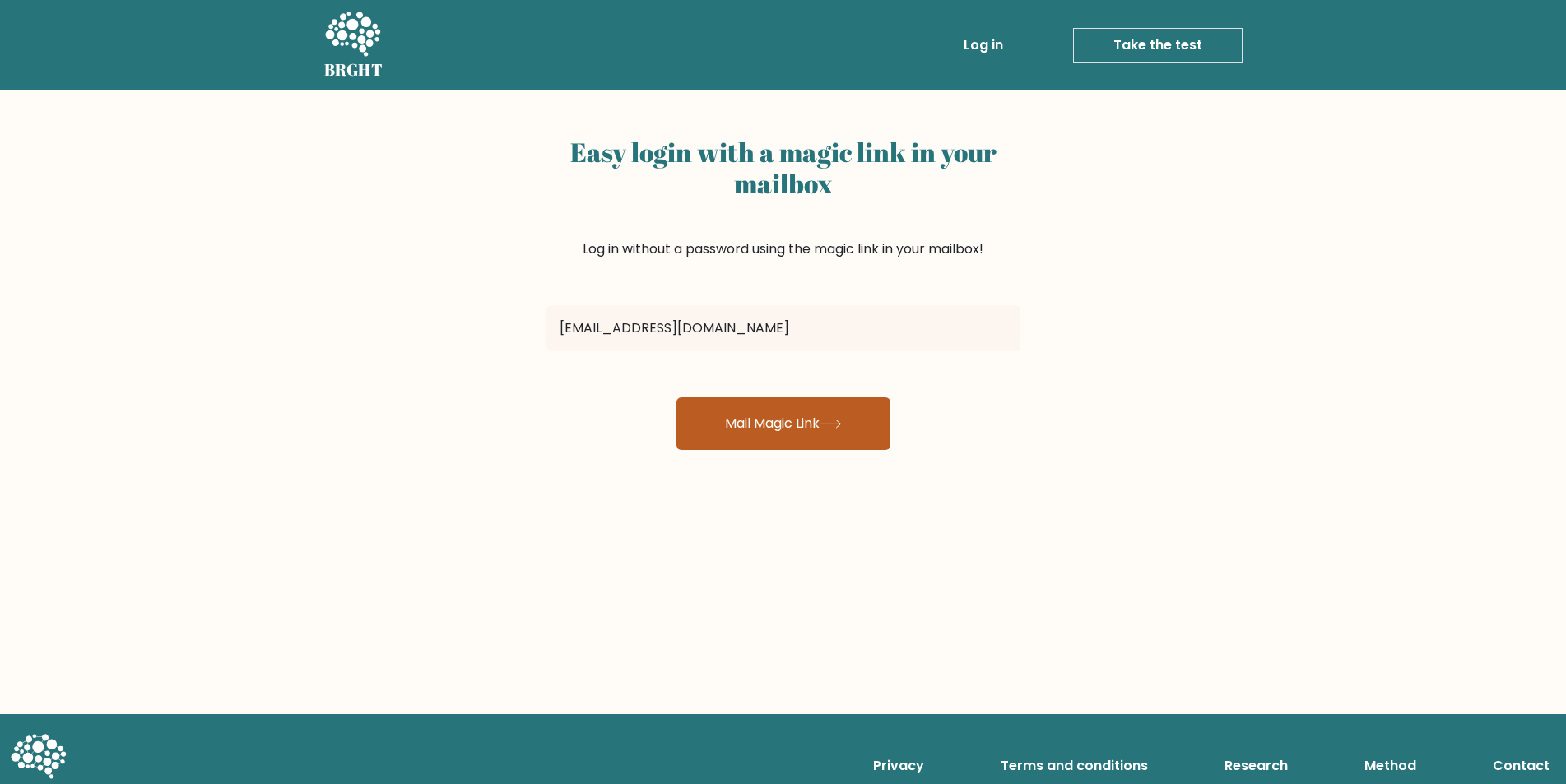
click at [724, 434] on button "Mail Magic Link" at bounding box center [783, 423] width 214 height 53
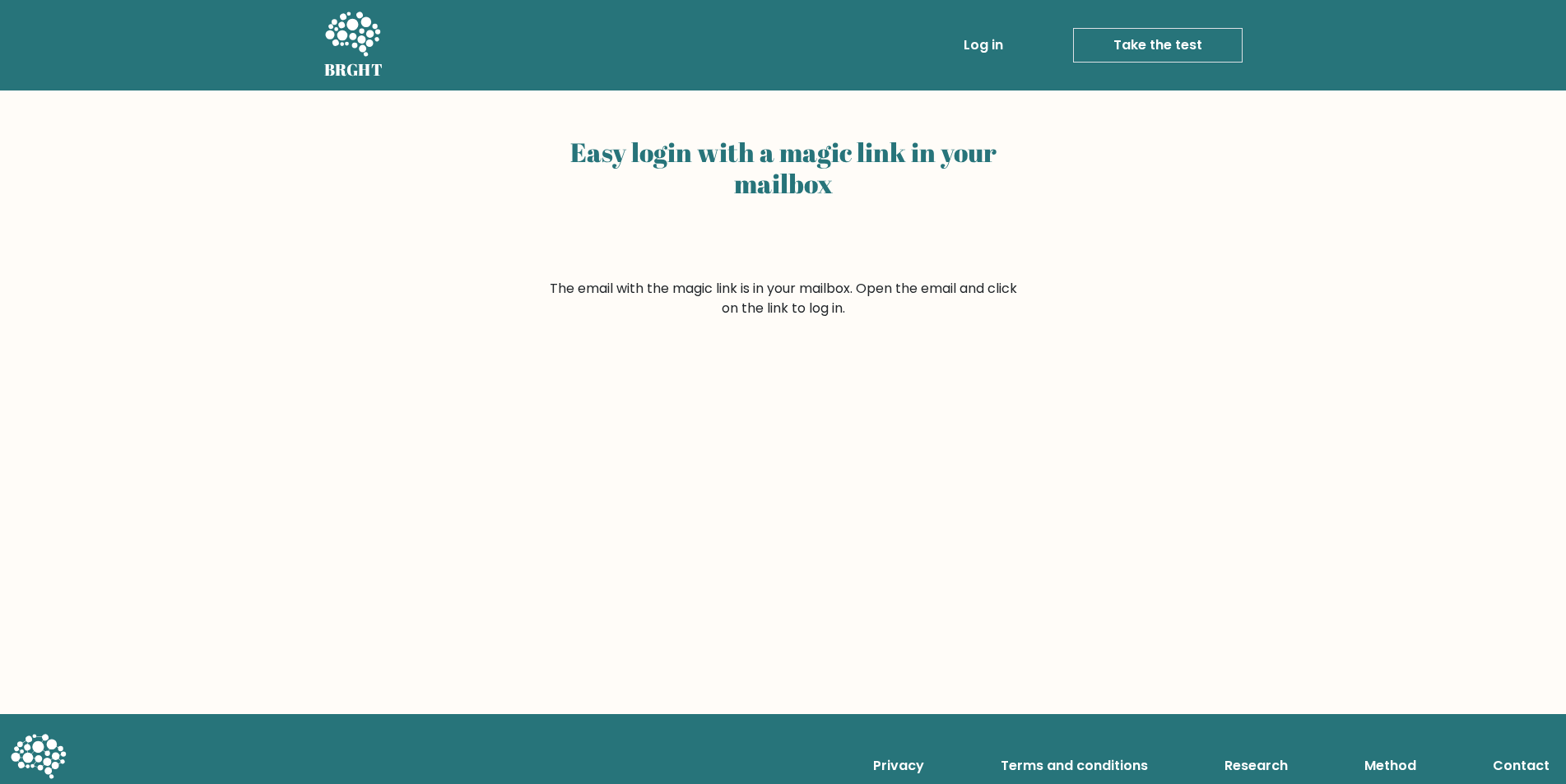
click at [977, 47] on link "Log in" at bounding box center [982, 45] width 53 height 32
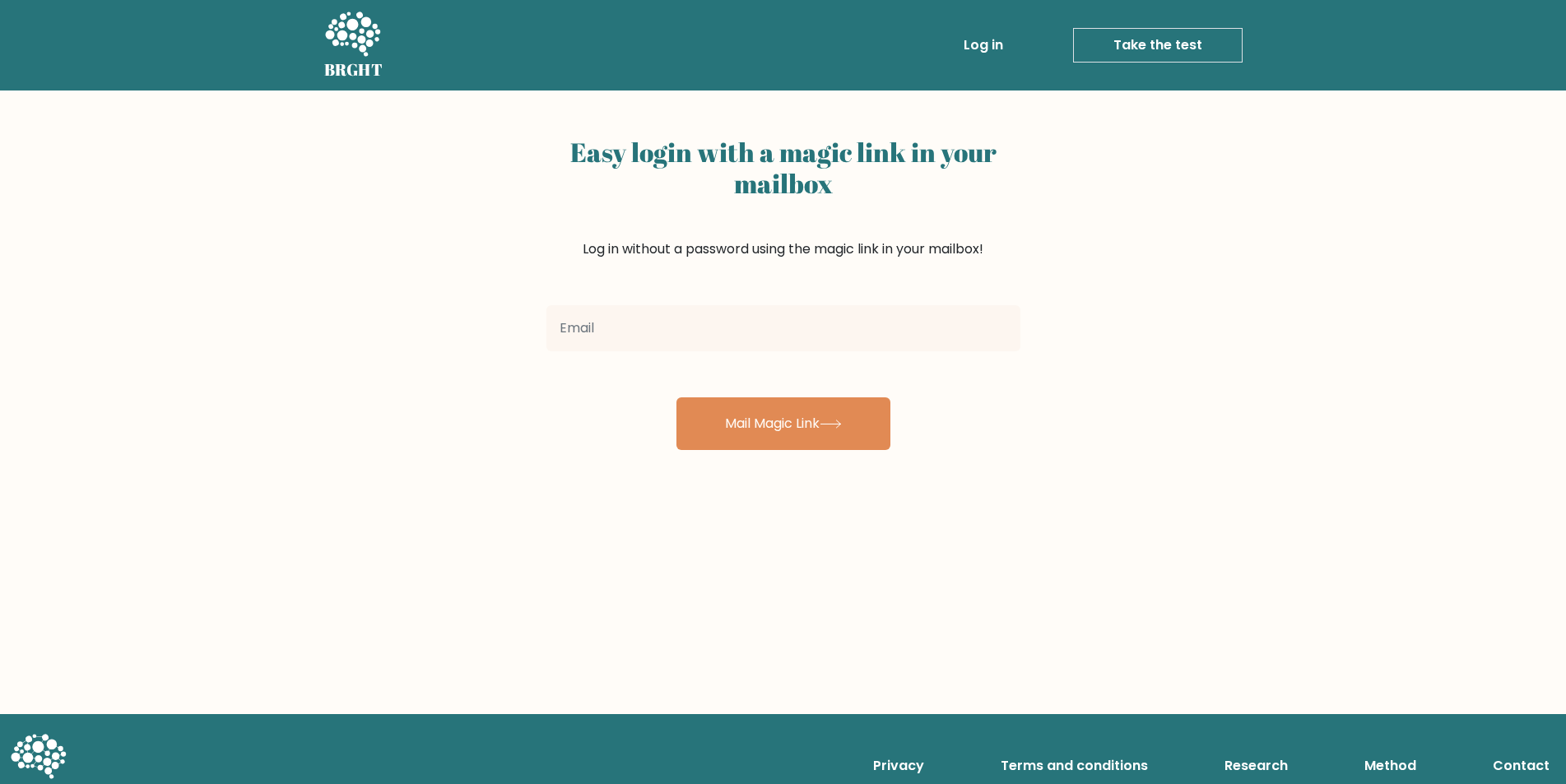
click at [601, 323] on input "email" at bounding box center [783, 328] width 474 height 46
type input "[EMAIL_ADDRESS][DOMAIN_NAME]"
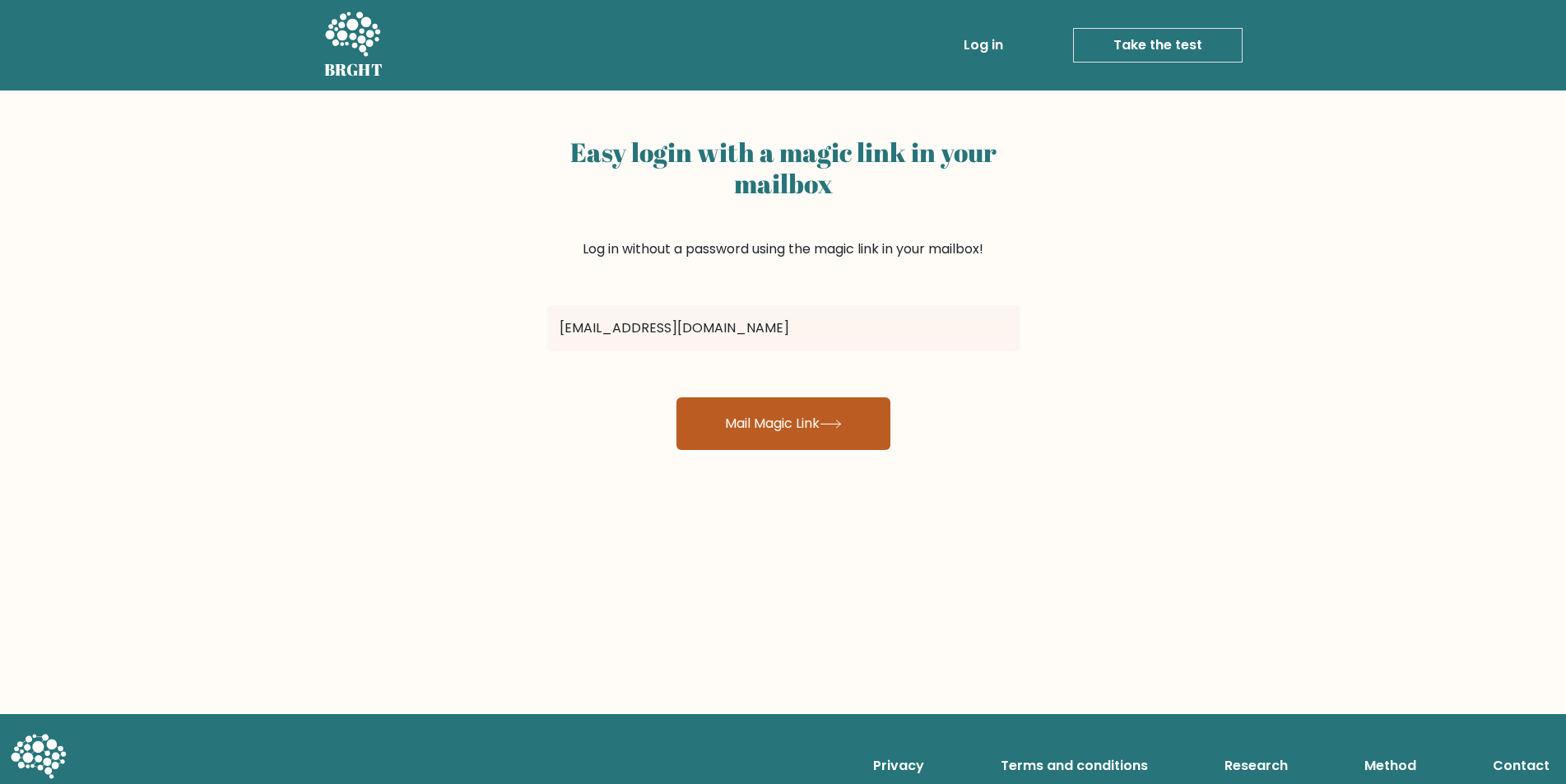
click at [773, 424] on button "Mail Magic Link" at bounding box center [783, 423] width 214 height 53
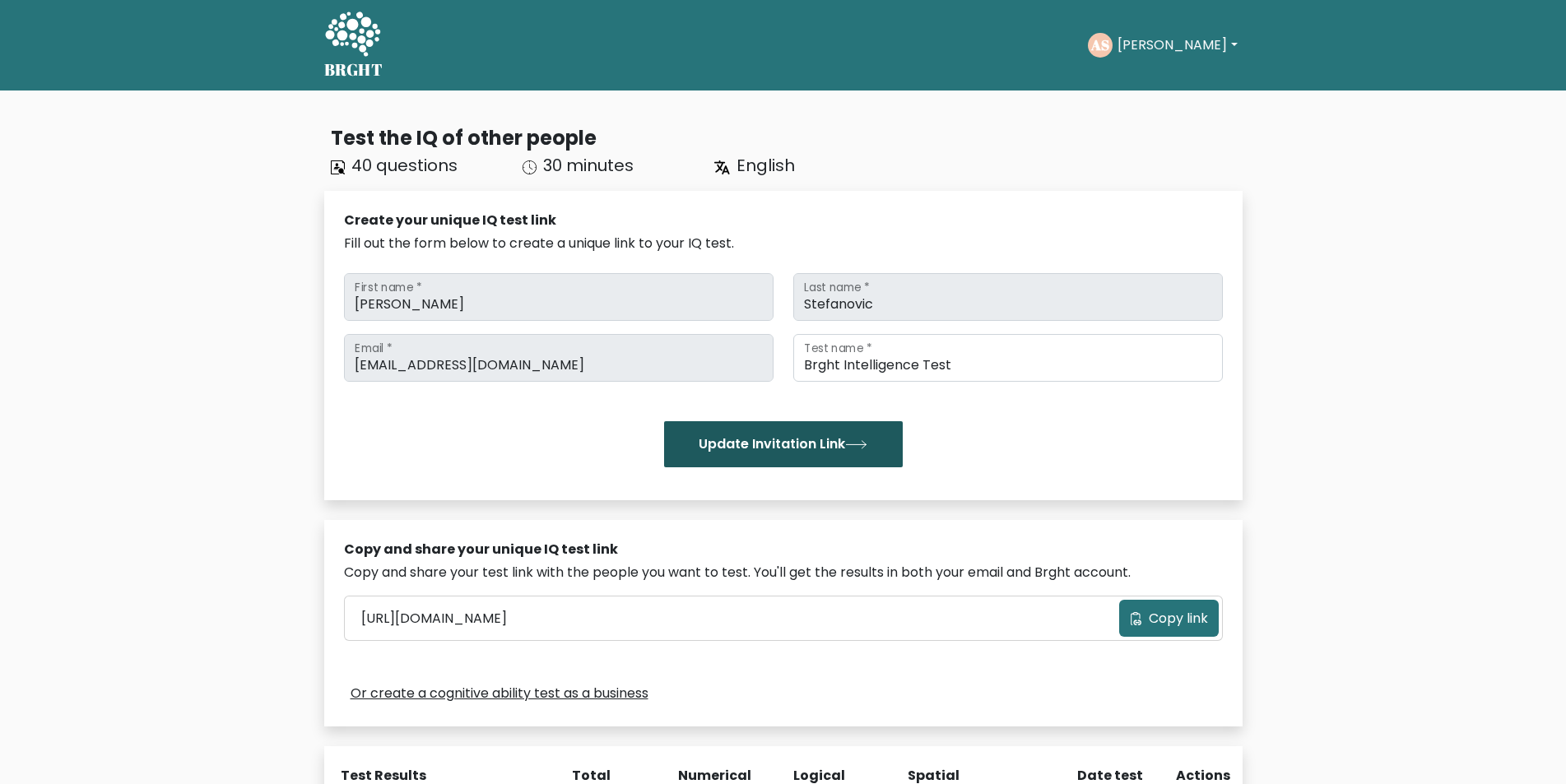
click at [733, 447] on button "Update Invitation Link" at bounding box center [783, 444] width 239 height 46
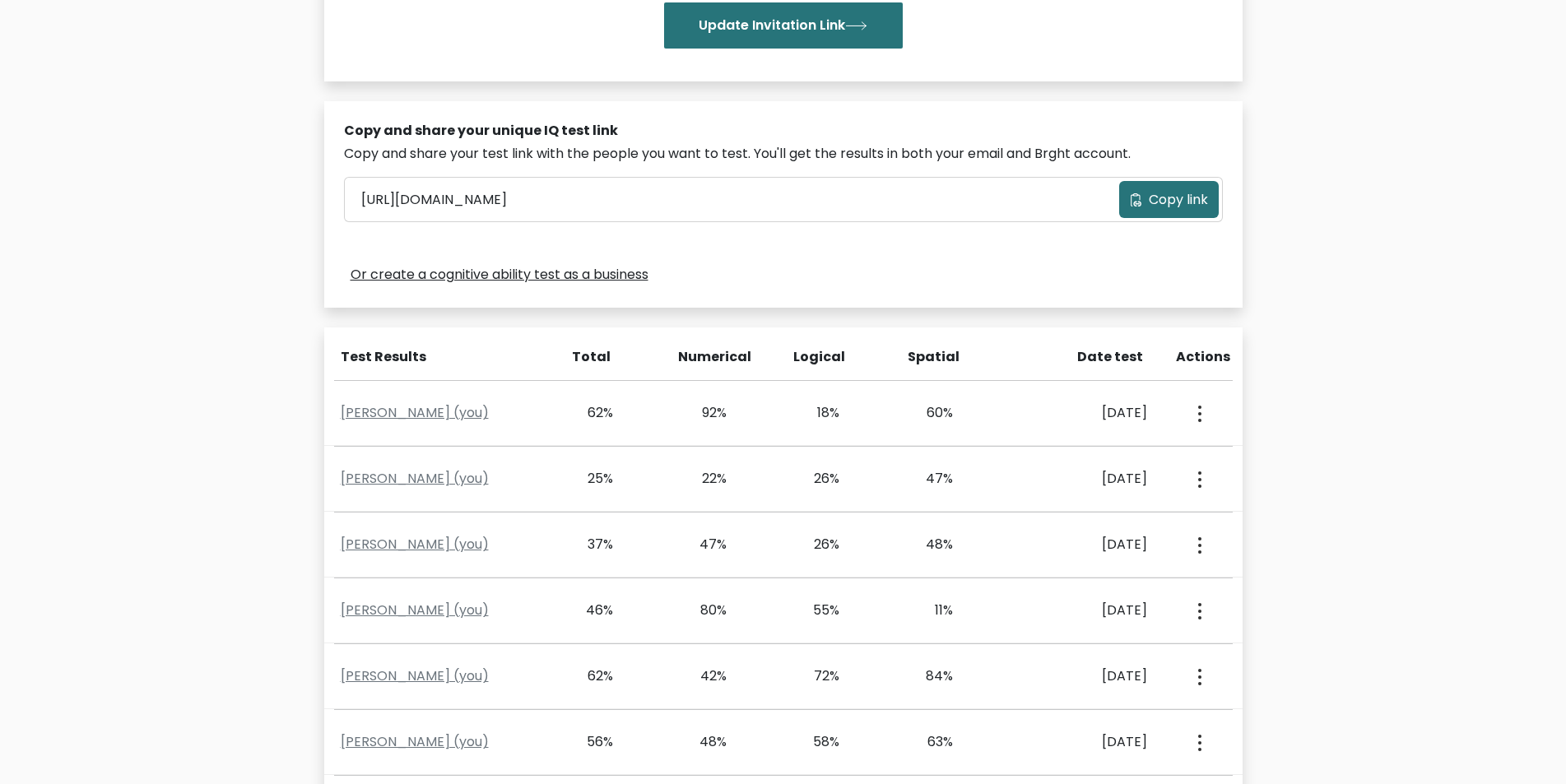
scroll to position [416, 0]
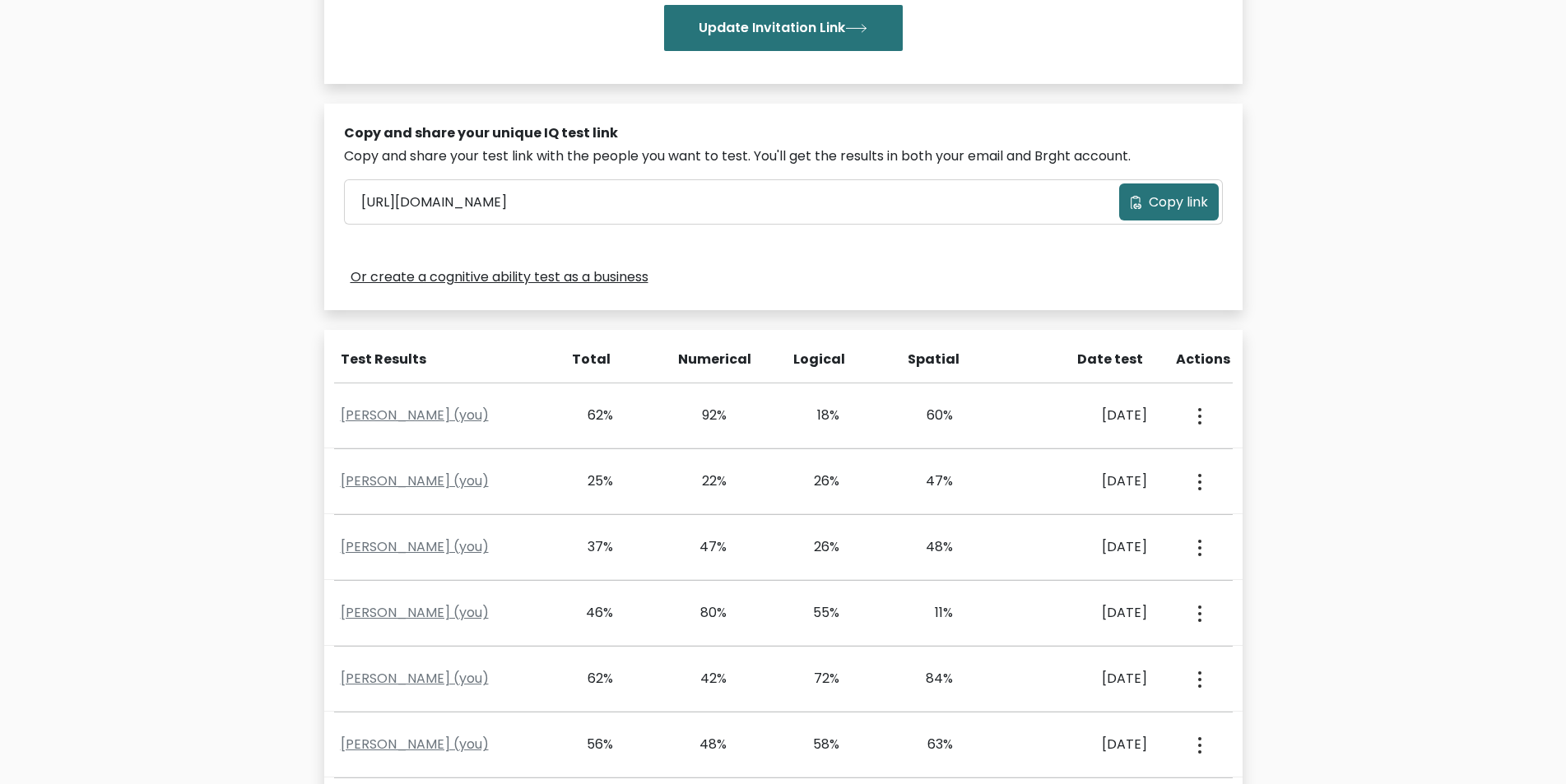
click at [1173, 199] on span "Copy link" at bounding box center [1178, 202] width 59 height 20
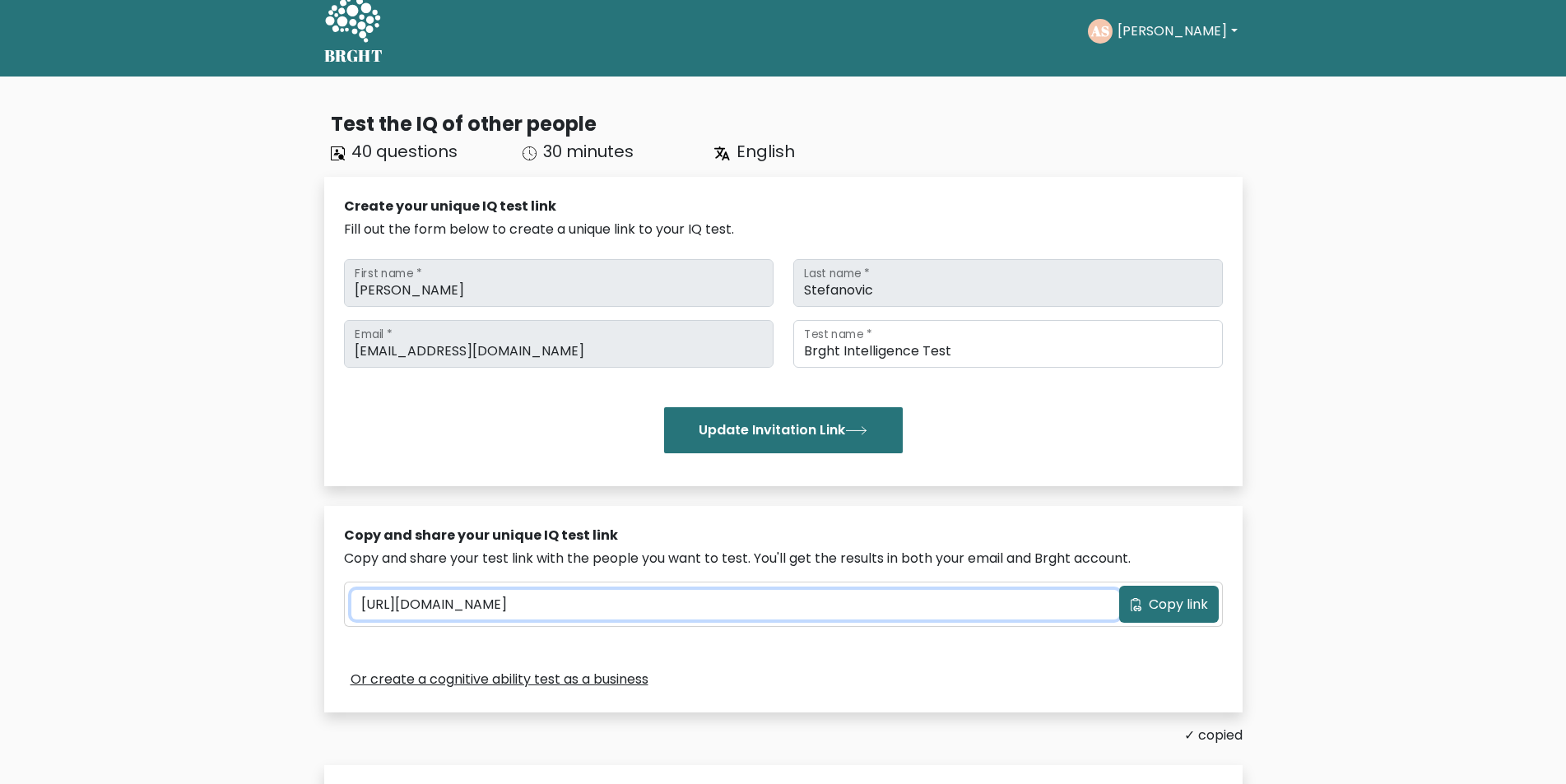
scroll to position [0, 0]
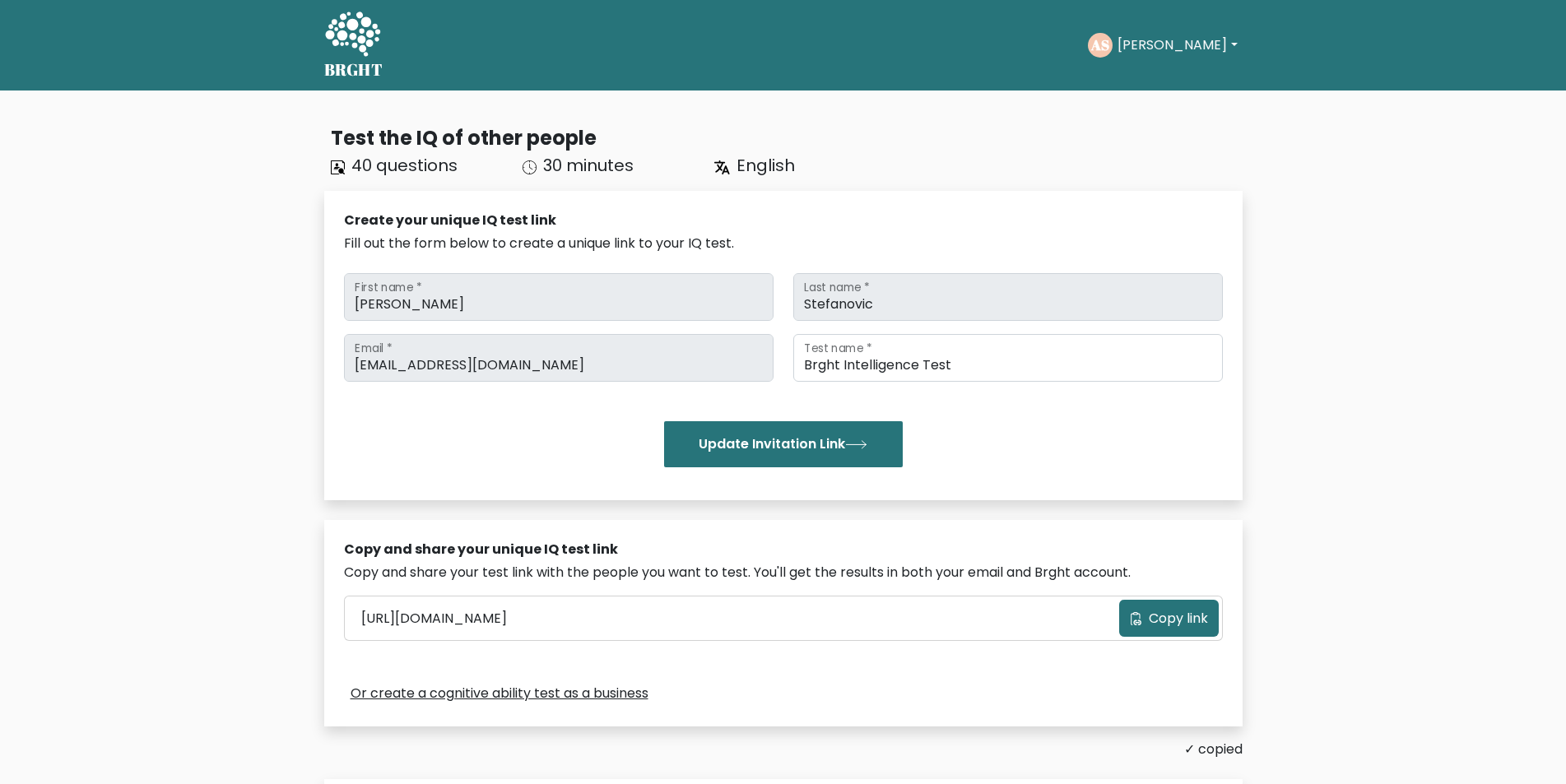
click at [1216, 45] on button "[PERSON_NAME]" at bounding box center [1176, 45] width 129 height 21
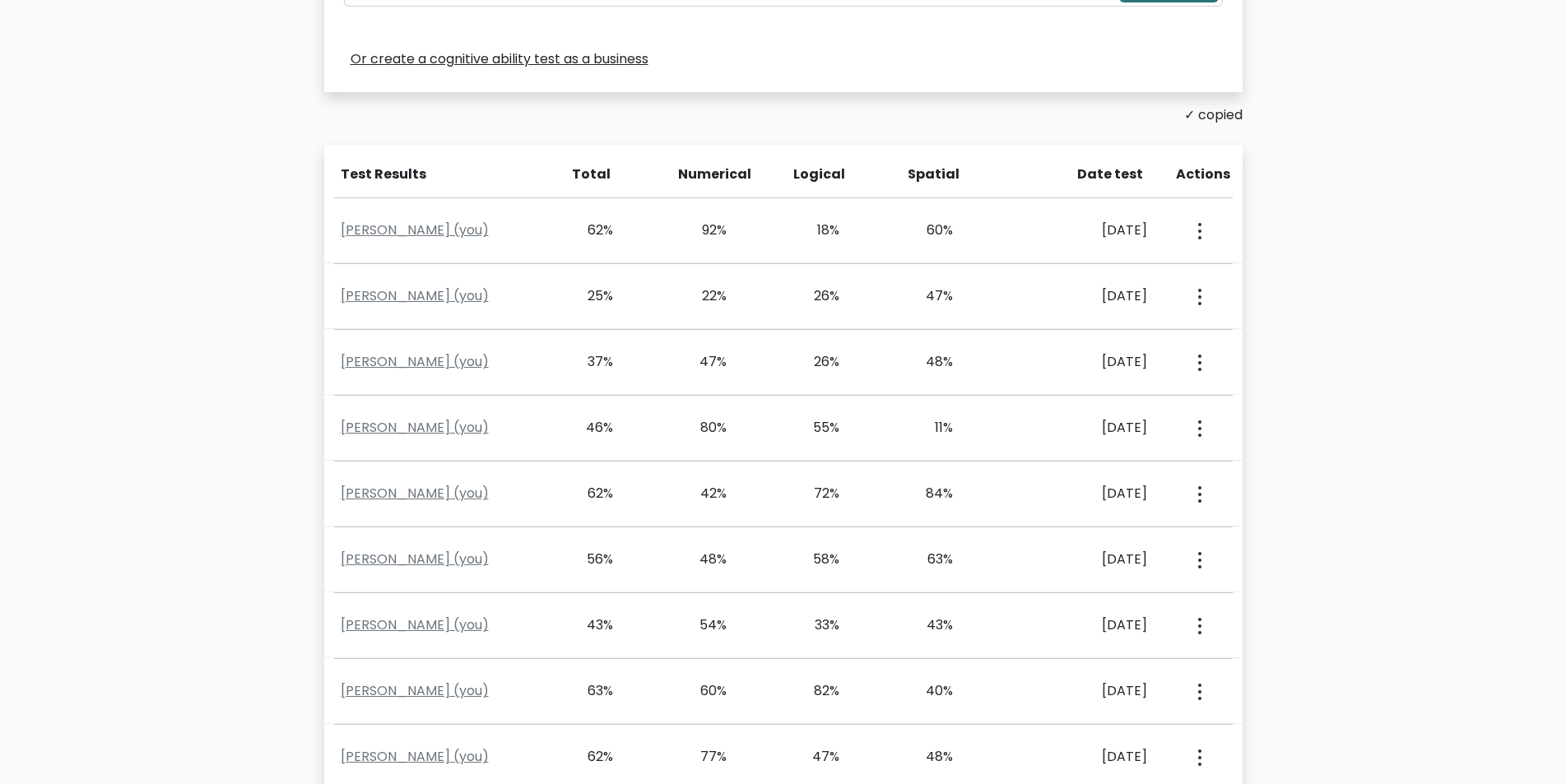
scroll to position [687, 0]
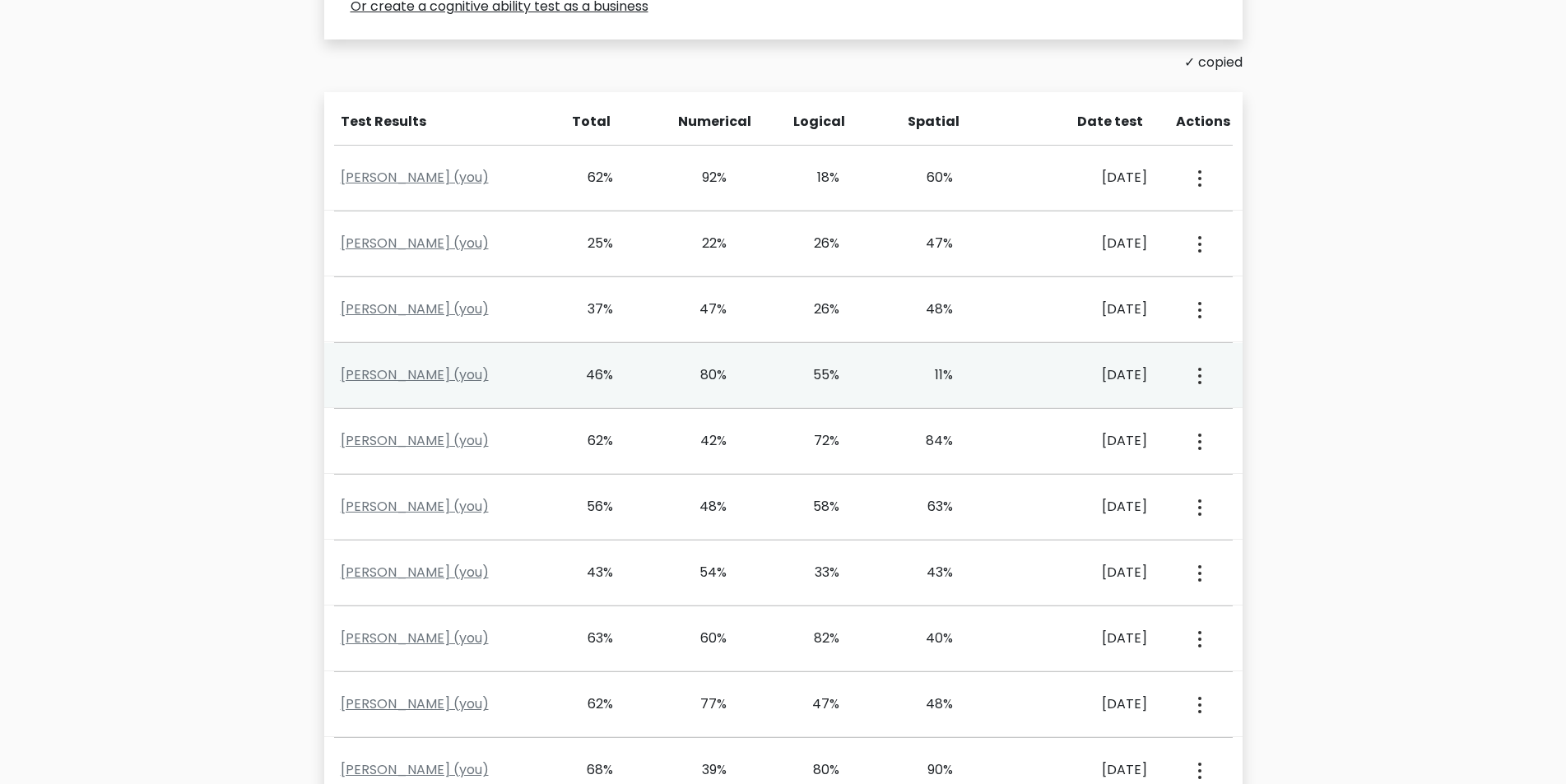
click at [1100, 377] on div "Oct. 2, 2025" at bounding box center [1083, 374] width 127 height 20
click at [359, 375] on link "Aleksandar Stefanovic (you)" at bounding box center [415, 374] width 148 height 19
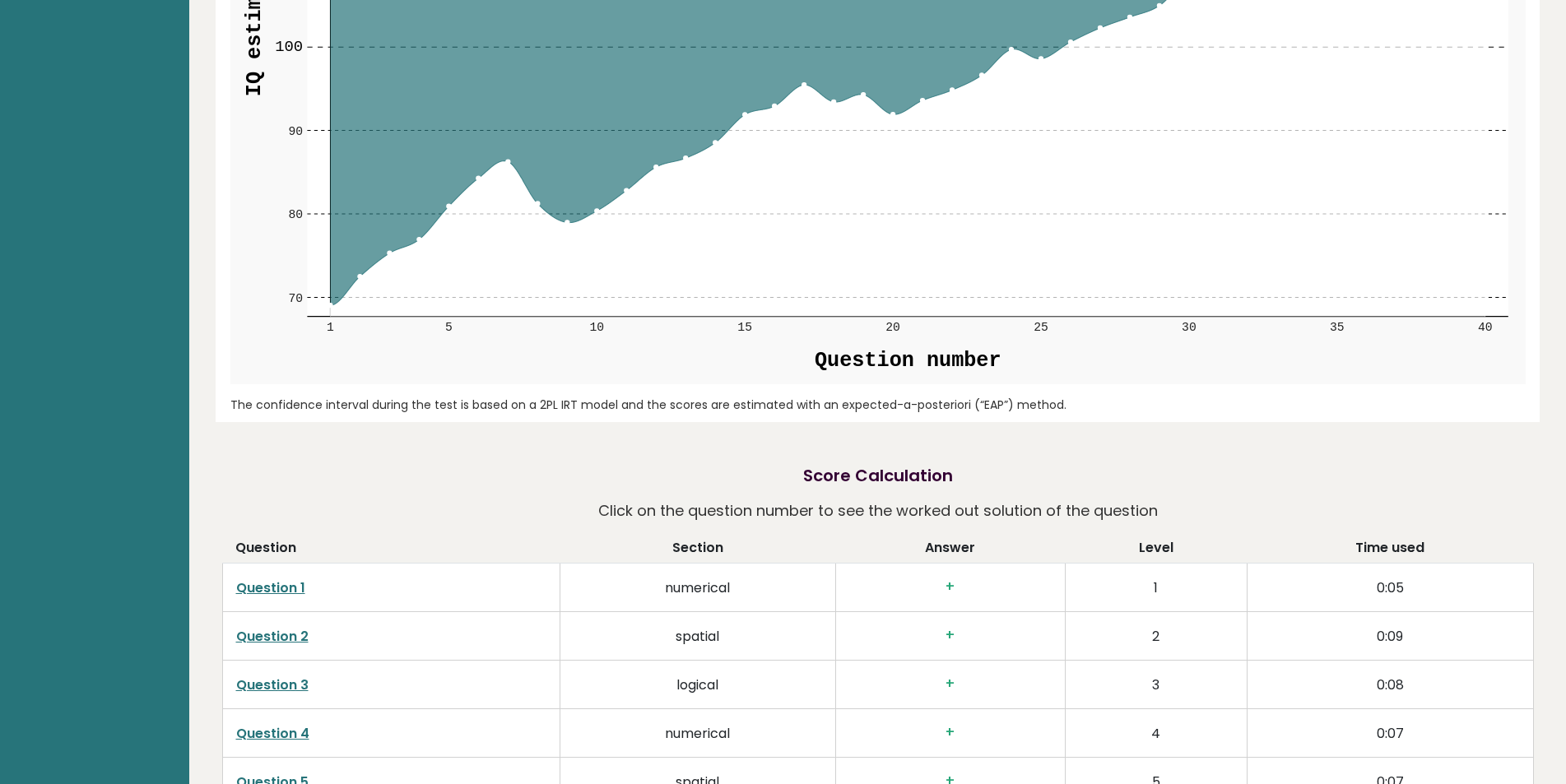
scroll to position [2386, 0]
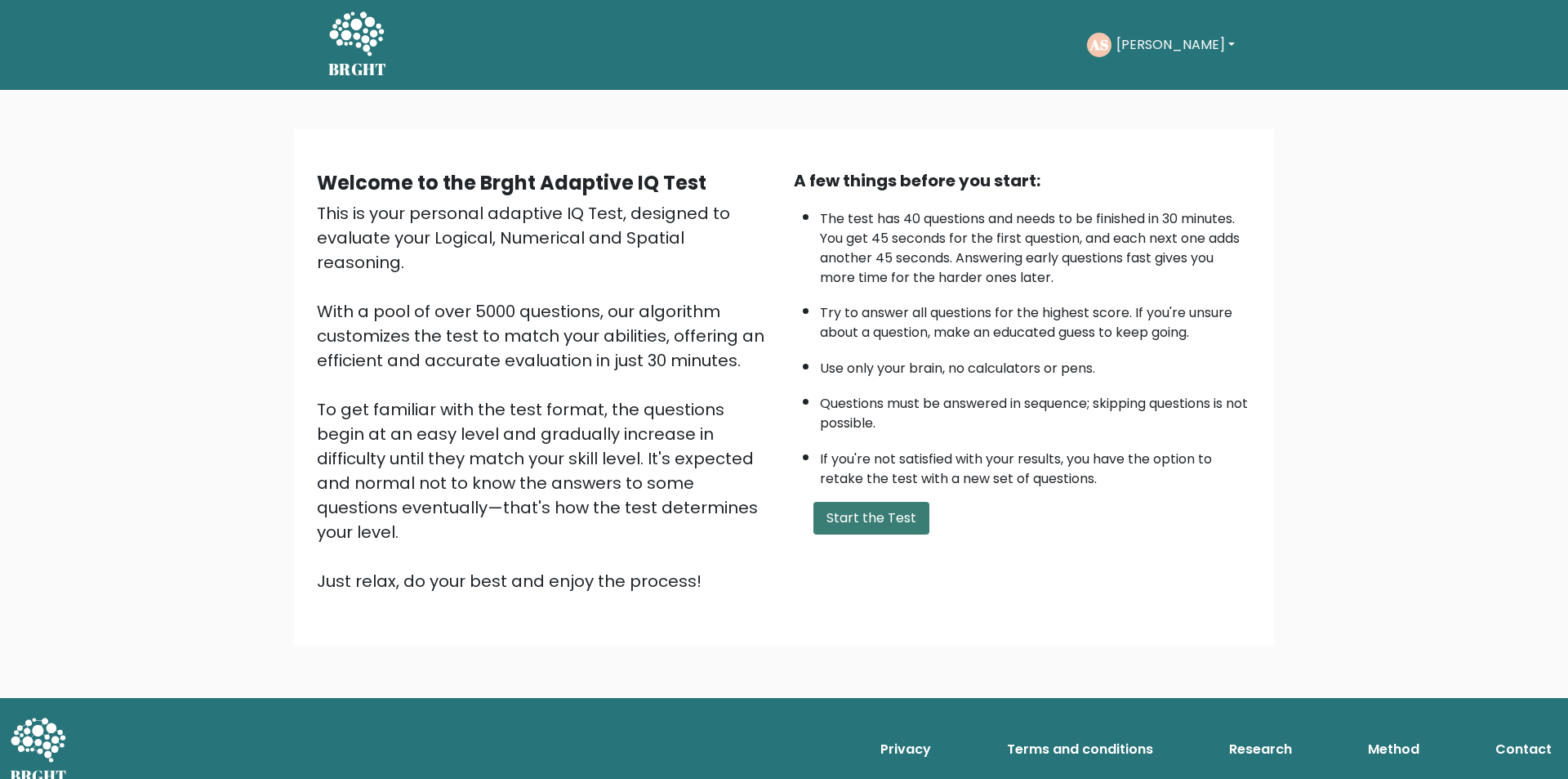
click at [891, 521] on button "Start the Test" at bounding box center [872, 518] width 116 height 32
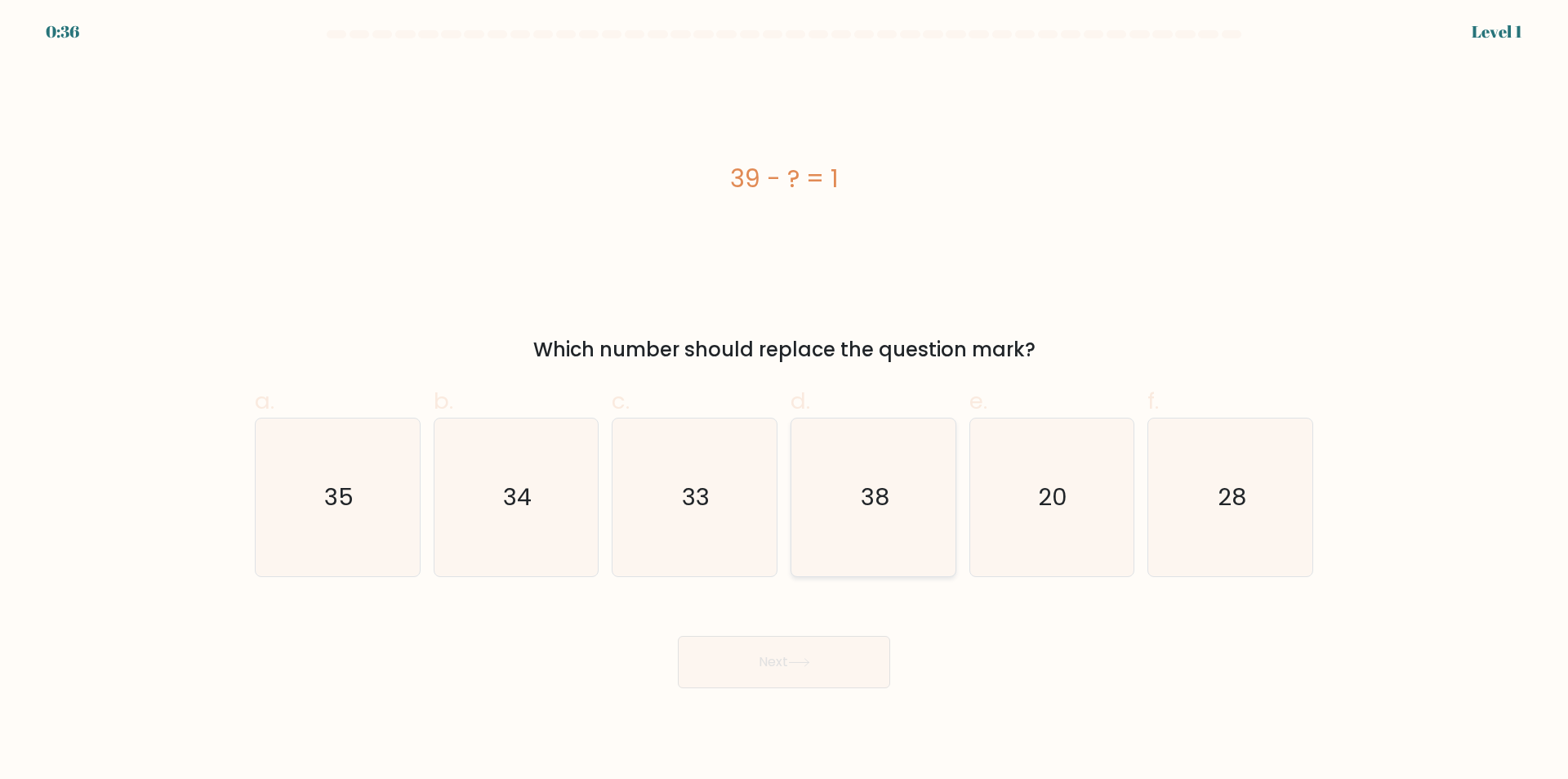
click at [878, 550] on icon "38" at bounding box center [874, 497] width 157 height 158
click at [785, 400] on input "d. 38" at bounding box center [784, 395] width 1 height 10
radio input "true"
click at [803, 662] on icon at bounding box center [799, 661] width 22 height 9
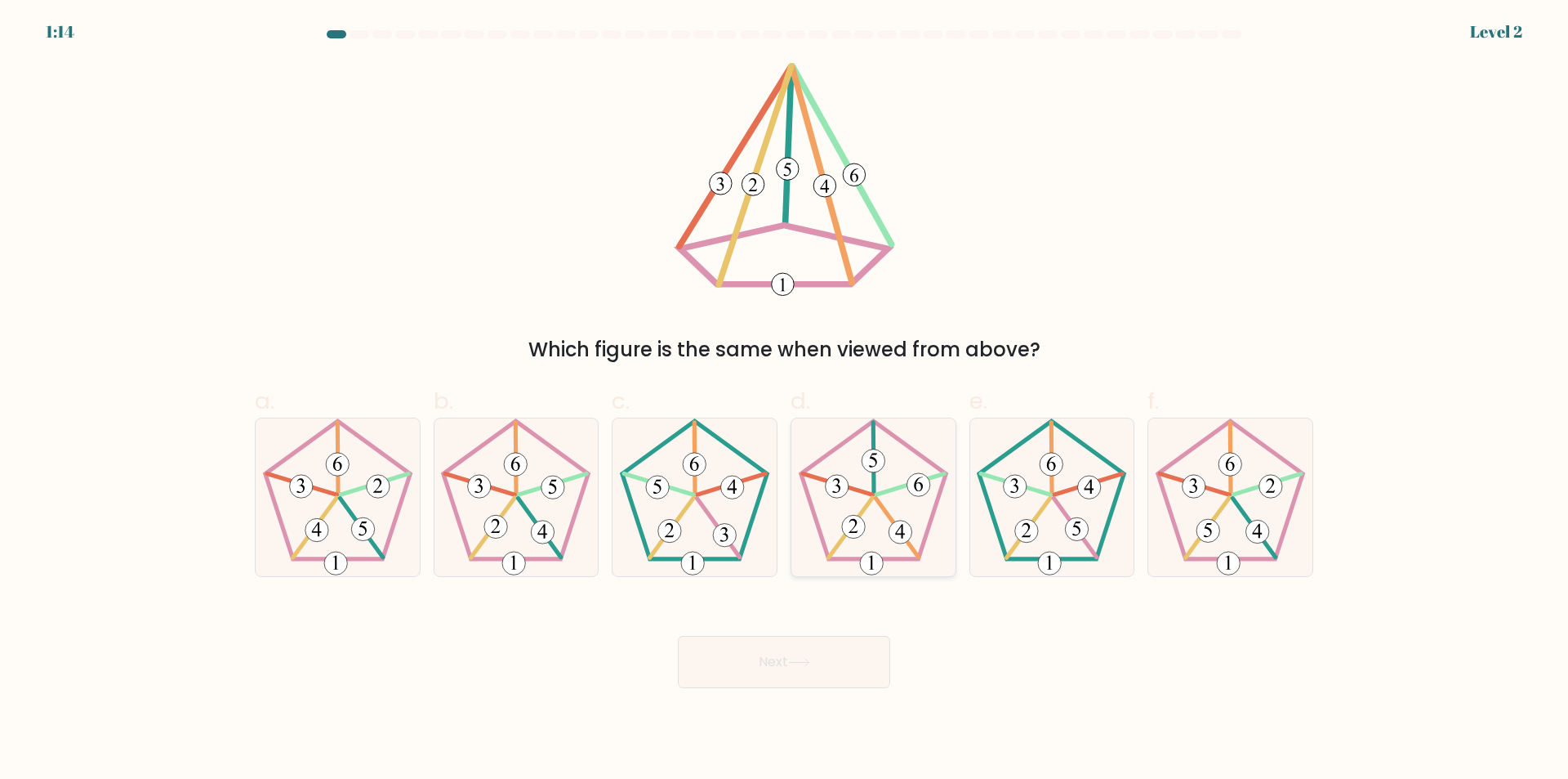
click at [861, 496] on icon at bounding box center [874, 497] width 157 height 158
click at [785, 400] on input "d." at bounding box center [784, 395] width 1 height 10
radio input "true"
click at [796, 670] on button "Next" at bounding box center [784, 661] width 212 height 52
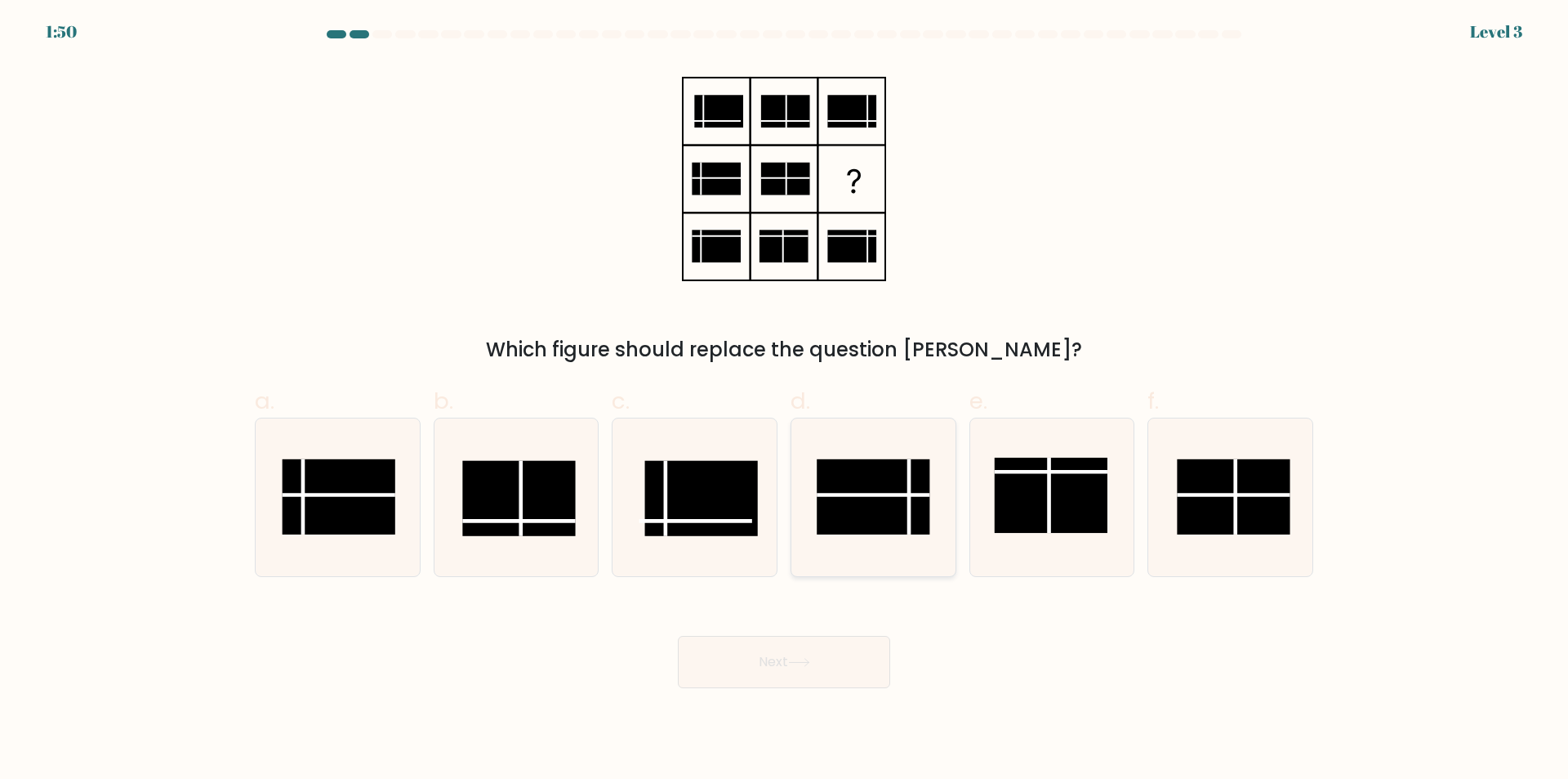
click at [873, 513] on rect at bounding box center [873, 496] width 113 height 75
click at [785, 400] on input "d." at bounding box center [784, 395] width 1 height 10
radio input "true"
click at [805, 662] on icon at bounding box center [799, 662] width 20 height 8
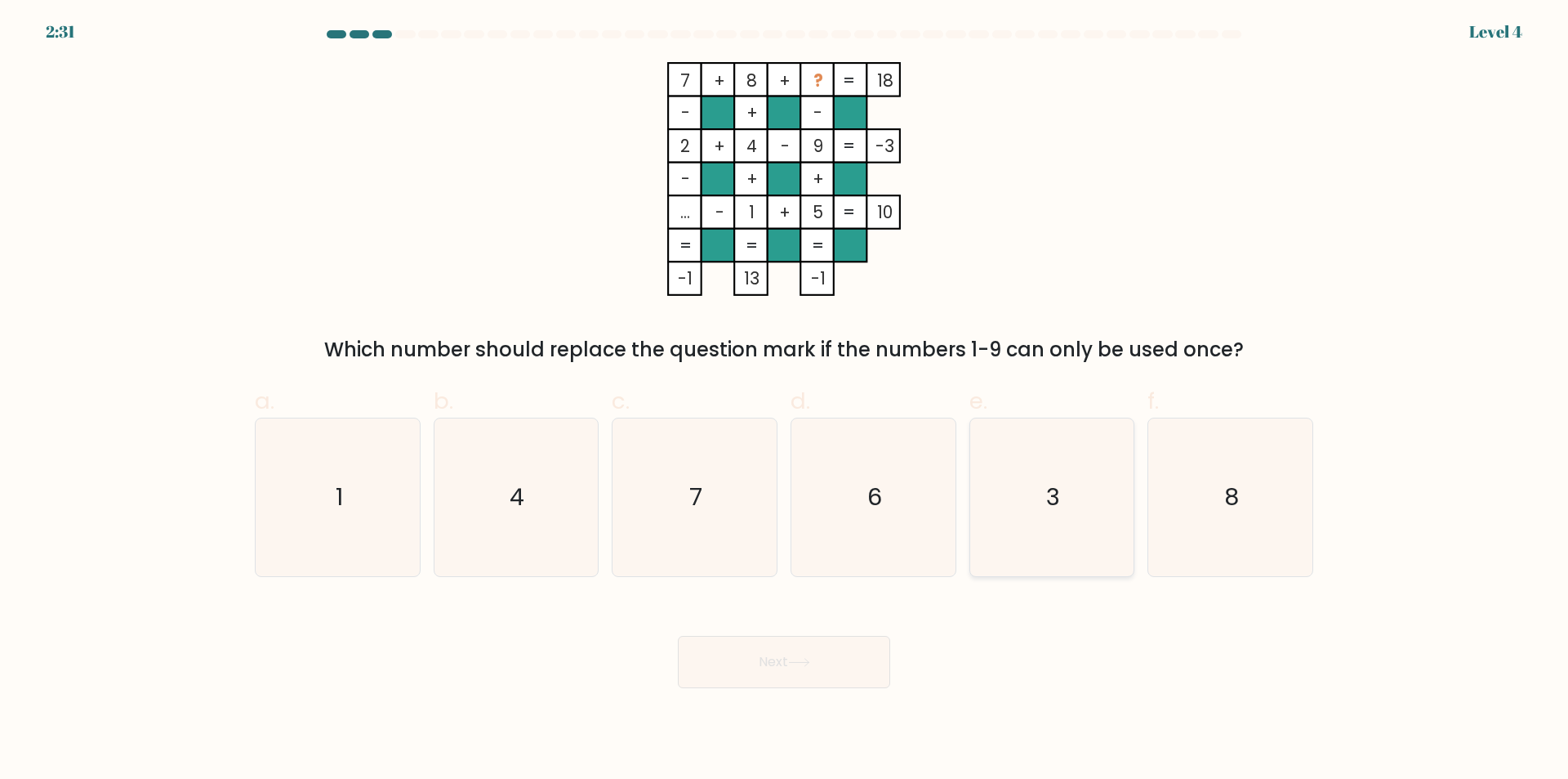
drag, startPoint x: 1087, startPoint y: 560, endPoint x: 1032, endPoint y: 571, distance: 56.1
click at [1083, 557] on icon "3" at bounding box center [1052, 497] width 157 height 158
click at [785, 400] on input "e. 3" at bounding box center [784, 395] width 1 height 10
radio input "true"
click at [857, 665] on button "Next" at bounding box center [784, 661] width 212 height 52
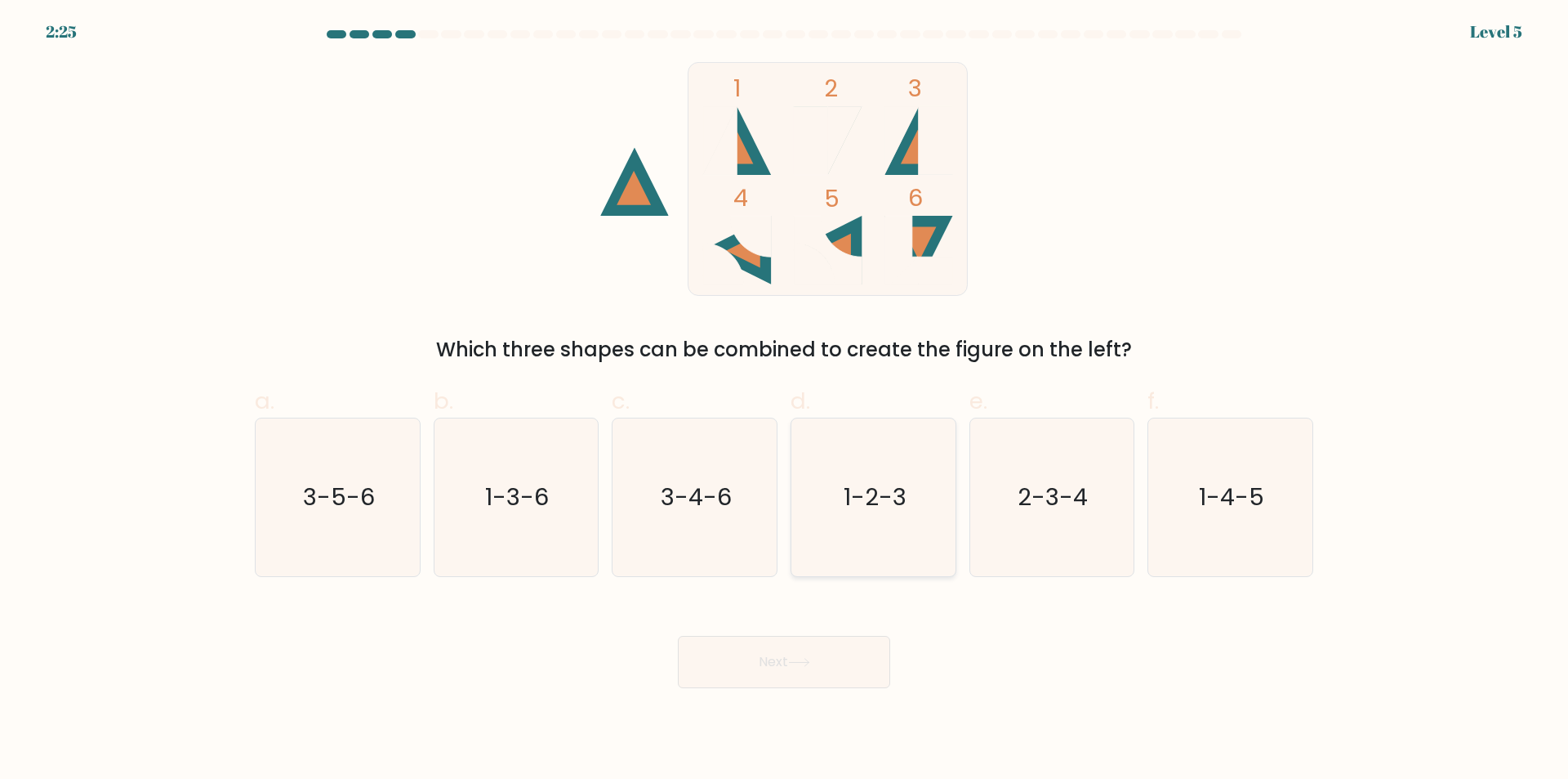
click at [893, 514] on icon "1-2-3" at bounding box center [874, 497] width 157 height 158
click at [785, 400] on input "d. 1-2-3" at bounding box center [784, 395] width 1 height 10
radio input "true"
click at [821, 658] on button "Next" at bounding box center [784, 661] width 212 height 52
click at [791, 661] on button "Next" at bounding box center [784, 661] width 212 height 52
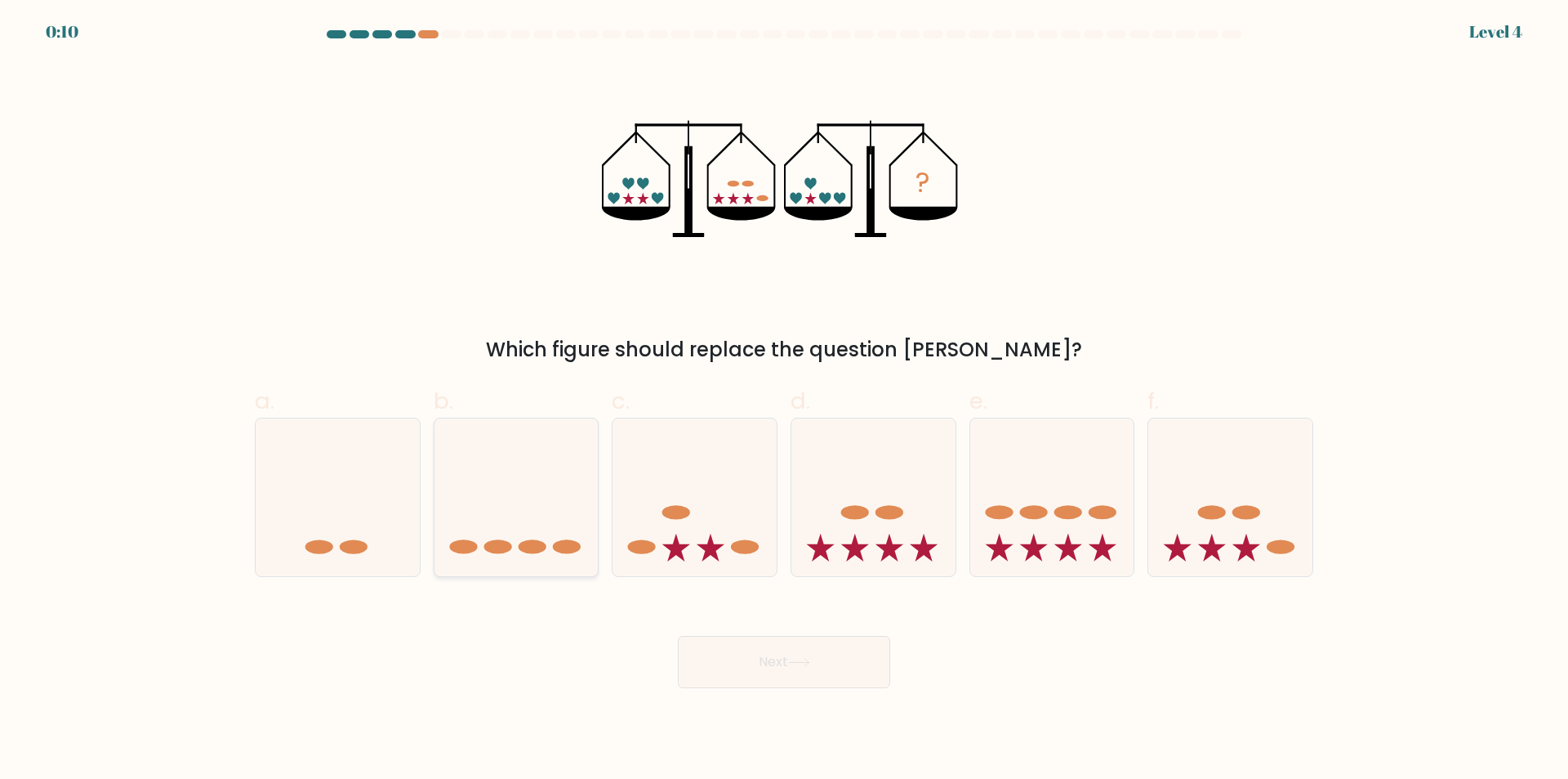
click at [544, 556] on icon at bounding box center [516, 497] width 164 height 136
click at [784, 400] on input "b." at bounding box center [784, 395] width 1 height 10
radio input "true"
click at [767, 656] on button "Next" at bounding box center [784, 661] width 212 height 52
